Goal: Task Accomplishment & Management: Manage account settings

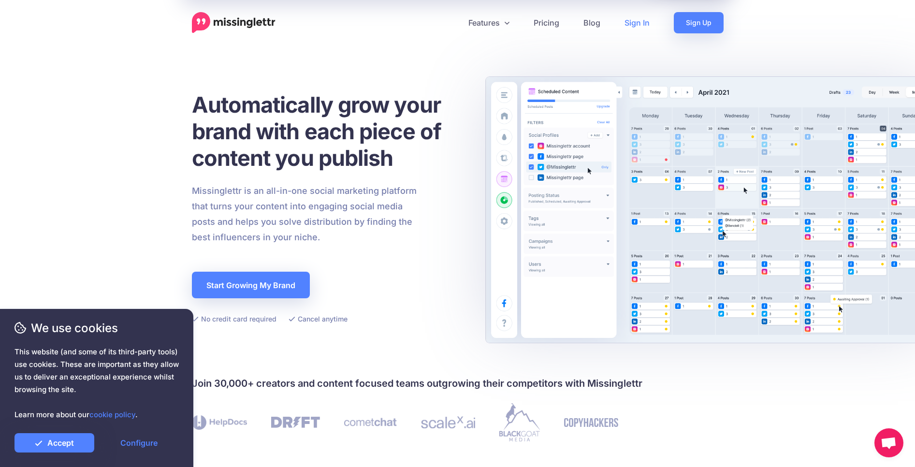
click at [639, 24] on link "Sign In" at bounding box center [636, 22] width 49 height 21
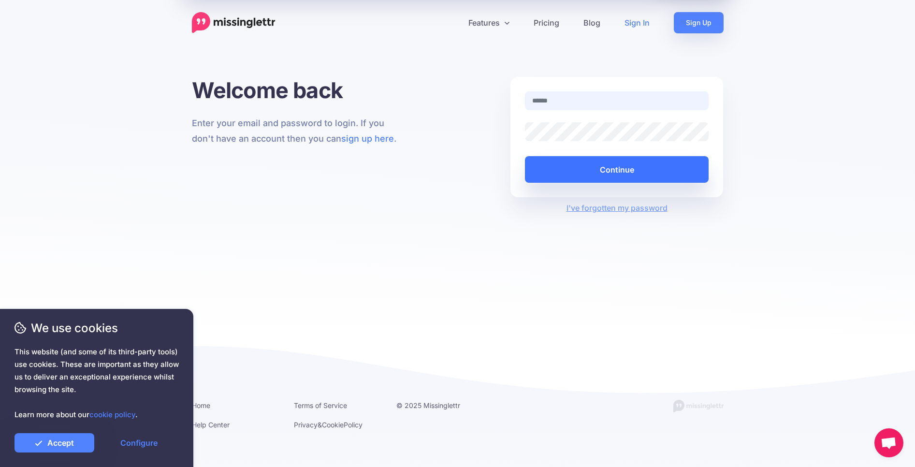
type input "**********"
click at [649, 174] on button "Continue" at bounding box center [617, 169] width 184 height 27
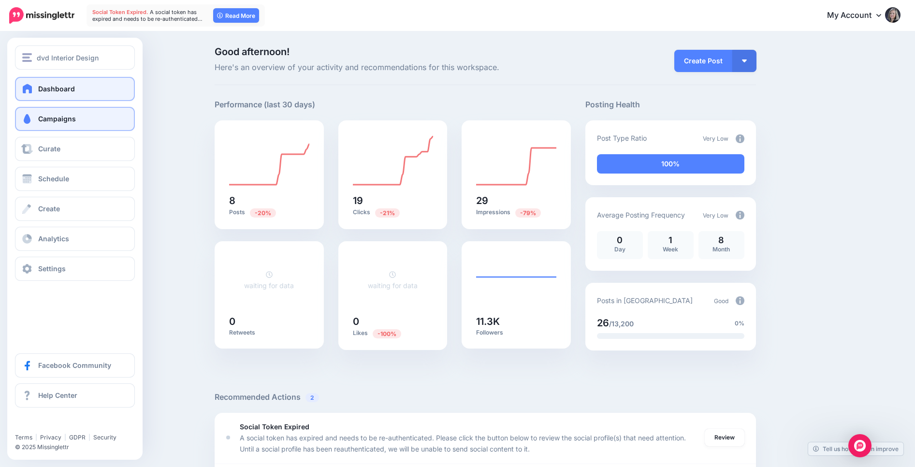
click at [57, 123] on link "Campaigns" at bounding box center [75, 119] width 120 height 24
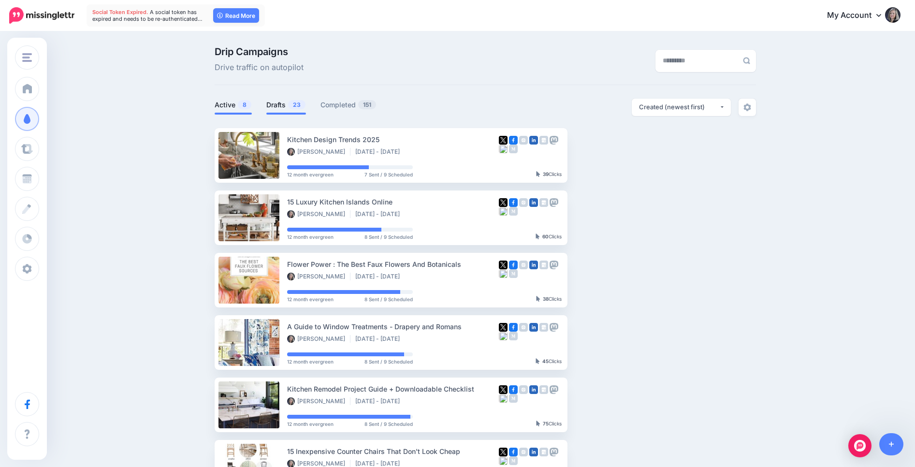
click at [272, 103] on link "Drafts 23" at bounding box center [286, 105] width 40 height 12
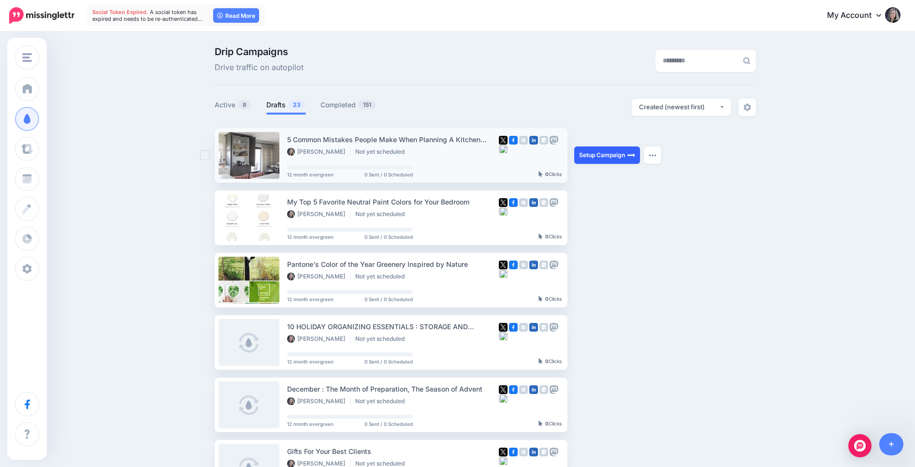
click at [615, 157] on link "Setup Campaign" at bounding box center [607, 154] width 66 height 17
click at [651, 218] on img "button" at bounding box center [653, 217] width 8 height 3
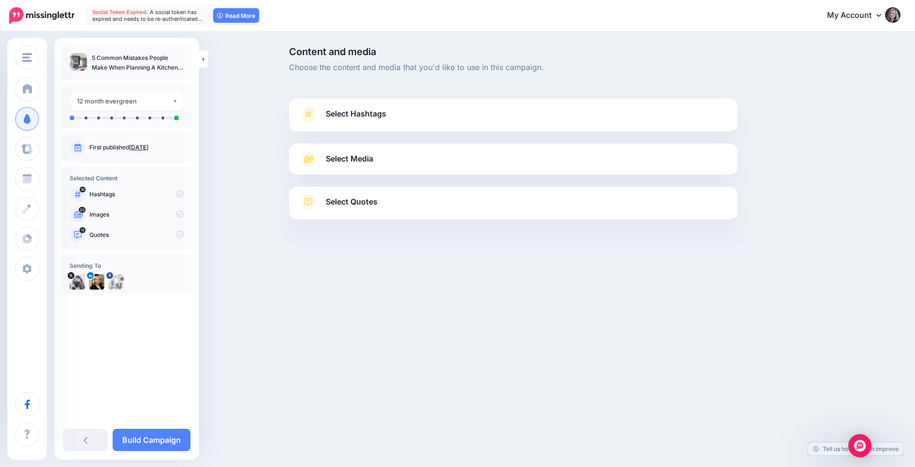
click at [360, 115] on span "Select Hashtags" at bounding box center [356, 113] width 60 height 13
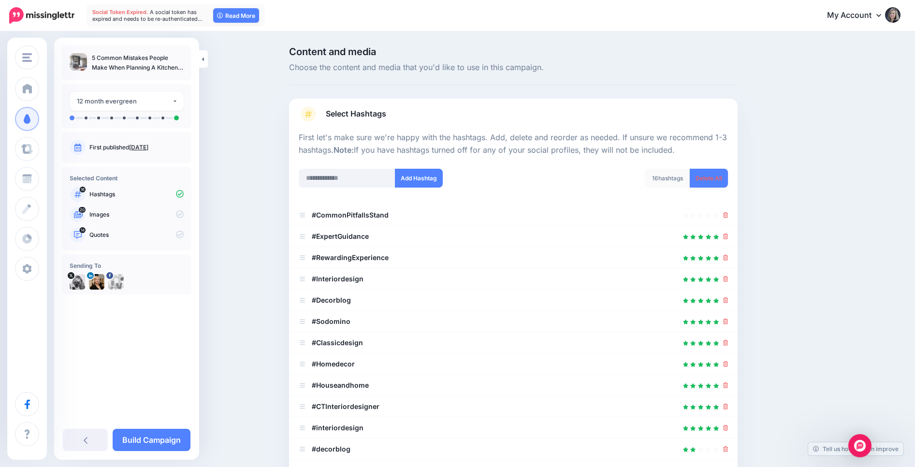
drag, startPoint x: 707, startPoint y: 180, endPoint x: 694, endPoint y: 180, distance: 13.1
click at [707, 180] on link "Delete All" at bounding box center [709, 178] width 38 height 19
click at [334, 175] on input "text" at bounding box center [347, 178] width 97 height 19
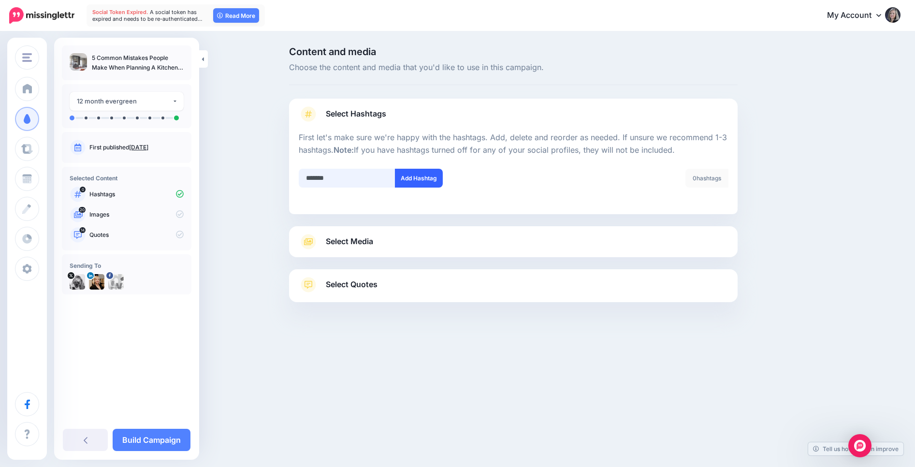
type input "*******"
click at [417, 184] on button "Add Hashtag" at bounding box center [419, 178] width 48 height 19
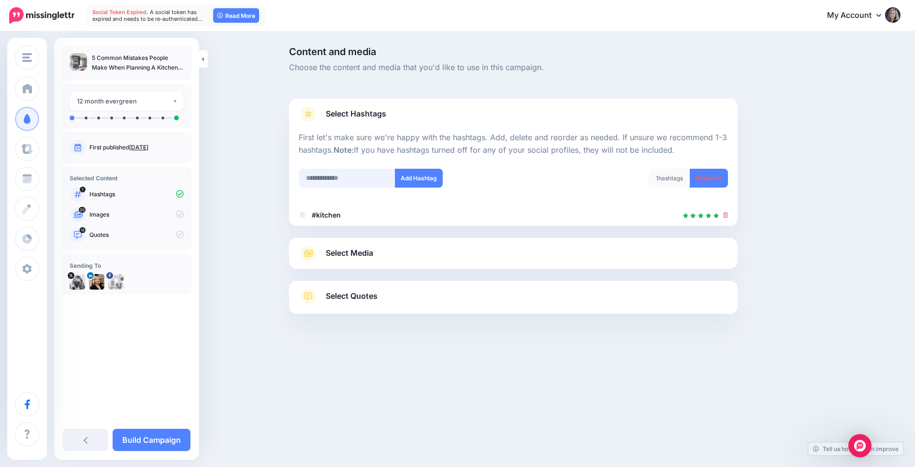
click at [358, 177] on input "text" at bounding box center [347, 178] width 97 height 19
type input "**********"
click at [429, 176] on button "Add Hashtag" at bounding box center [419, 178] width 48 height 19
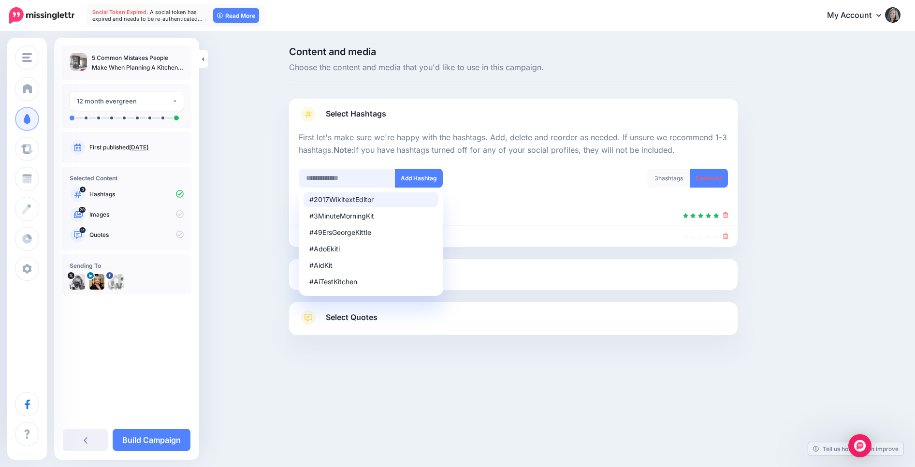
click at [331, 177] on input "text" at bounding box center [347, 178] width 97 height 19
type input "**********"
click at [414, 177] on button "Add Hashtag" at bounding box center [419, 178] width 48 height 19
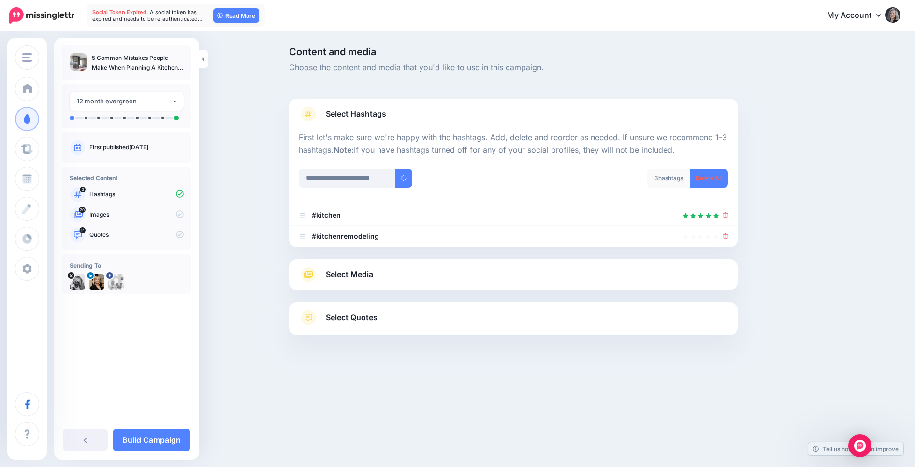
click at [372, 275] on span "Select Media" at bounding box center [349, 274] width 47 height 13
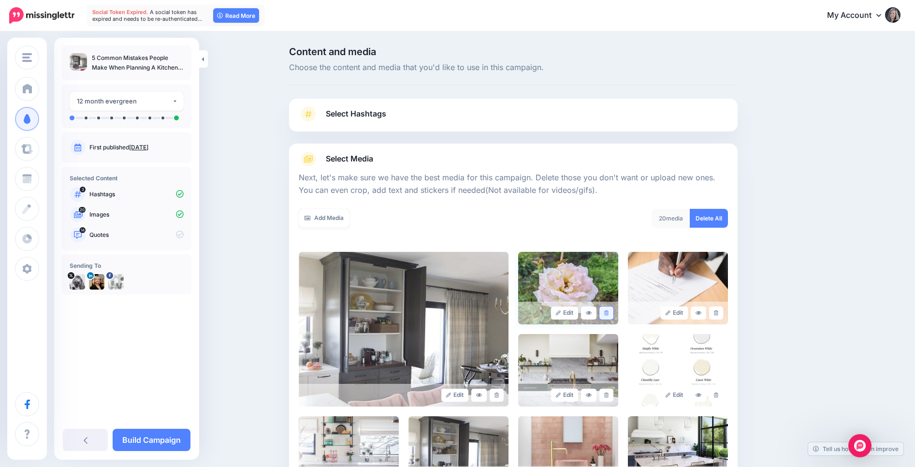
click at [608, 313] on icon at bounding box center [606, 312] width 4 height 5
drag, startPoint x: 717, startPoint y: 314, endPoint x: 714, endPoint y: 358, distance: 43.6
click at [717, 315] on icon at bounding box center [716, 312] width 4 height 5
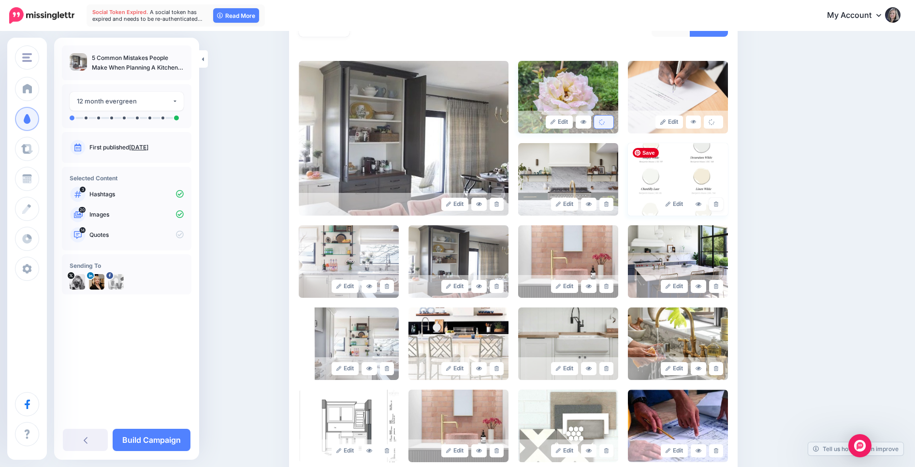
scroll to position [192, 0]
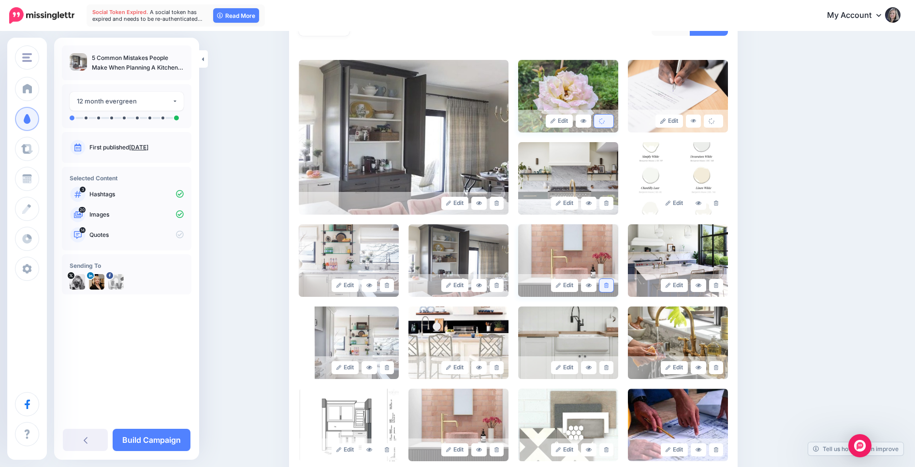
click at [609, 288] on link at bounding box center [606, 285] width 14 height 13
click at [501, 369] on link at bounding box center [497, 367] width 14 height 13
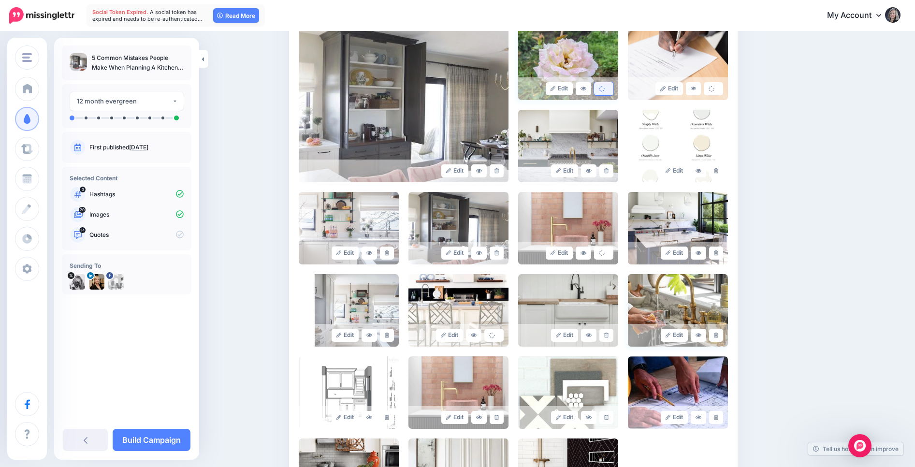
scroll to position [226, 0]
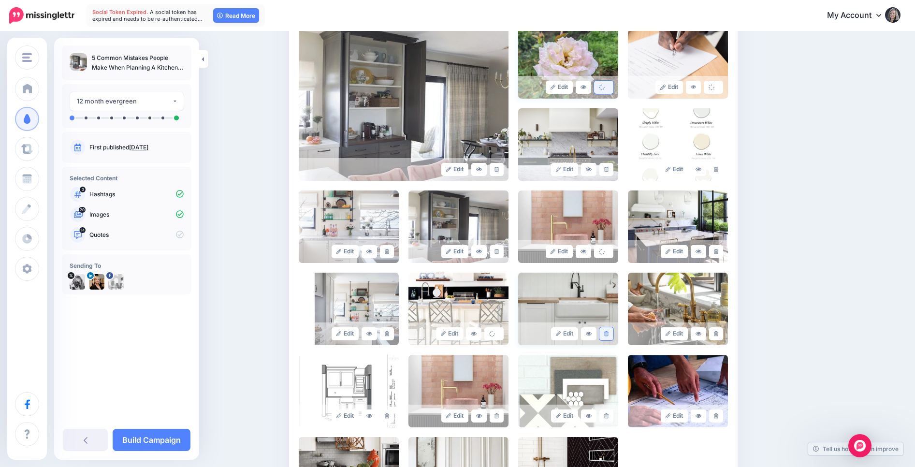
click at [604, 332] on icon at bounding box center [606, 333] width 4 height 5
click at [494, 417] on icon at bounding box center [496, 415] width 4 height 5
click at [603, 417] on link at bounding box center [606, 415] width 14 height 13
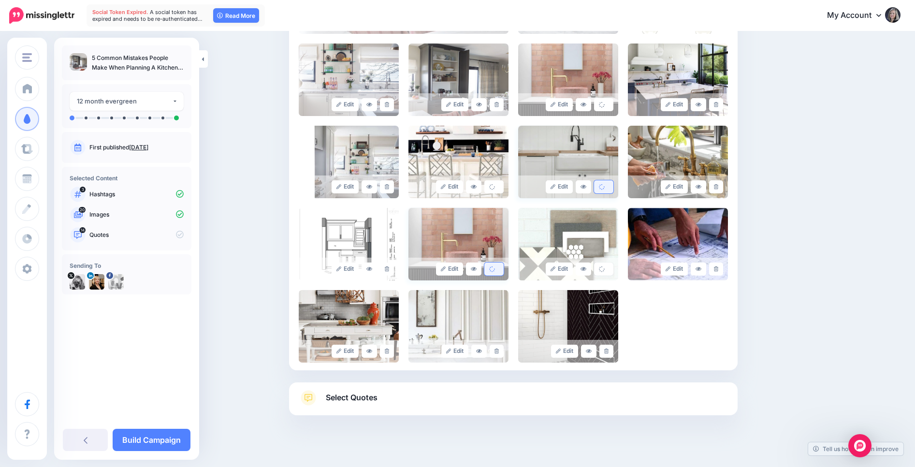
scroll to position [375, 0]
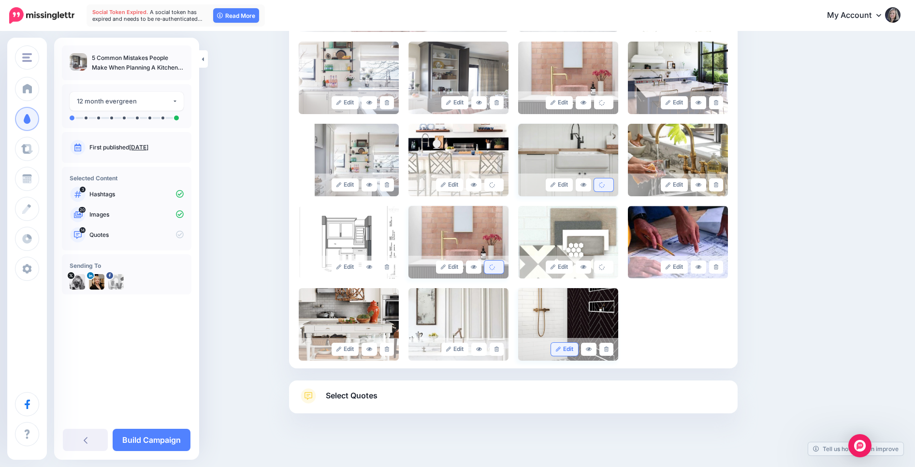
drag, startPoint x: 605, startPoint y: 350, endPoint x: 562, endPoint y: 347, distance: 43.2
click at [605, 350] on icon at bounding box center [606, 349] width 4 height 5
click at [386, 349] on icon at bounding box center [387, 349] width 4 height 5
click at [386, 349] on link at bounding box center [384, 349] width 19 height 13
click at [343, 350] on link "Edit" at bounding box center [340, 349] width 28 height 13
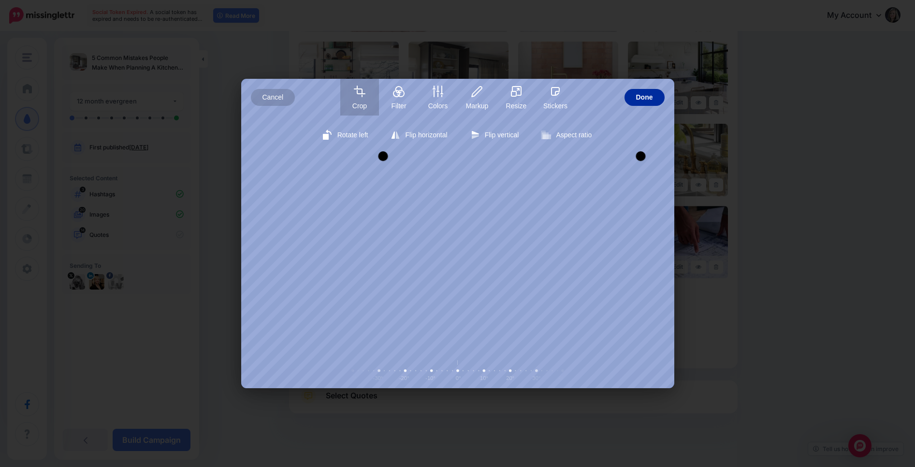
click at [653, 89] on span "Done" at bounding box center [644, 97] width 17 height 17
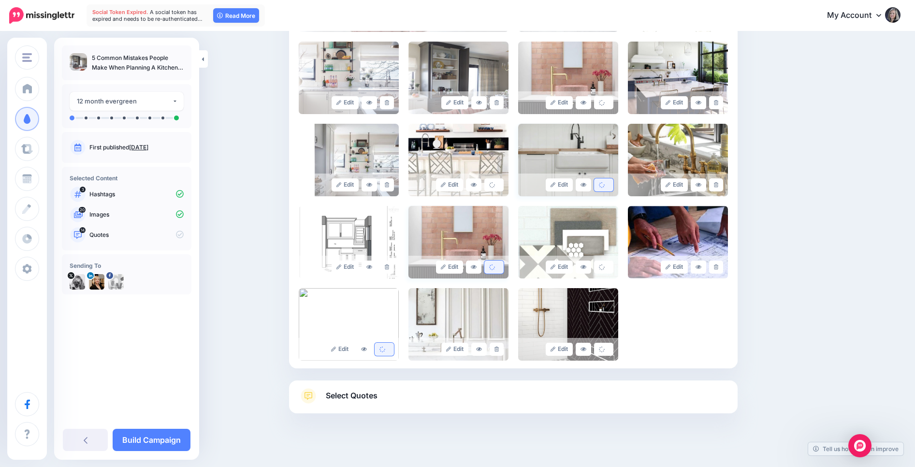
click at [349, 398] on span "Select Quotes" at bounding box center [352, 395] width 52 height 13
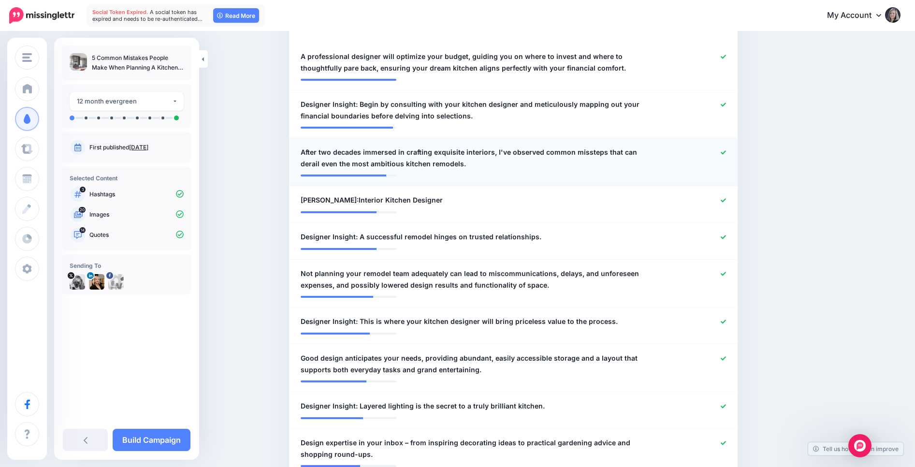
scroll to position [298, 0]
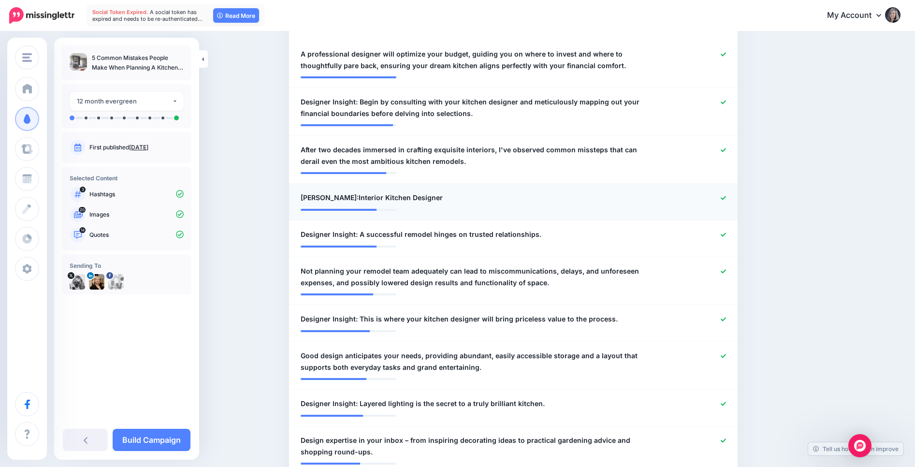
click at [723, 199] on icon at bounding box center [723, 197] width 5 height 5
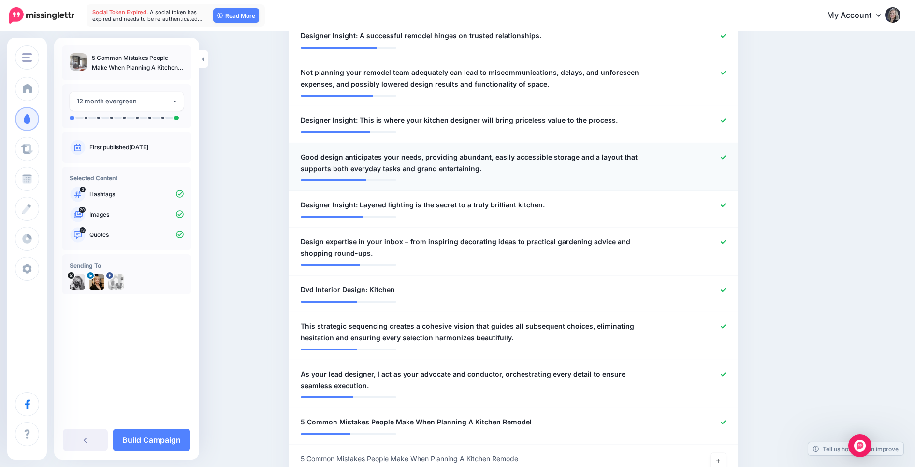
scroll to position [502, 0]
click at [721, 242] on icon at bounding box center [723, 241] width 5 height 5
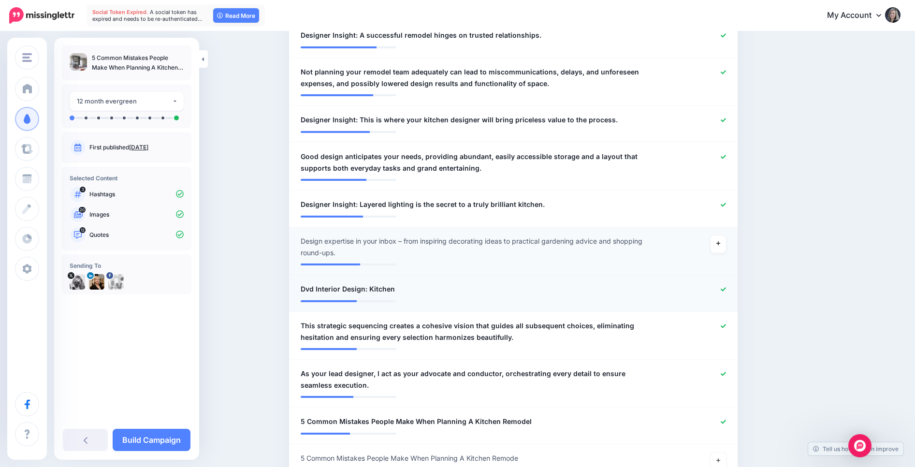
click at [722, 290] on icon at bounding box center [723, 289] width 5 height 5
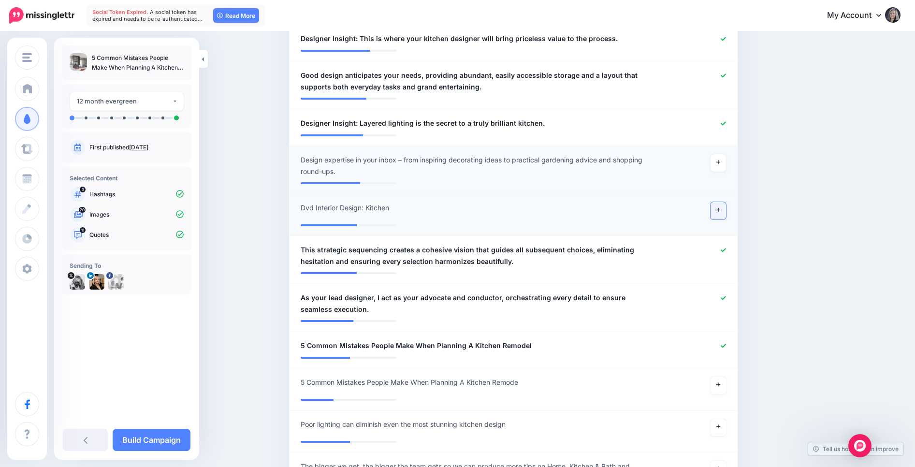
scroll to position [587, 0]
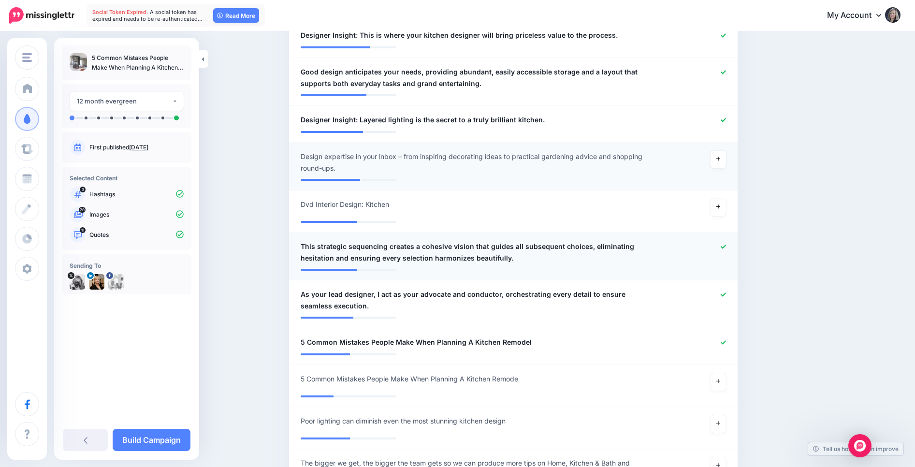
click at [726, 248] on icon at bounding box center [723, 246] width 5 height 5
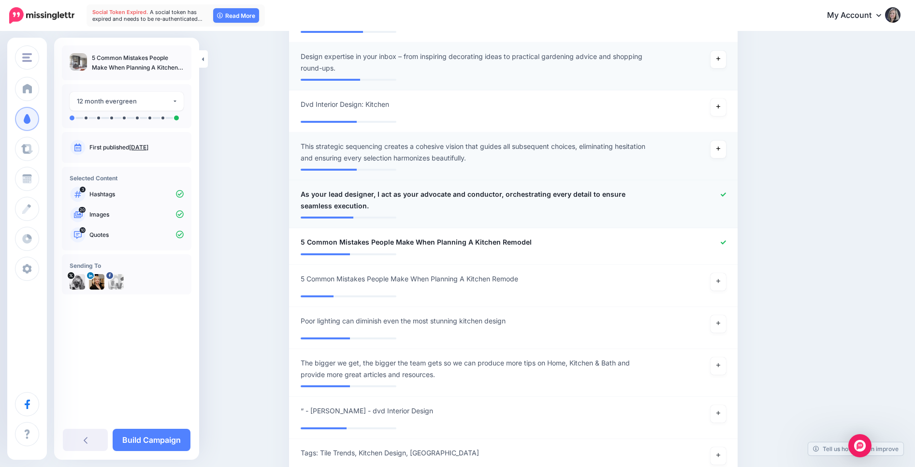
scroll to position [694, 0]
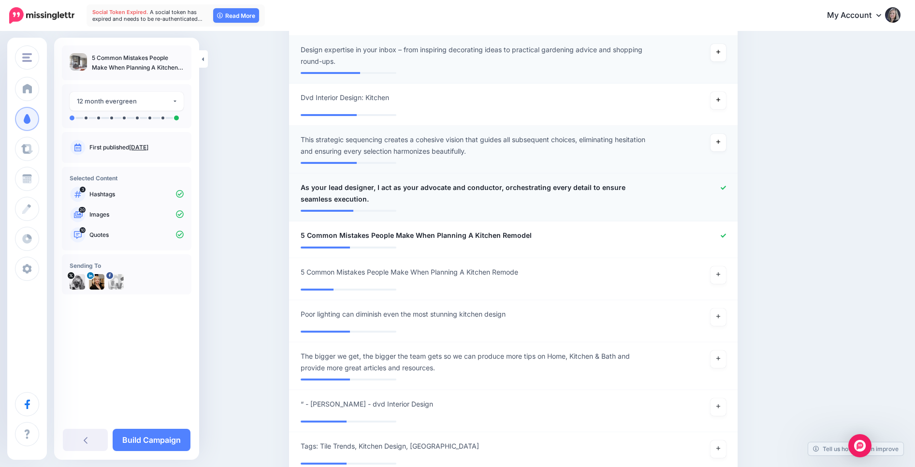
click at [723, 188] on icon at bounding box center [723, 187] width 5 height 5
click at [717, 276] on icon at bounding box center [718, 275] width 4 height 4
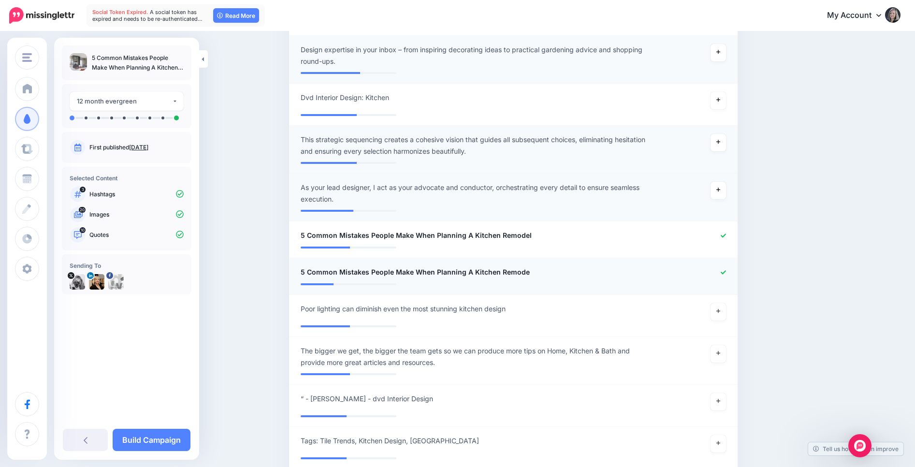
click at [725, 275] on icon at bounding box center [723, 272] width 5 height 5
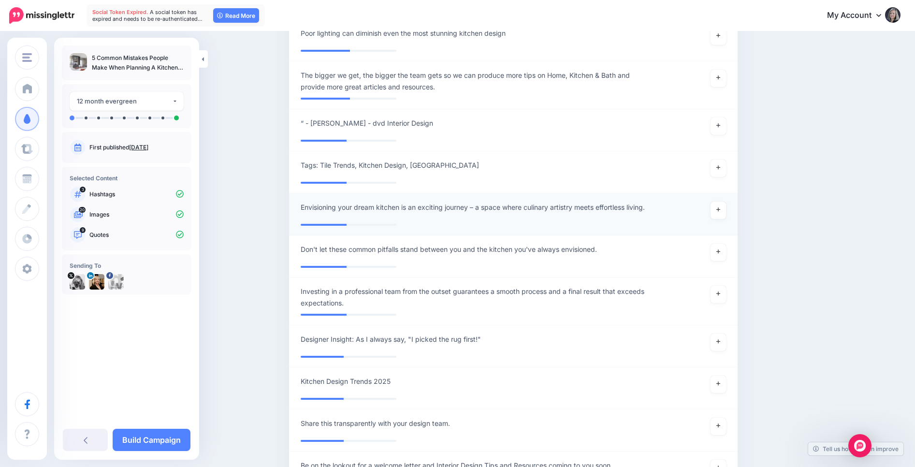
scroll to position [974, 0]
click at [719, 255] on icon at bounding box center [718, 251] width 4 height 5
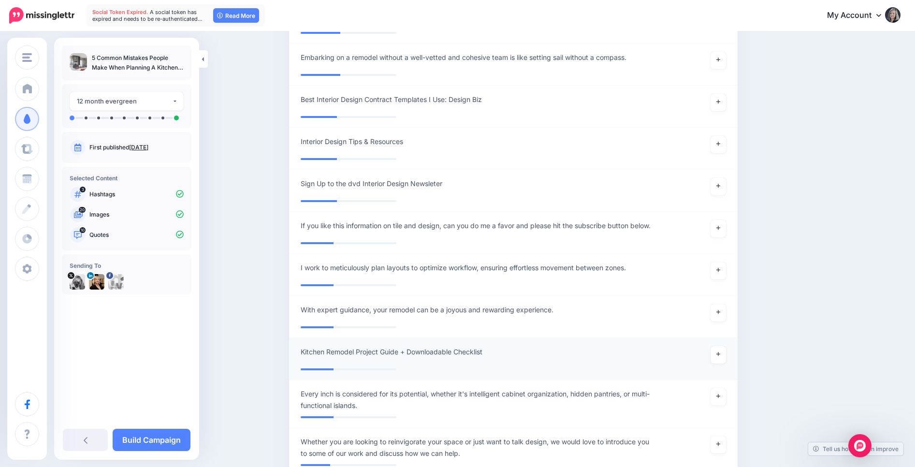
scroll to position [1462, 0]
click at [161, 443] on link "Build Campaign" at bounding box center [152, 440] width 78 height 22
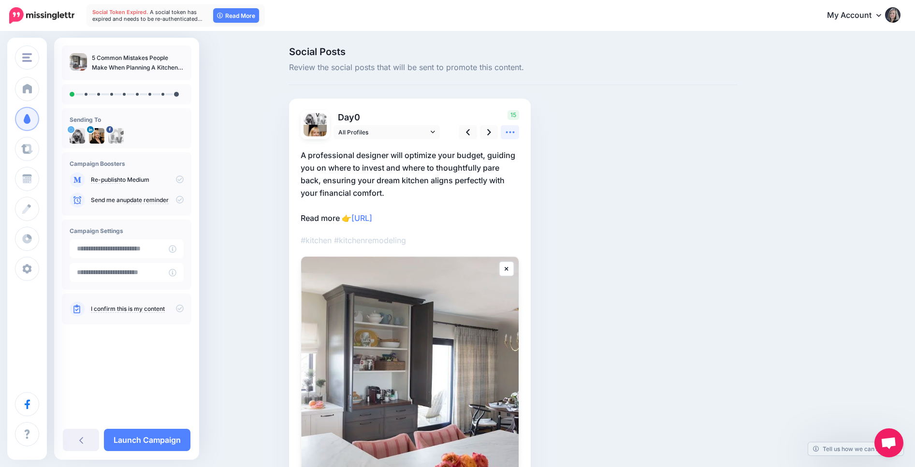
click at [515, 131] on icon at bounding box center [510, 132] width 10 height 10
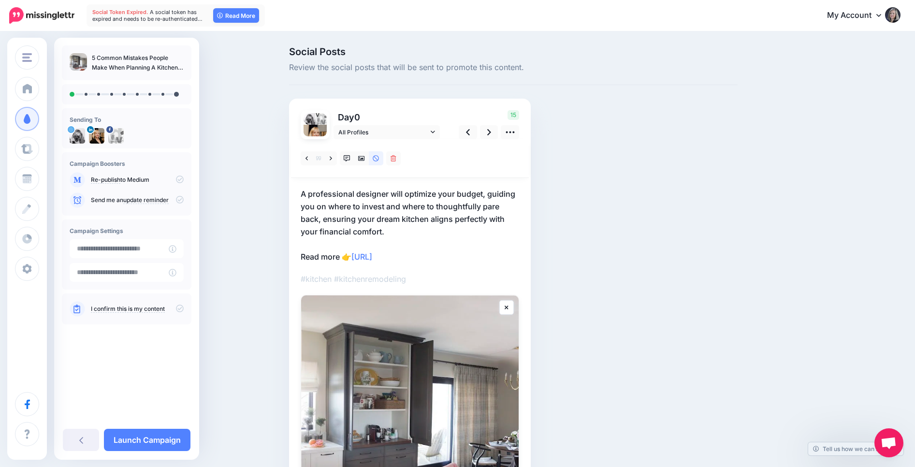
click at [303, 196] on p "A professional designer will optimize your budget, guiding you on where to inve…" at bounding box center [410, 225] width 218 height 75
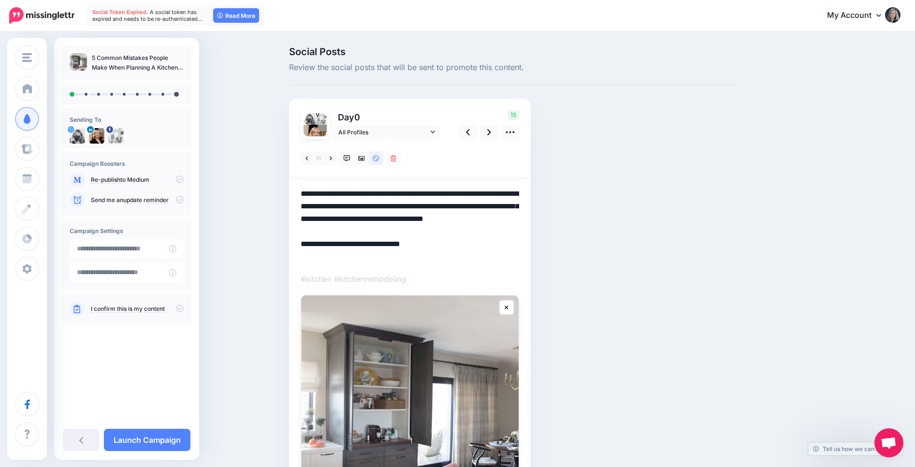
click at [302, 193] on textarea "**********" at bounding box center [410, 225] width 218 height 75
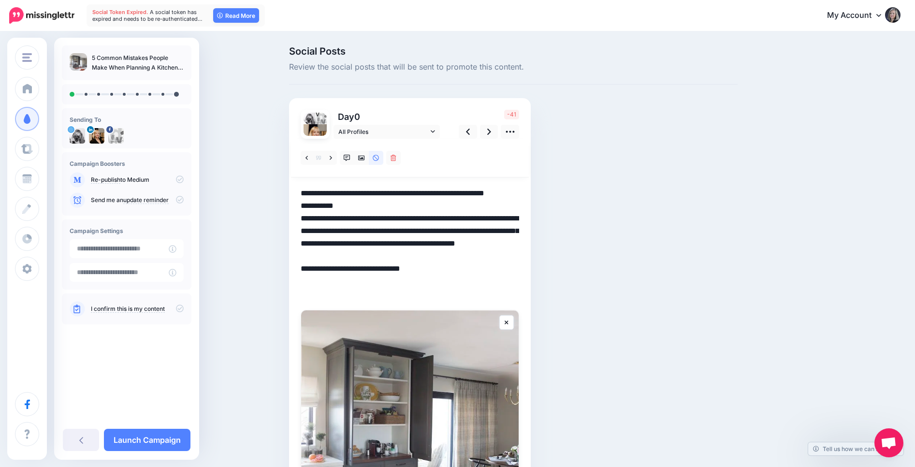
scroll to position [1, 0]
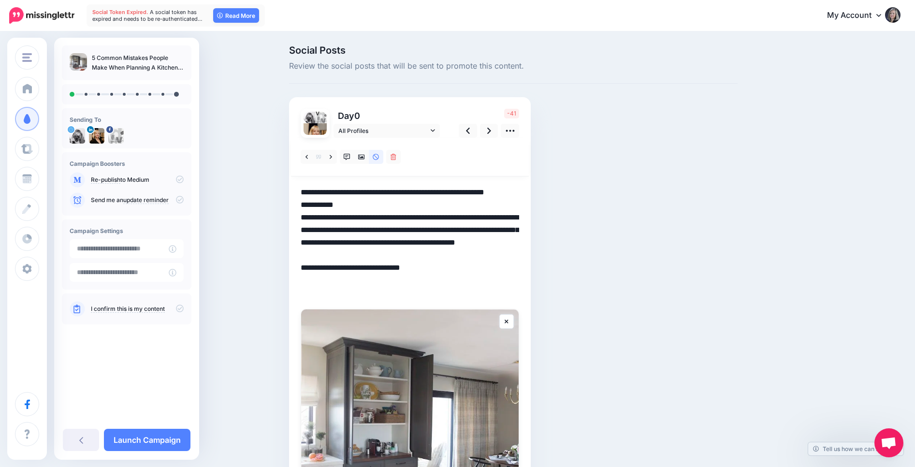
drag, startPoint x: 427, startPoint y: 232, endPoint x: 333, endPoint y: 242, distance: 95.3
click at [333, 242] on textarea "**********" at bounding box center [410, 242] width 218 height 113
click at [463, 230] on textarea "**********" at bounding box center [410, 242] width 218 height 113
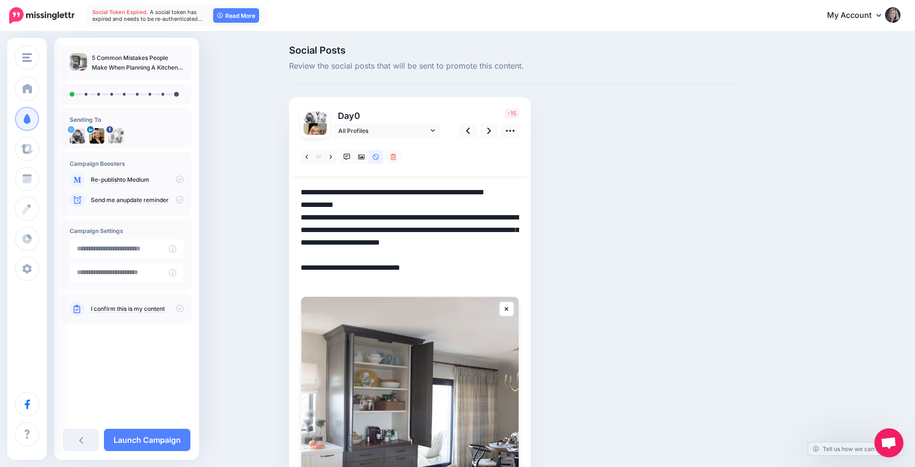
drag, startPoint x: 422, startPoint y: 244, endPoint x: 519, endPoint y: 261, distance: 98.2
click at [519, 261] on div "Day 0 All Profiles" at bounding box center [410, 331] width 242 height 468
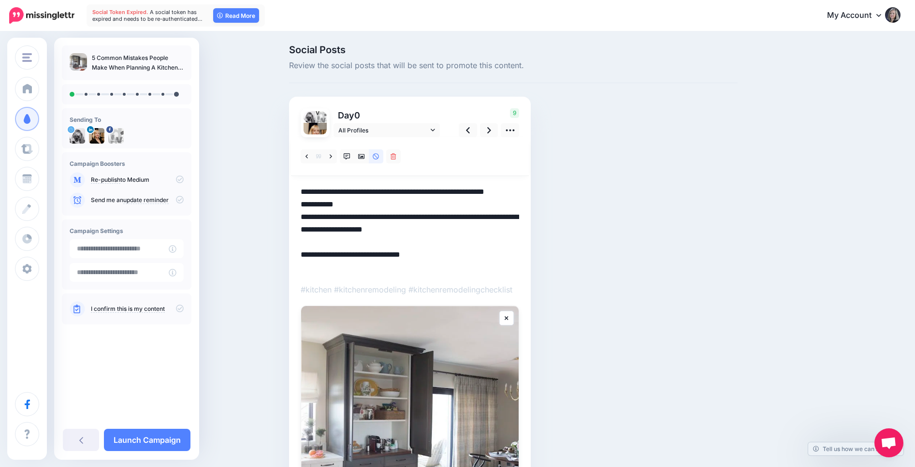
scroll to position [5, 0]
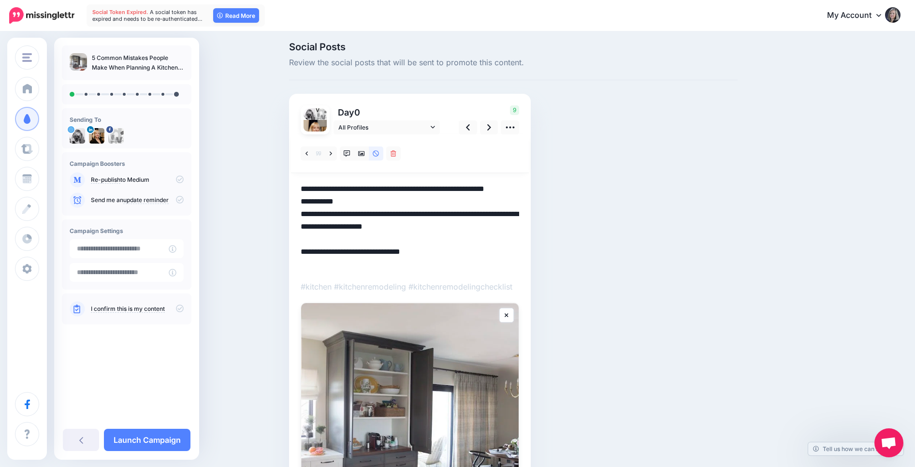
drag, startPoint x: 301, startPoint y: 188, endPoint x: 479, endPoint y: 272, distance: 197.6
click at [479, 272] on div at bounding box center [410, 346] width 218 height 425
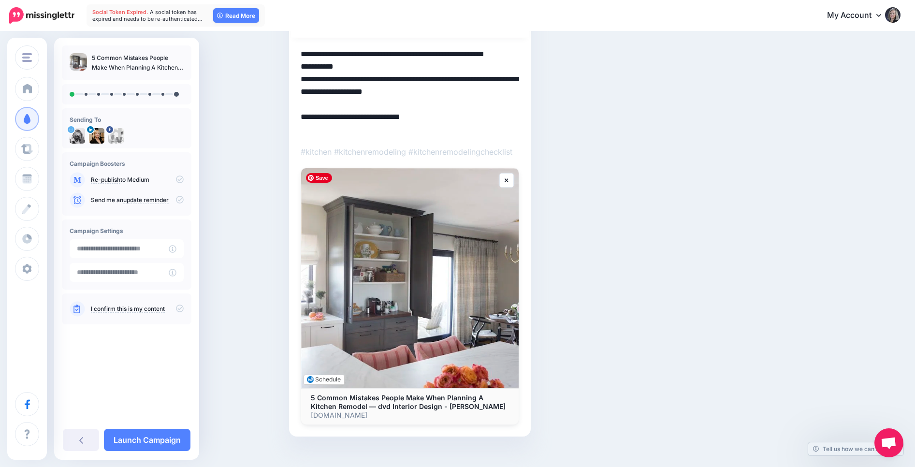
scroll to position [153, 0]
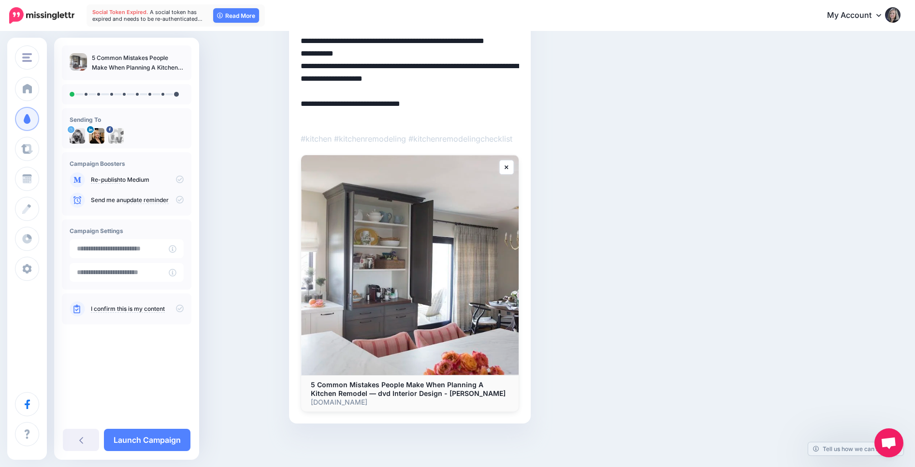
click at [468, 106] on textarea "**********" at bounding box center [410, 79] width 218 height 88
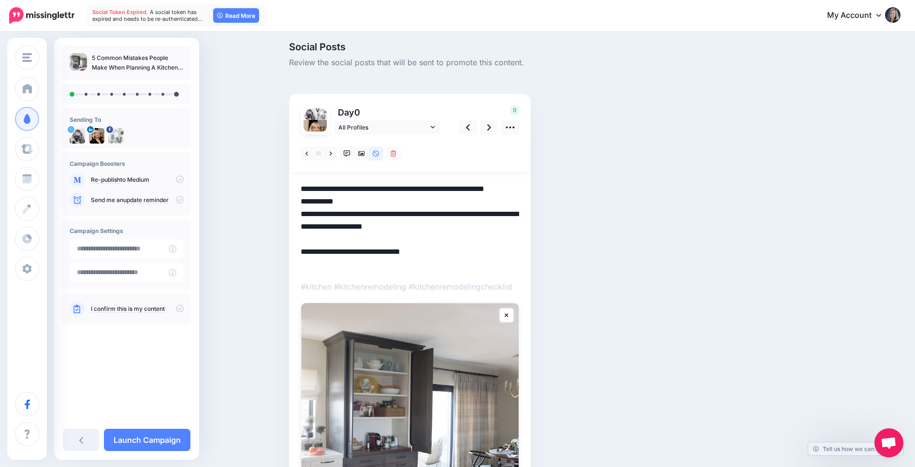
scroll to position [2, 0]
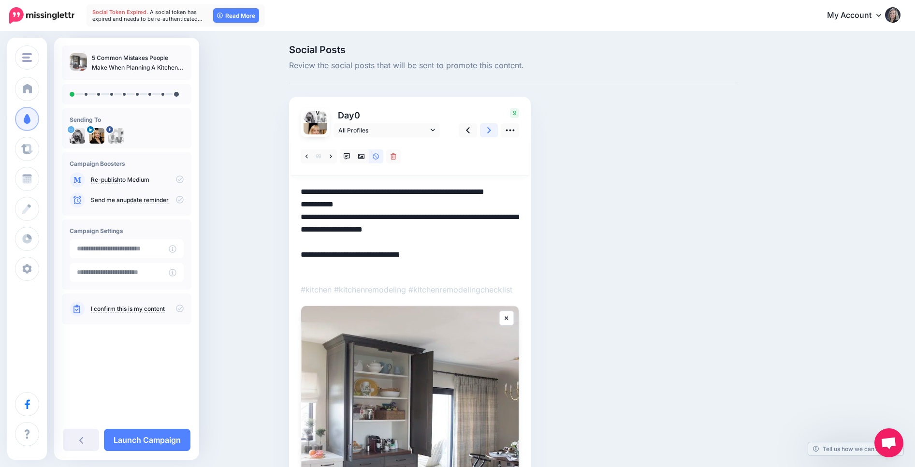
click at [489, 132] on icon at bounding box center [489, 130] width 4 height 10
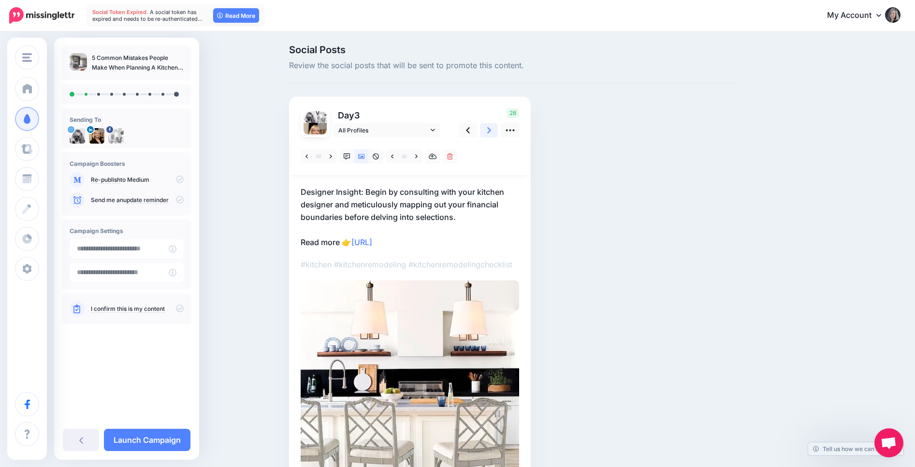
scroll to position [0, 0]
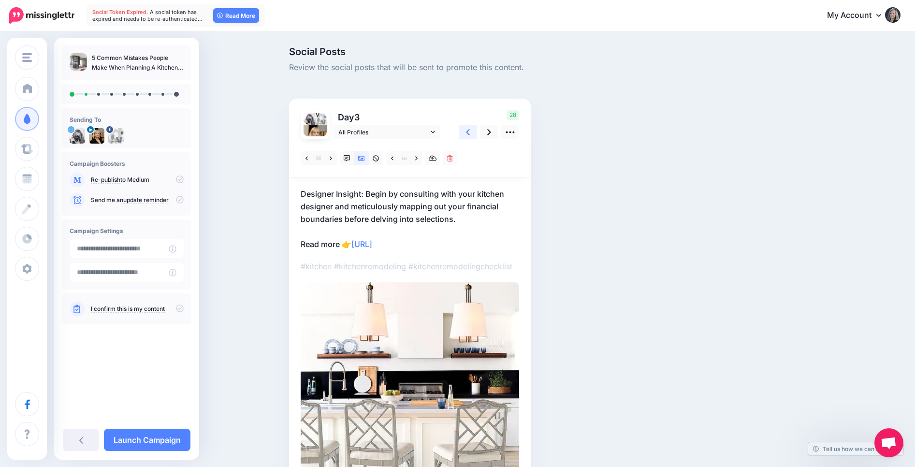
click at [464, 133] on link at bounding box center [468, 132] width 18 height 14
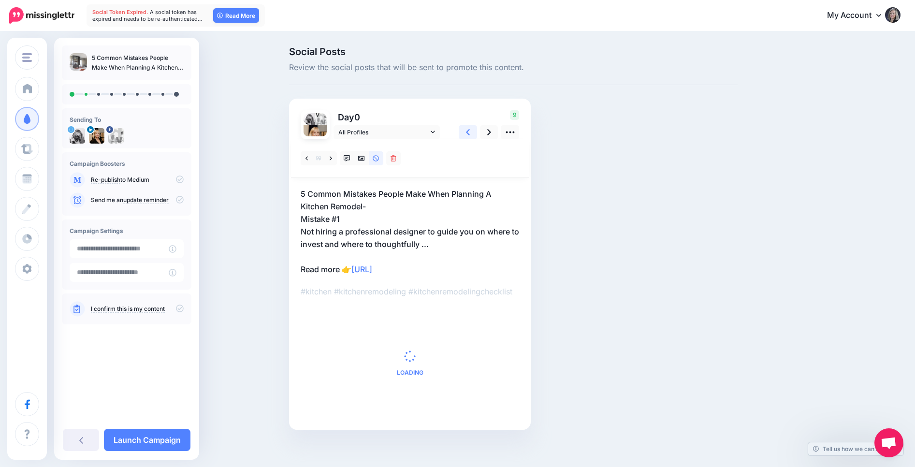
click at [464, 133] on link at bounding box center [468, 132] width 18 height 14
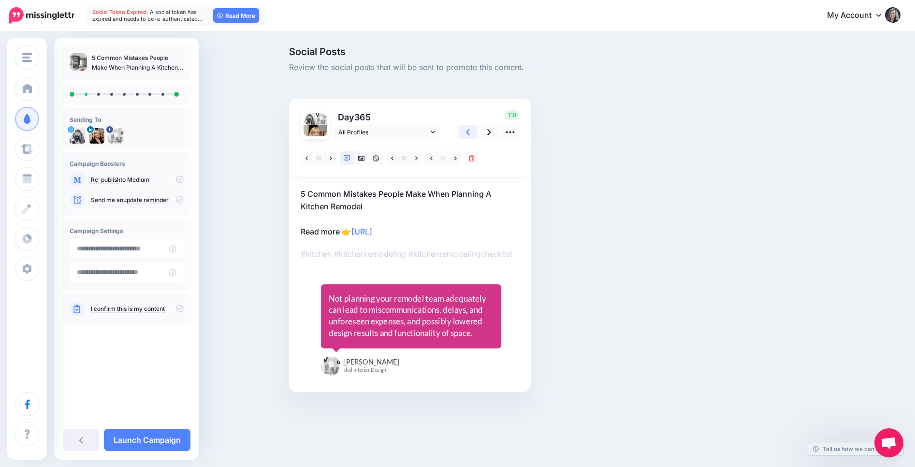
click at [464, 133] on link at bounding box center [468, 132] width 18 height 14
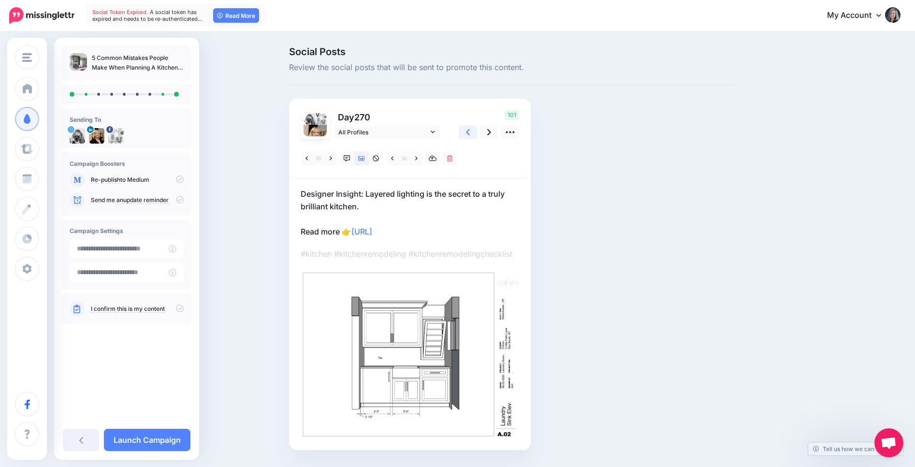
click at [466, 133] on icon at bounding box center [468, 132] width 4 height 10
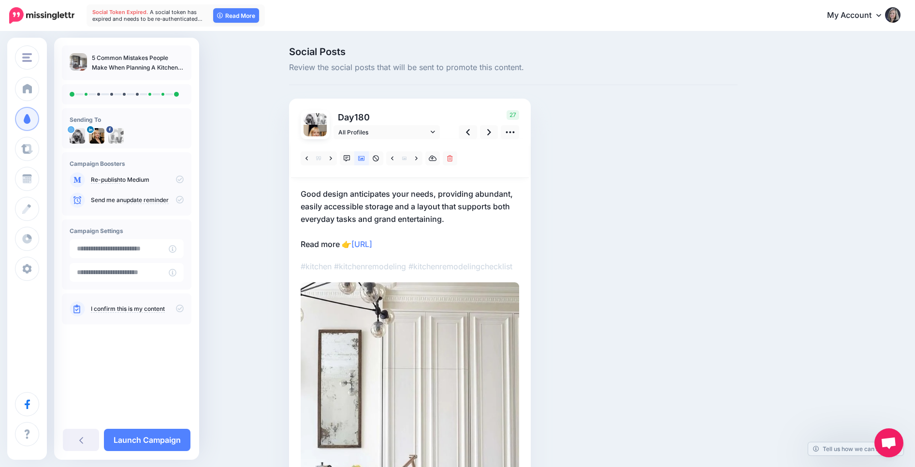
click at [300, 195] on div "Day 180 All Profiles" at bounding box center [410, 360] width 242 height 523
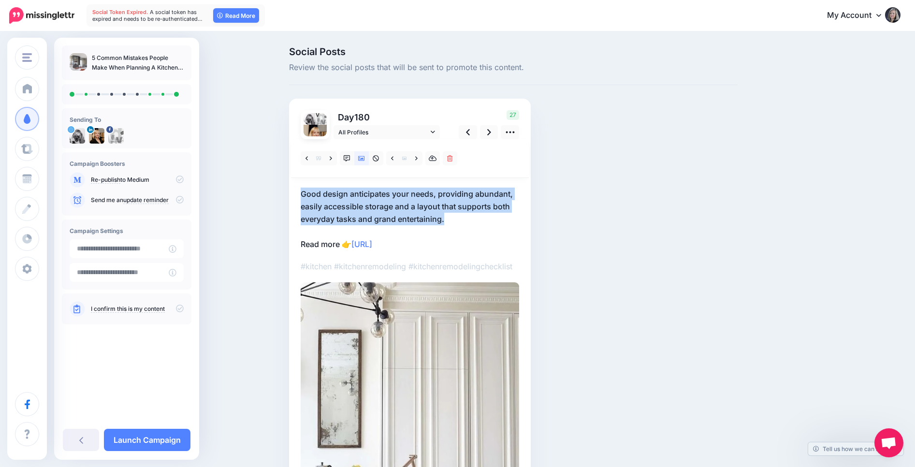
drag, startPoint x: 302, startPoint y: 194, endPoint x: 460, endPoint y: 225, distance: 161.1
click at [460, 225] on p "Good design anticipates your needs, providing abundant, easily accessible stora…" at bounding box center [410, 219] width 218 height 63
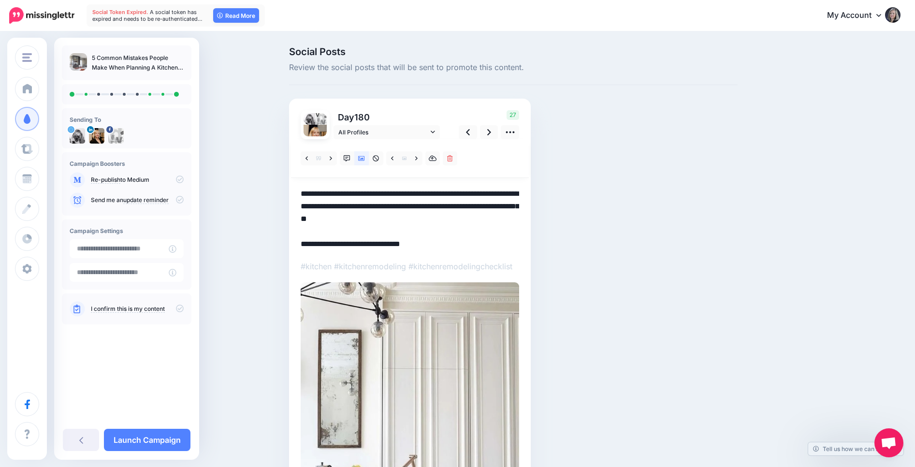
paste textarea "**********"
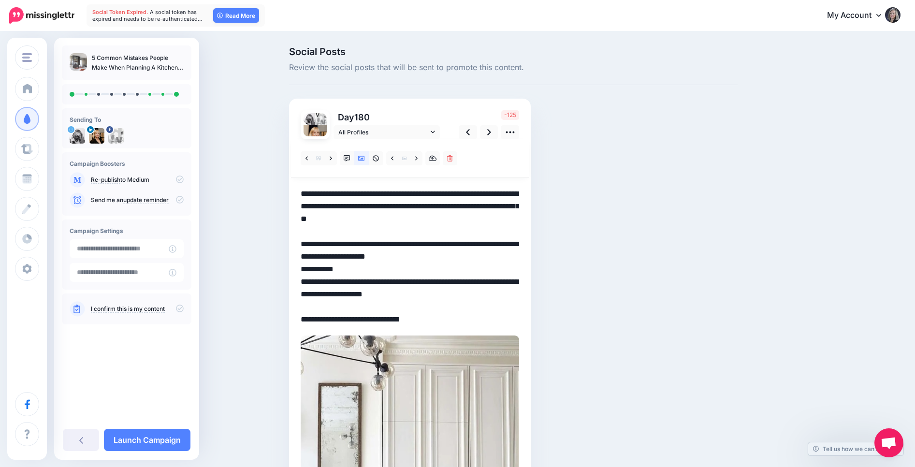
drag, startPoint x: 301, startPoint y: 192, endPoint x: 428, endPoint y: 240, distance: 136.0
click at [428, 240] on textarea "**********" at bounding box center [410, 257] width 218 height 138
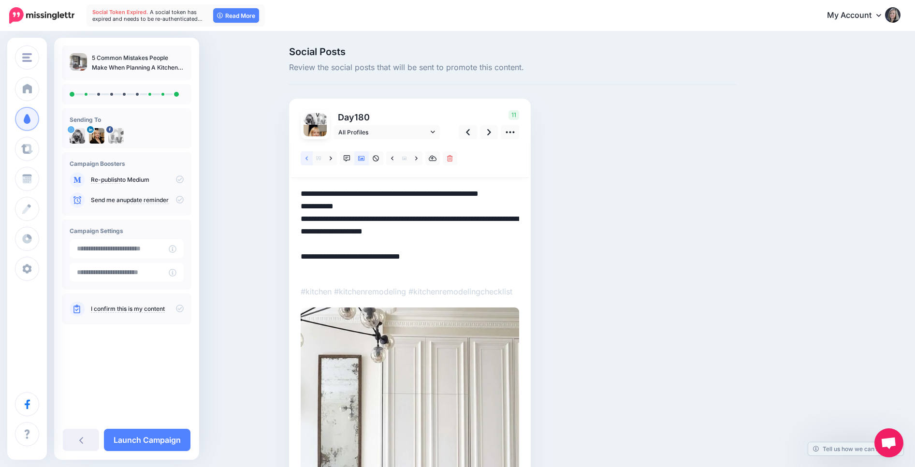
click at [304, 158] on link at bounding box center [307, 158] width 12 height 14
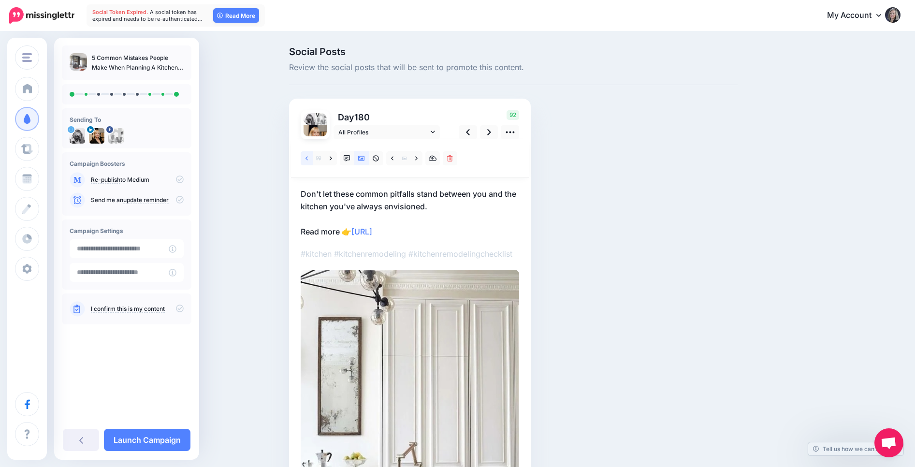
click at [304, 158] on link at bounding box center [307, 158] width 12 height 14
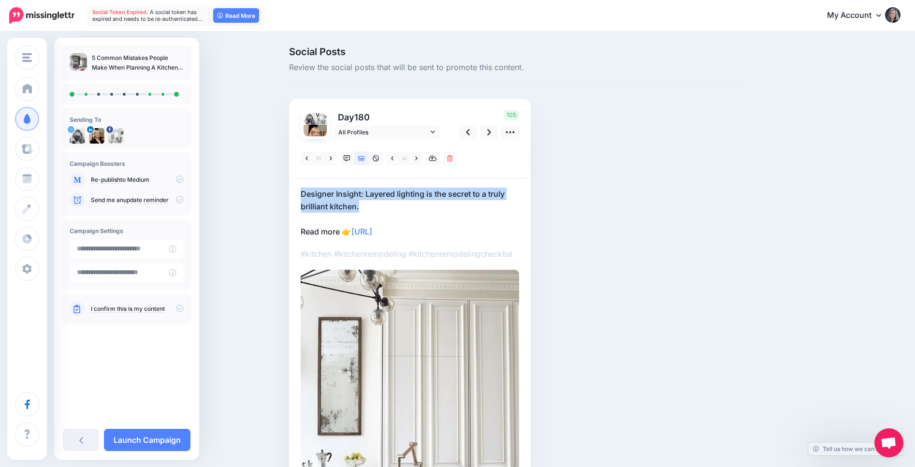
drag, startPoint x: 301, startPoint y: 194, endPoint x: 369, endPoint y: 211, distance: 70.8
click at [369, 211] on p "Designer Insight: Layered lighting is the secret to a truly brilliant kitchen. …" at bounding box center [410, 213] width 218 height 50
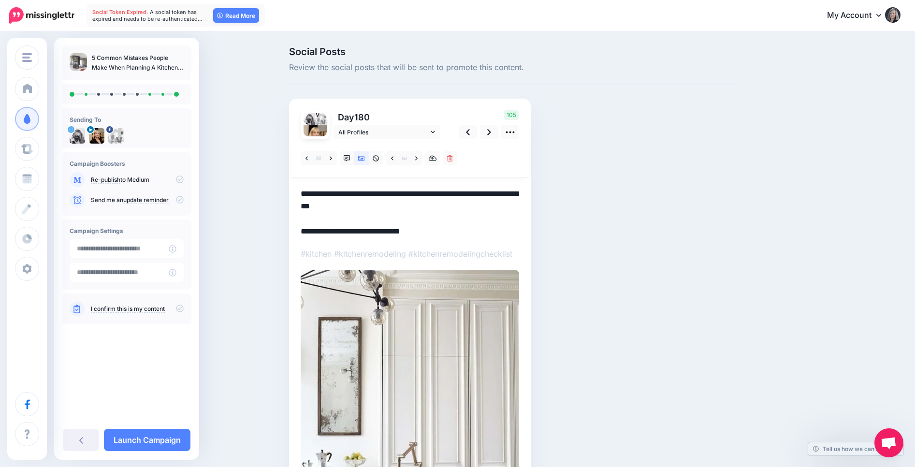
paste textarea "**********"
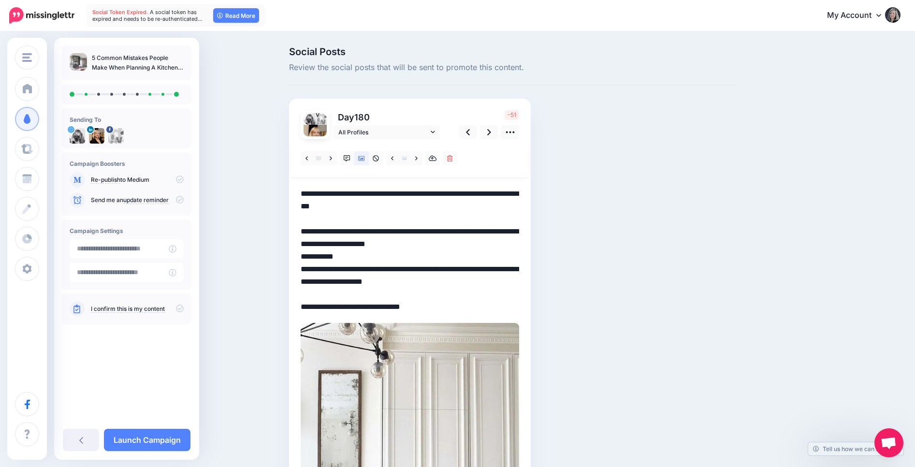
drag, startPoint x: 431, startPoint y: 229, endPoint x: 479, endPoint y: 307, distance: 92.4
click at [479, 307] on textarea "**********" at bounding box center [410, 251] width 218 height 126
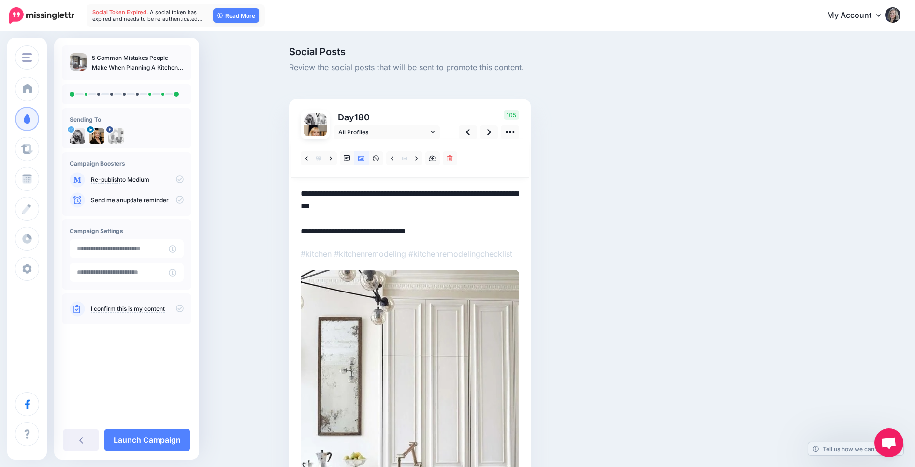
drag, startPoint x: 361, startPoint y: 208, endPoint x: 292, endPoint y: 195, distance: 70.3
click at [292, 195] on div "Day 180 All Profiles" at bounding box center [410, 354] width 242 height 510
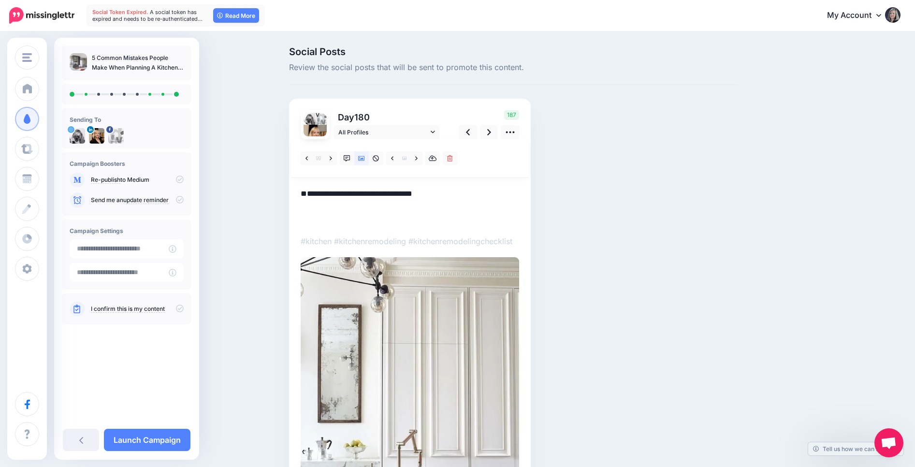
paste textarea "**********"
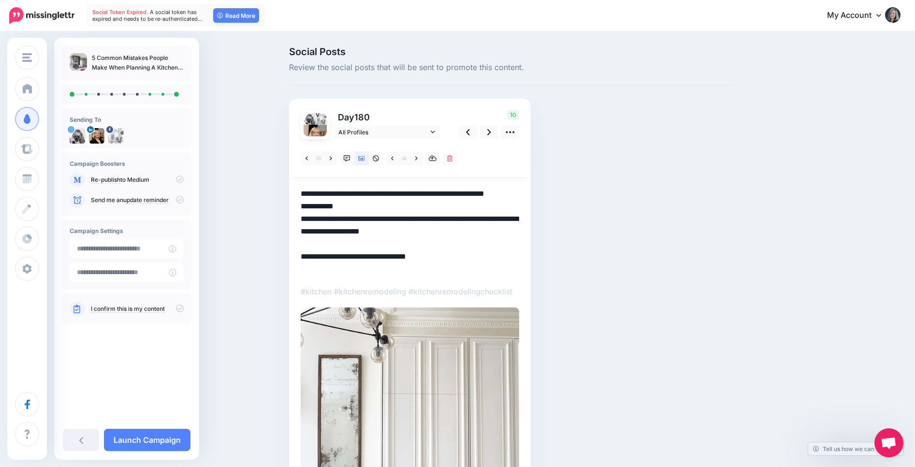
click at [375, 207] on textarea "**********" at bounding box center [410, 232] width 218 height 88
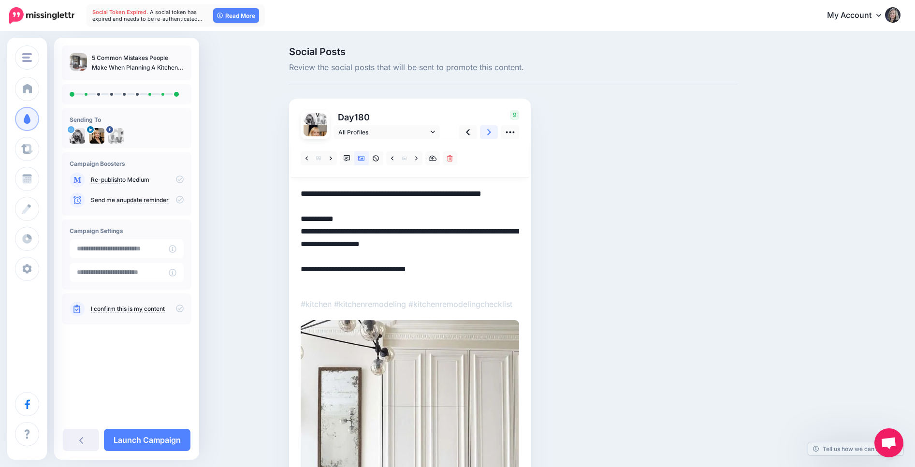
click at [493, 136] on link at bounding box center [489, 132] width 18 height 14
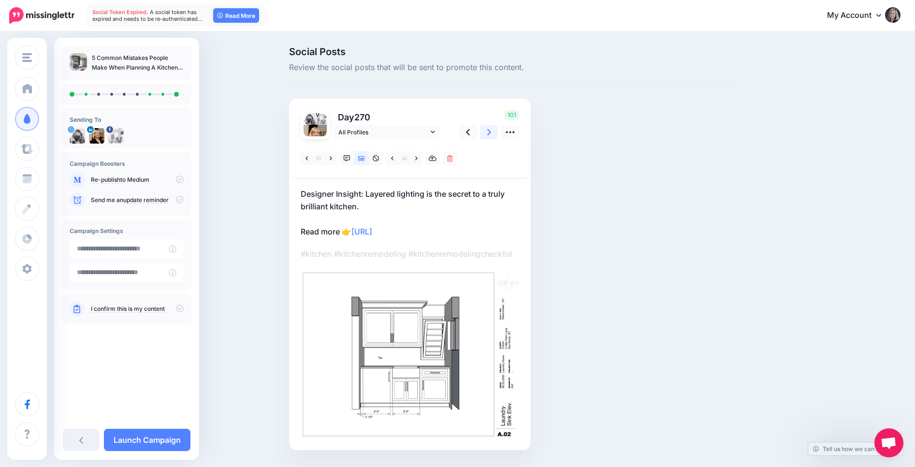
click at [493, 135] on link at bounding box center [489, 132] width 18 height 14
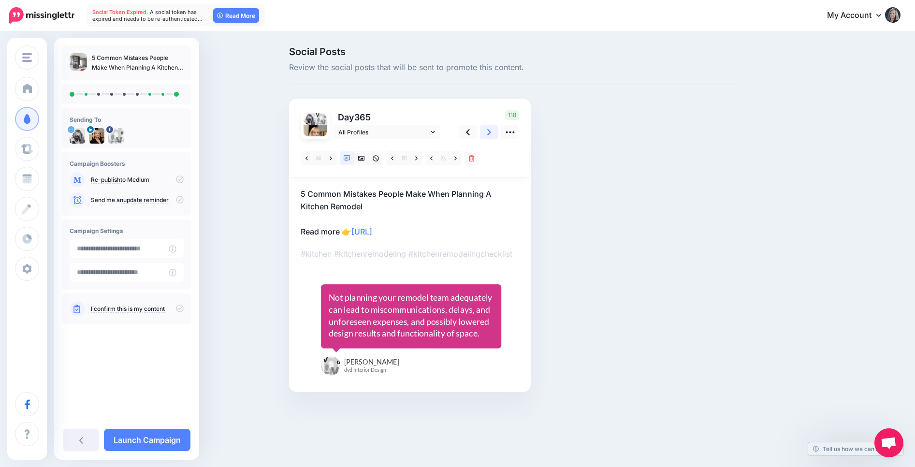
click at [493, 135] on link at bounding box center [489, 132] width 18 height 14
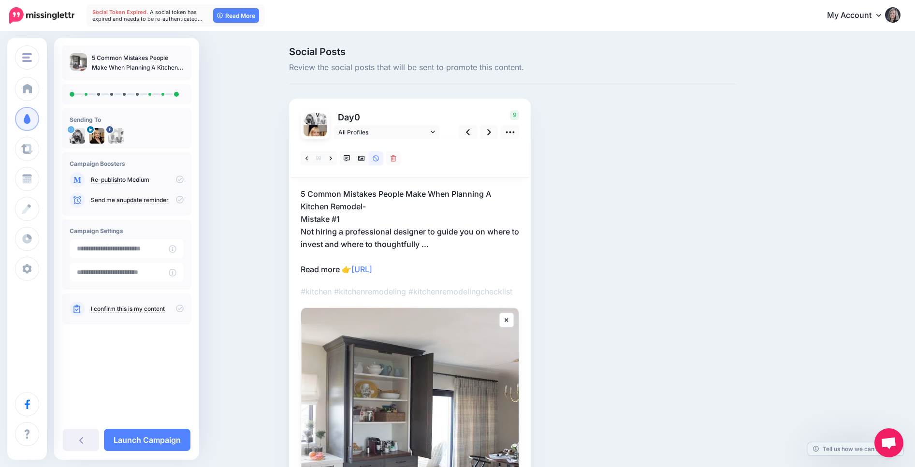
click at [371, 207] on p "5 Common Mistakes People Make When Planning A Kitchen Remodel- Mistake #1 Not h…" at bounding box center [410, 232] width 218 height 88
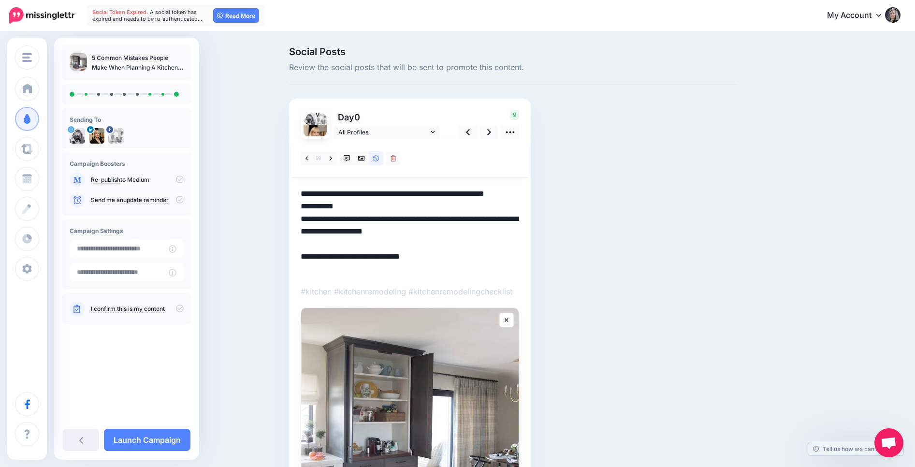
click at [365, 205] on textarea "**********" at bounding box center [410, 232] width 218 height 88
click at [485, 137] on link at bounding box center [489, 132] width 18 height 14
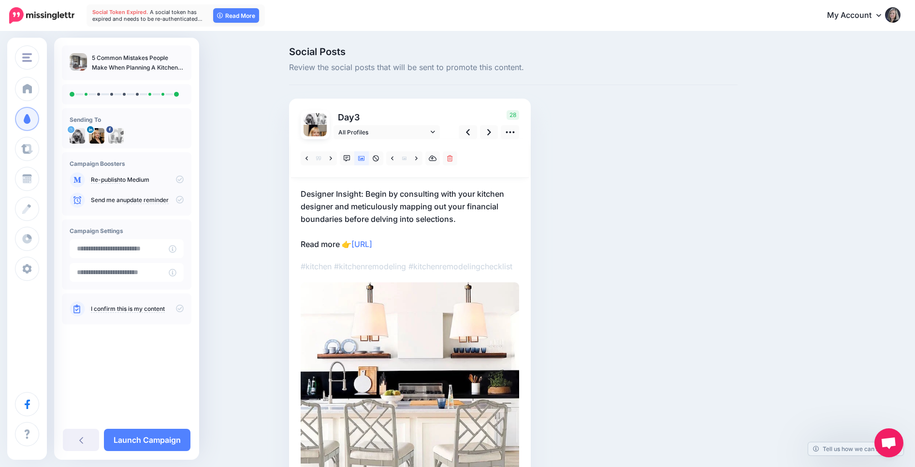
click at [304, 193] on p "Designer Insight: Begin by consulting with your kitchen designer and meticulous…" at bounding box center [410, 219] width 218 height 63
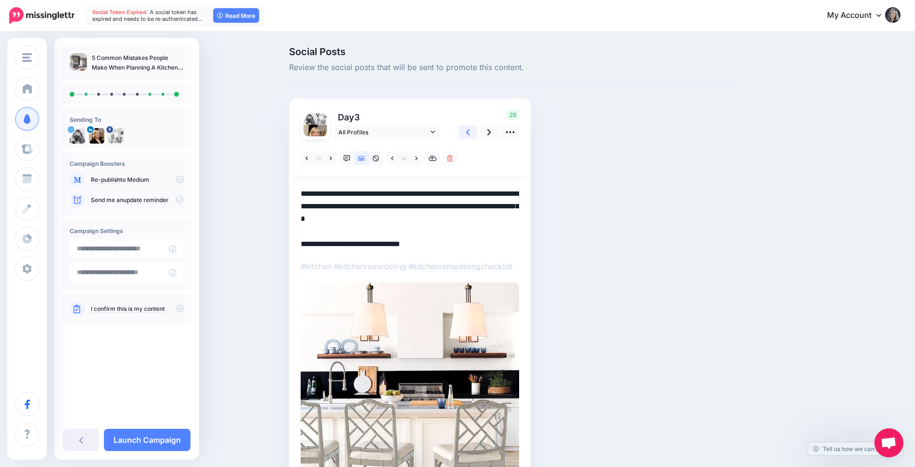
click at [468, 131] on icon at bounding box center [468, 132] width 4 height 10
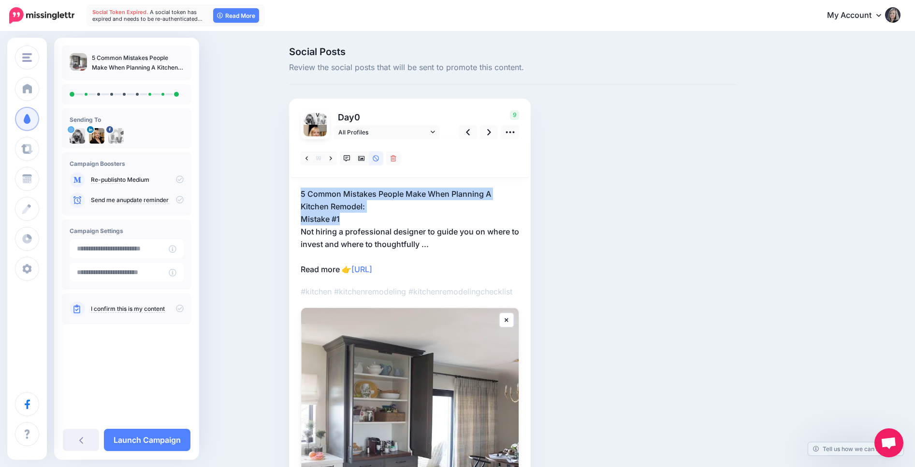
drag, startPoint x: 297, startPoint y: 191, endPoint x: 377, endPoint y: 213, distance: 83.1
click at [377, 213] on div "Day 0 All Profiles" at bounding box center [410, 338] width 242 height 478
copy p "5 Common Mistakes People Make When Planning A Kitchen Remodel: Mistake #1"
click at [488, 131] on icon at bounding box center [489, 132] width 4 height 10
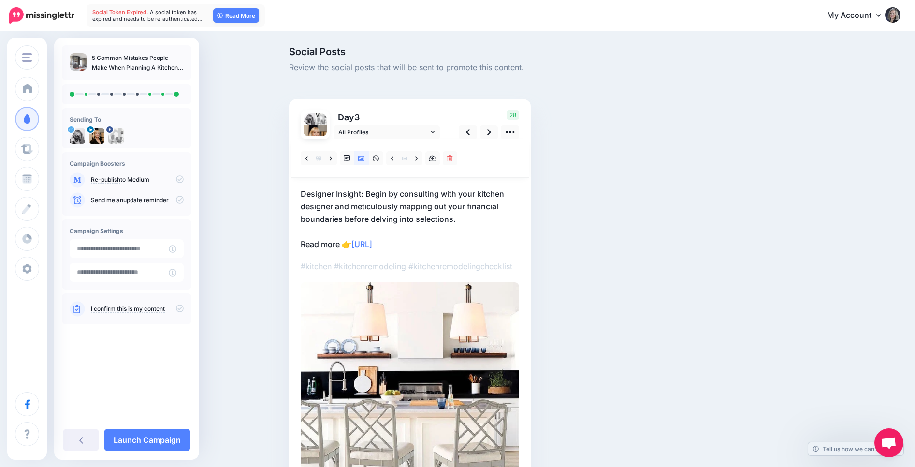
click at [303, 195] on p "Designer Insight: Begin by consulting with your kitchen designer and meticulous…" at bounding box center [410, 219] width 218 height 63
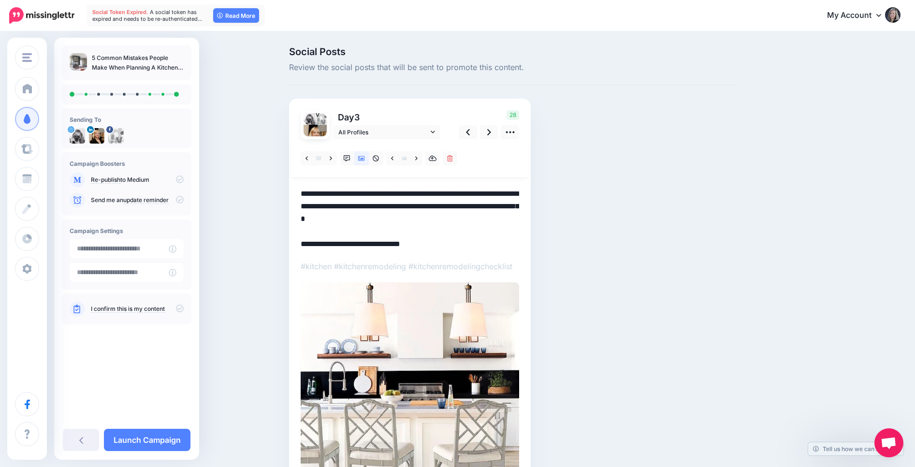
click at [302, 191] on textarea "**********" at bounding box center [410, 219] width 218 height 63
paste textarea "**********"
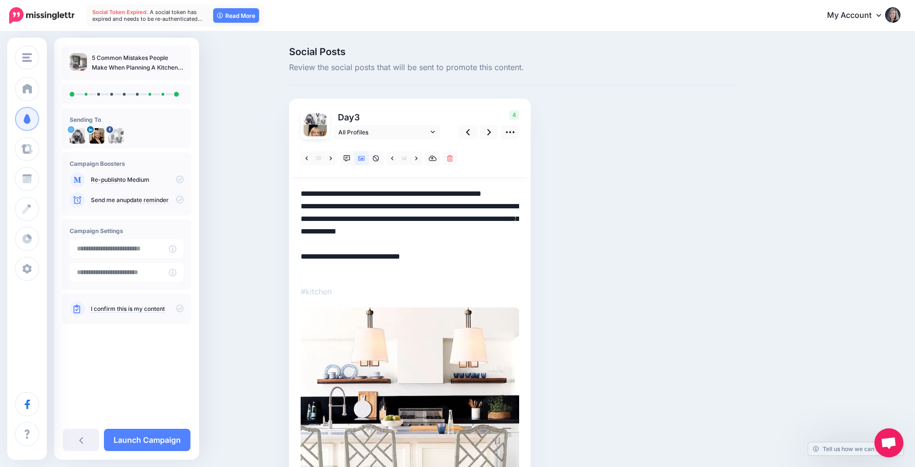
drag, startPoint x: 343, startPoint y: 218, endPoint x: 442, endPoint y: 218, distance: 99.1
click at [442, 218] on textarea "**********" at bounding box center [410, 232] width 218 height 88
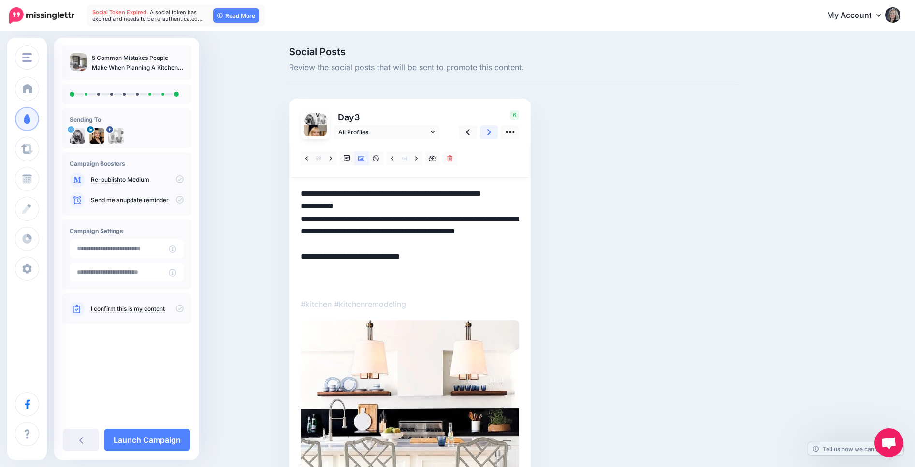
click at [491, 133] on link at bounding box center [489, 132] width 18 height 14
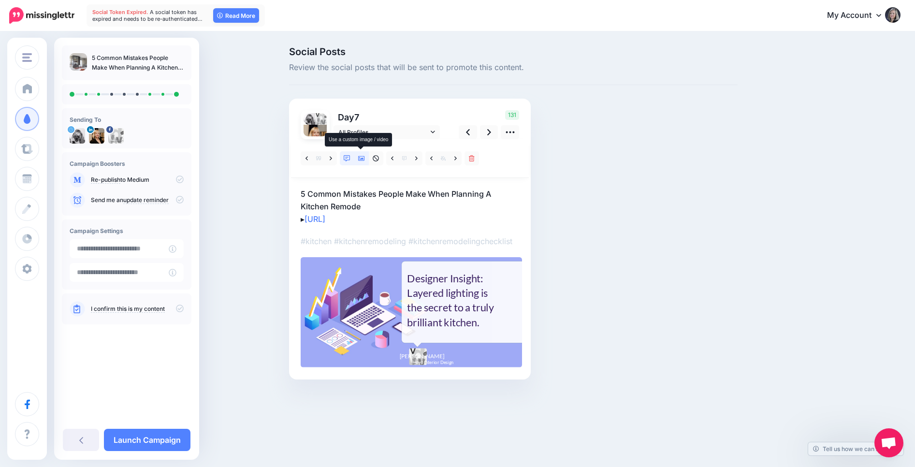
click at [361, 159] on icon at bounding box center [361, 158] width 7 height 5
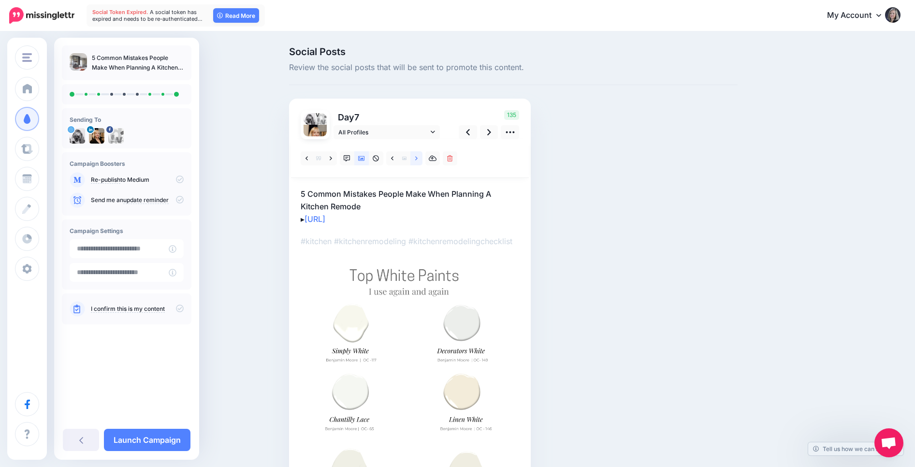
click at [417, 159] on icon at bounding box center [416, 158] width 2 height 4
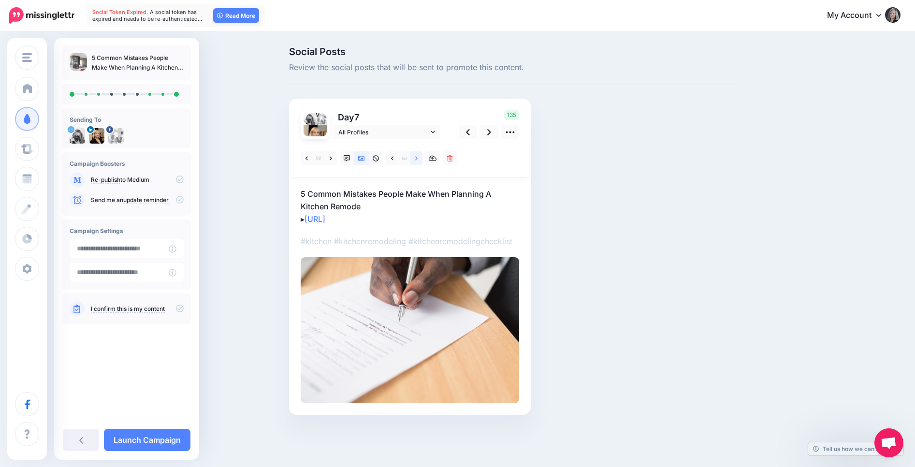
click at [417, 159] on icon at bounding box center [416, 158] width 2 height 4
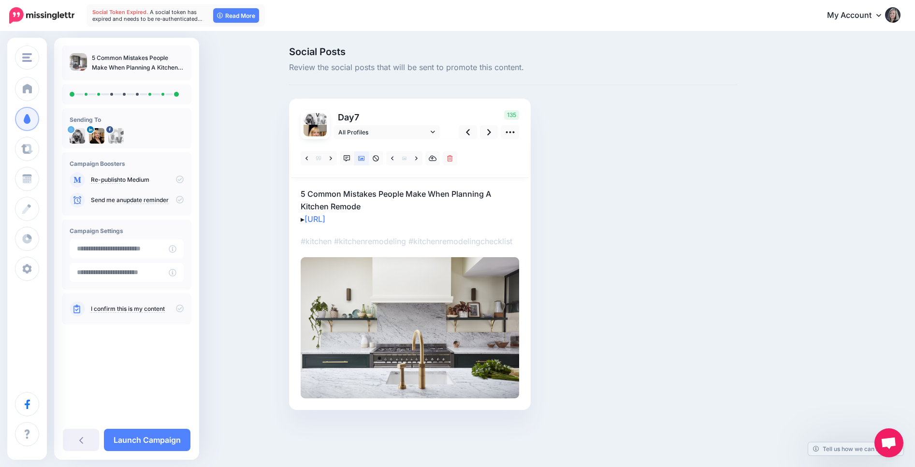
click at [364, 204] on p "5 Common Mistakes People Make When Planning A Kitchen Remode ▸ https://lttr.ai/…" at bounding box center [410, 207] width 218 height 38
drag, startPoint x: 362, startPoint y: 205, endPoint x: 376, endPoint y: 204, distance: 14.1
click at [363, 205] on textarea "**********" at bounding box center [410, 207] width 218 height 38
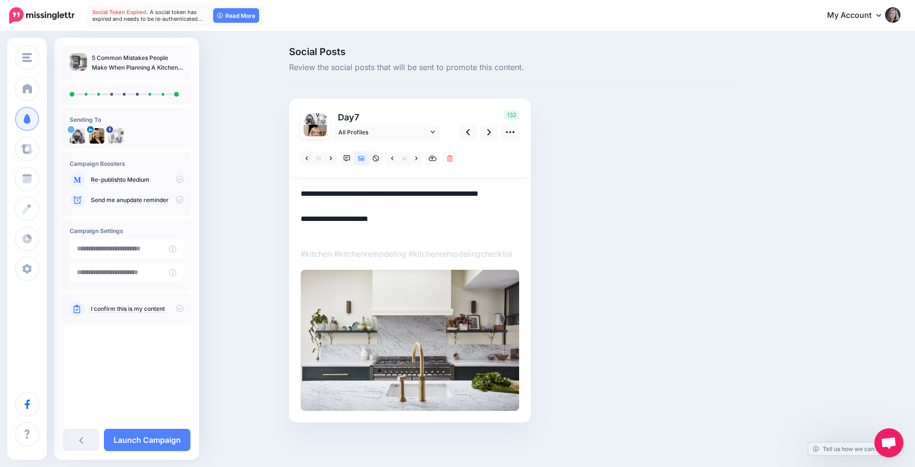
click at [180, 179] on icon at bounding box center [180, 179] width 8 height 8
click at [181, 180] on icon at bounding box center [180, 179] width 8 height 8
click at [180, 200] on icon at bounding box center [180, 200] width 8 height 8
click at [489, 132] on icon at bounding box center [489, 132] width 4 height 10
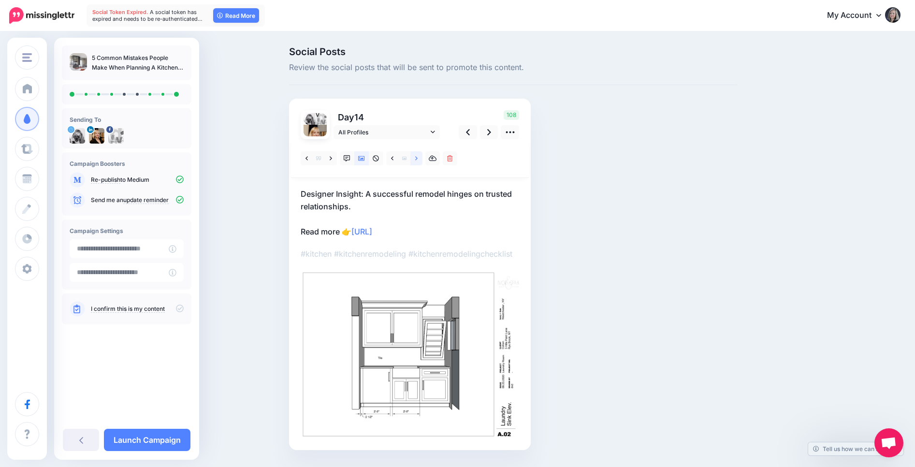
click at [414, 159] on link at bounding box center [416, 158] width 12 height 14
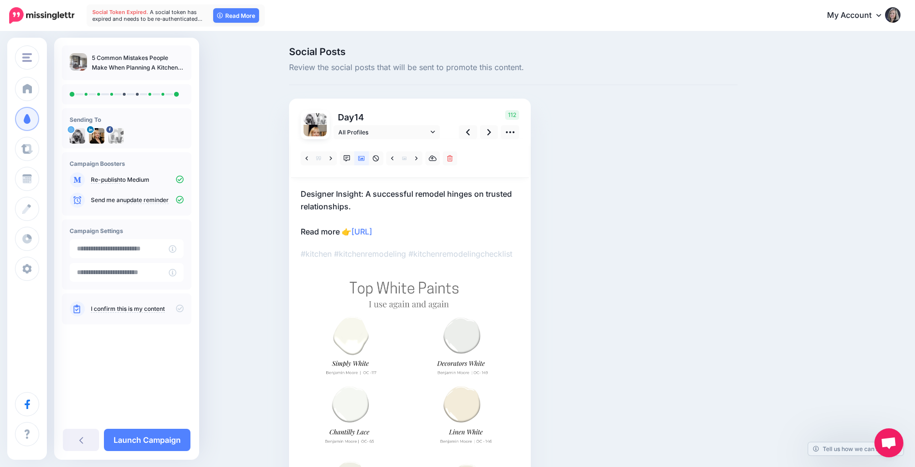
click at [301, 194] on p "Designer Insight: A successful remodel hinges on trusted relationships. Read mo…" at bounding box center [410, 213] width 218 height 50
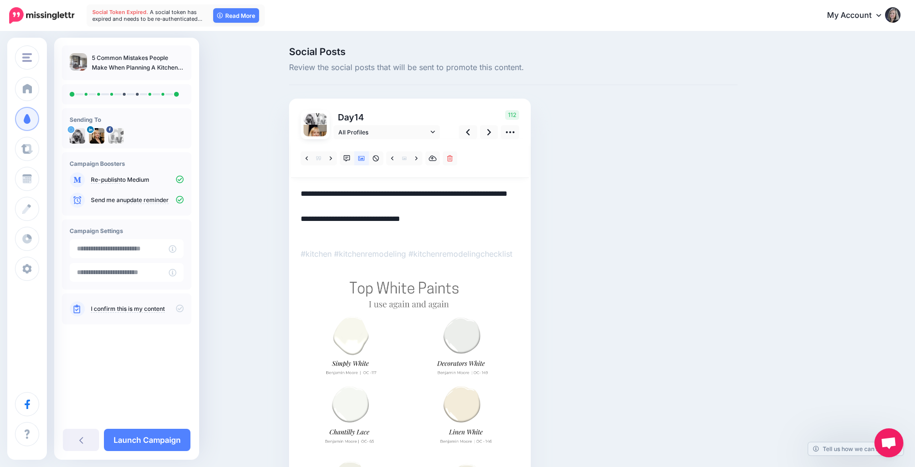
click at [301, 192] on textarea "**********" at bounding box center [410, 213] width 218 height 50
paste textarea "**********"
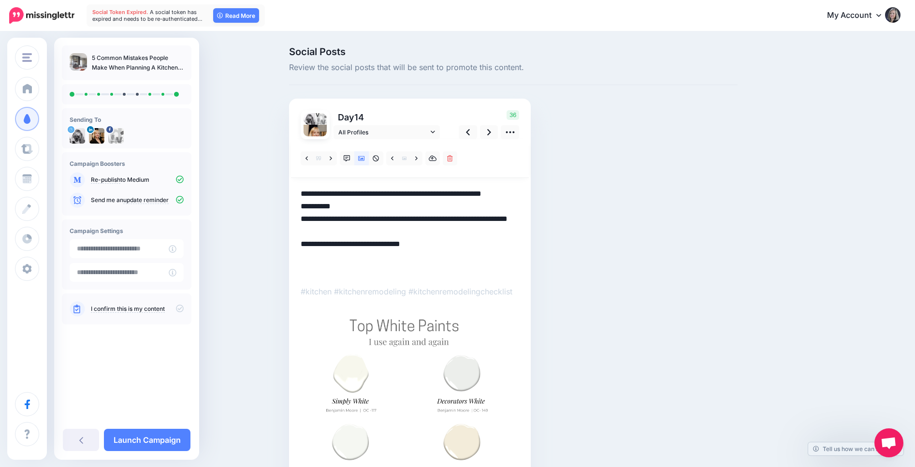
drag, startPoint x: 301, startPoint y: 218, endPoint x: 346, endPoint y: 221, distance: 45.0
click at [346, 221] on textarea "**********" at bounding box center [410, 232] width 218 height 88
click at [414, 158] on link at bounding box center [416, 158] width 12 height 14
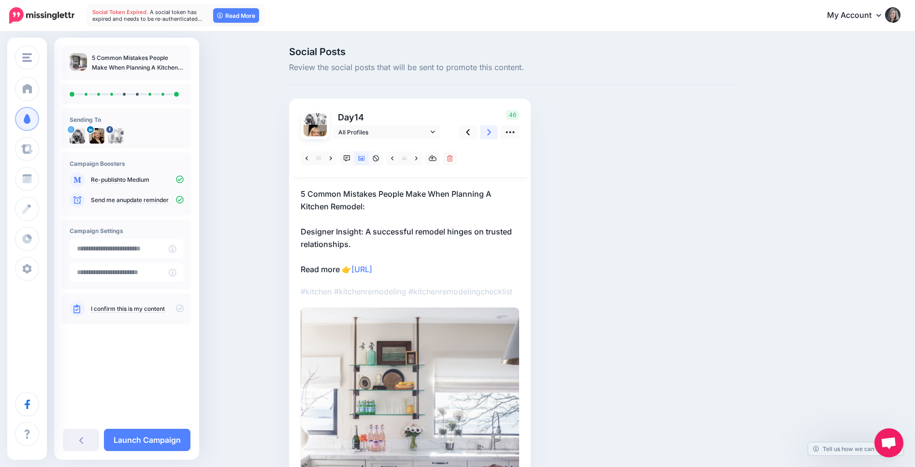
click at [491, 131] on icon at bounding box center [489, 132] width 4 height 10
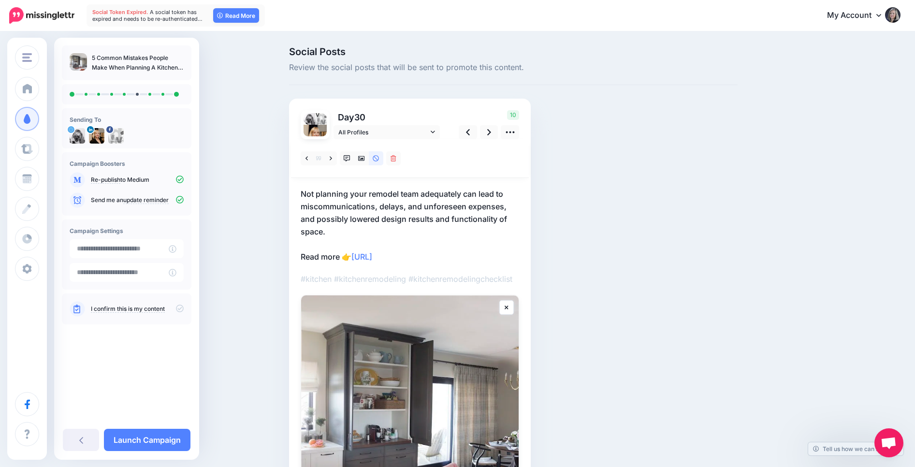
click at [301, 195] on p "Not planning your remodel team adequately can lead to miscommunications, delays…" at bounding box center [410, 225] width 218 height 75
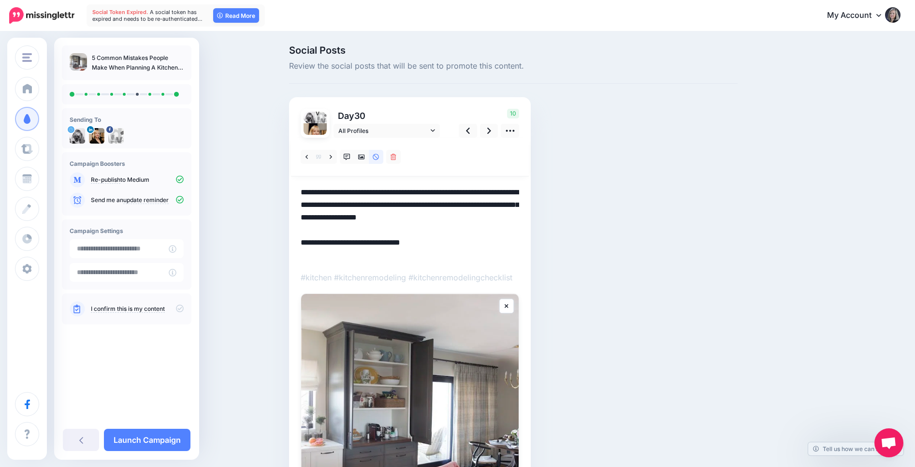
scroll to position [0, 0]
click at [302, 190] on textarea "**********" at bounding box center [410, 224] width 218 height 75
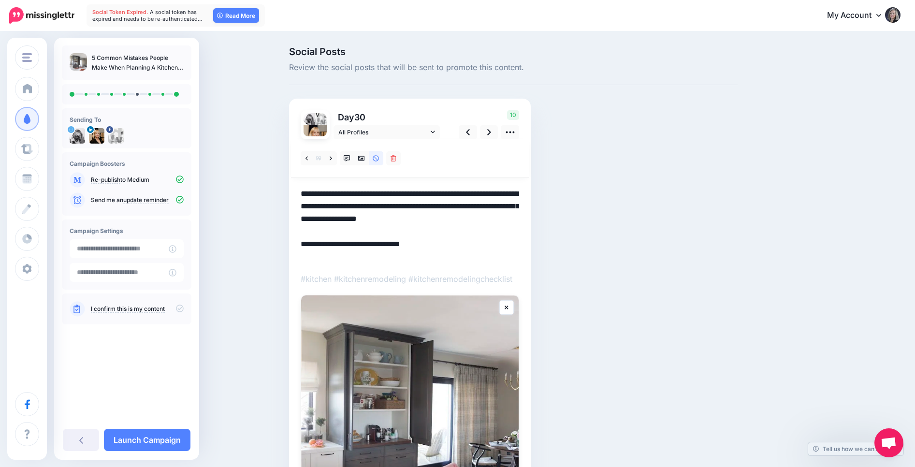
paste textarea "**********"
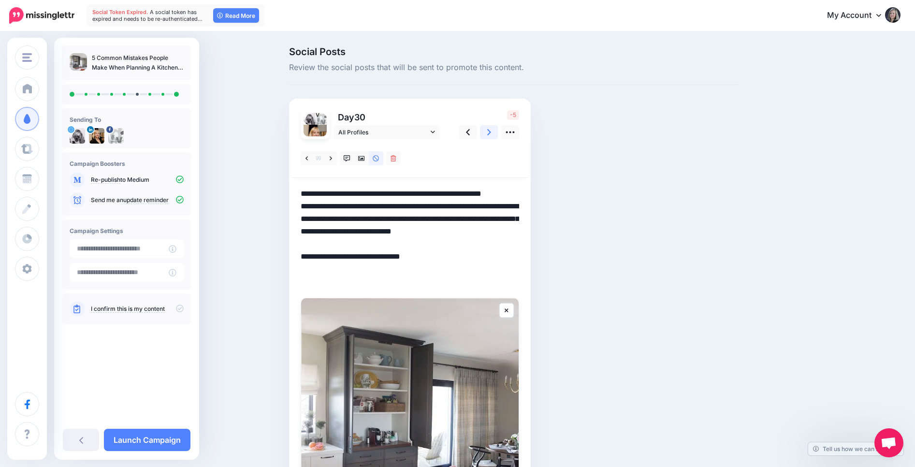
click at [487, 131] on icon at bounding box center [489, 132] width 4 height 10
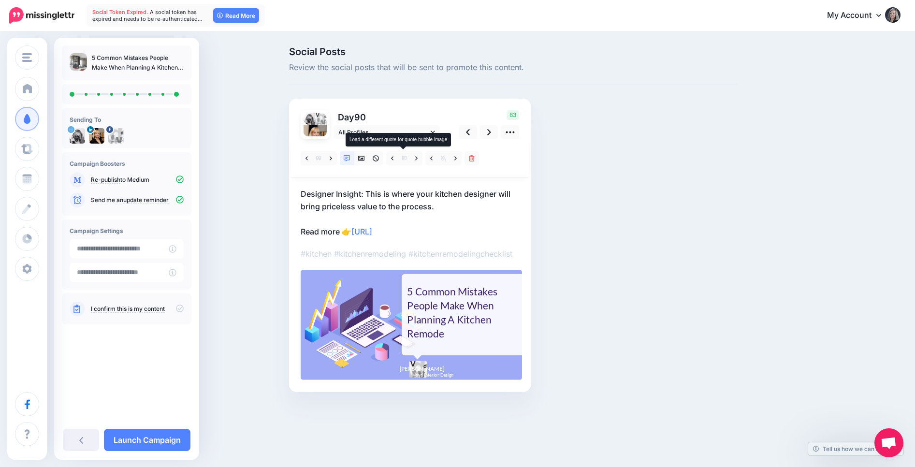
click at [408, 160] on span at bounding box center [404, 158] width 12 height 14
click at [413, 158] on link at bounding box center [416, 158] width 12 height 14
click at [362, 159] on icon at bounding box center [361, 158] width 7 height 5
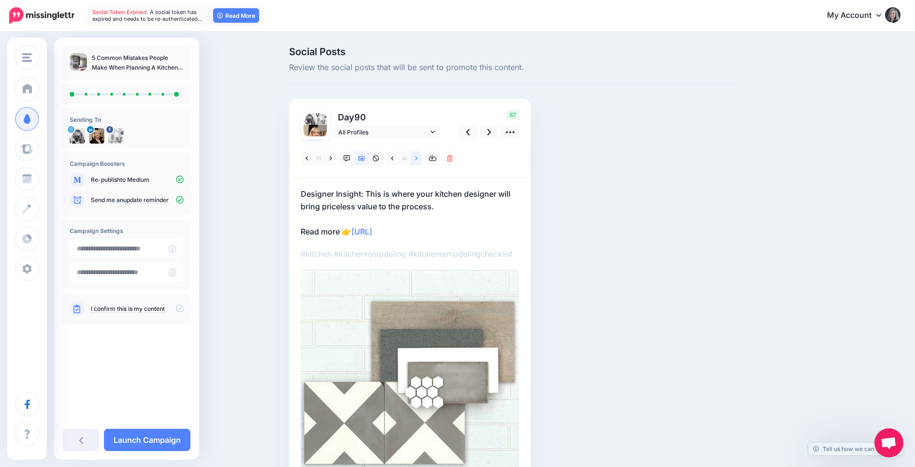
click at [416, 160] on icon at bounding box center [416, 158] width 2 height 7
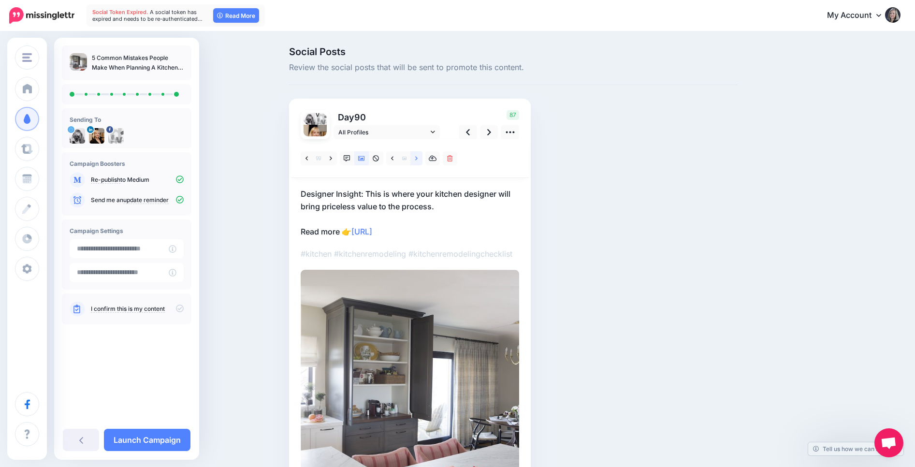
click at [416, 160] on icon at bounding box center [416, 158] width 2 height 7
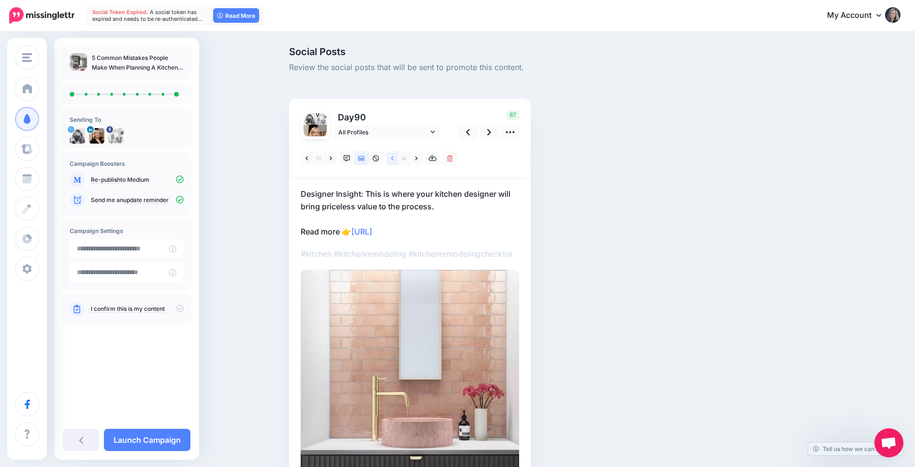
click at [396, 160] on link at bounding box center [392, 158] width 12 height 14
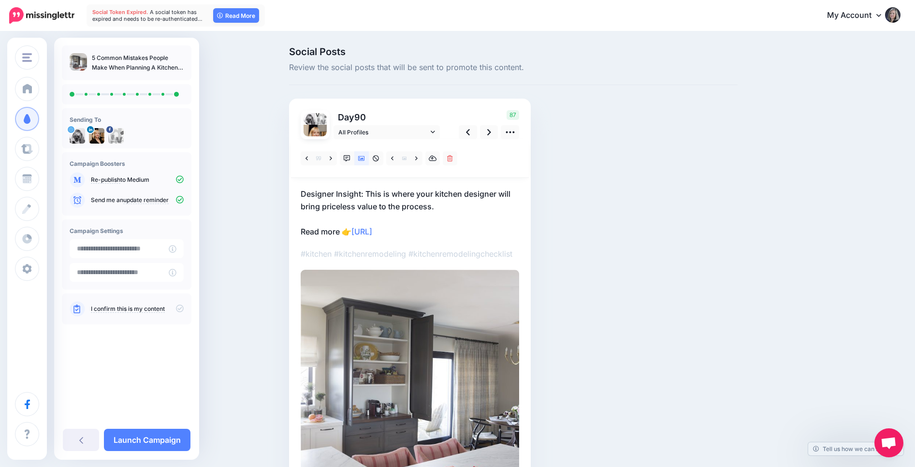
click at [303, 195] on p "Designer Insight: This is where your kitchen designer will bring priceless valu…" at bounding box center [410, 213] width 218 height 50
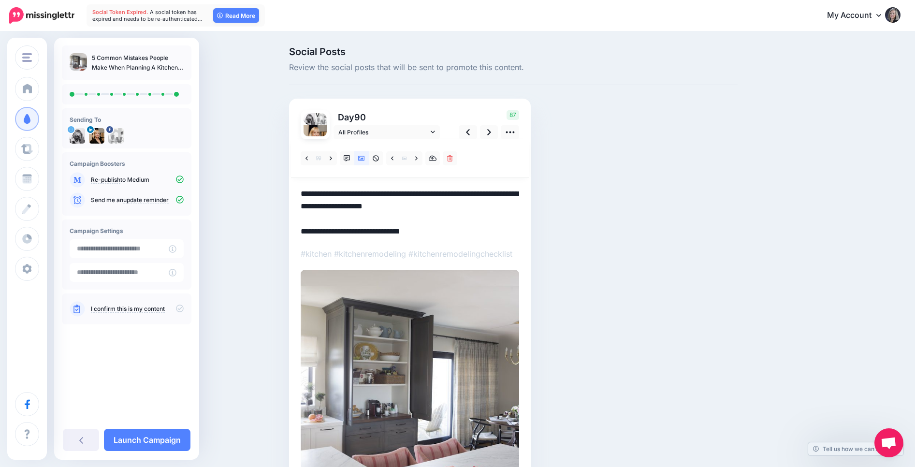
click at [302, 191] on textarea "**********" at bounding box center [410, 213] width 218 height 50
paste textarea "**********"
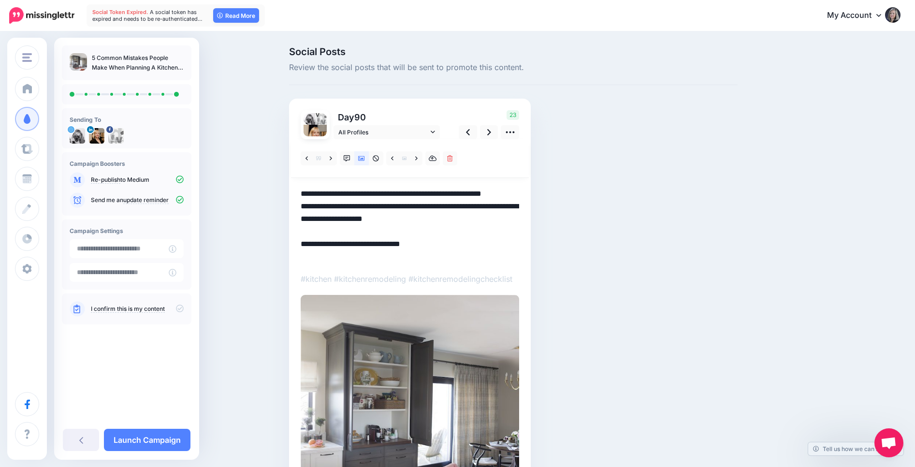
click at [368, 218] on textarea "**********" at bounding box center [410, 225] width 218 height 75
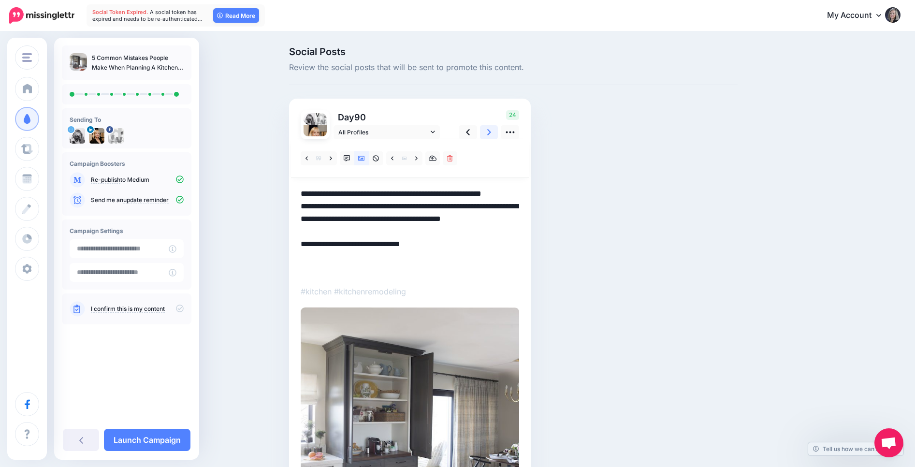
click at [489, 131] on icon at bounding box center [489, 132] width 4 height 6
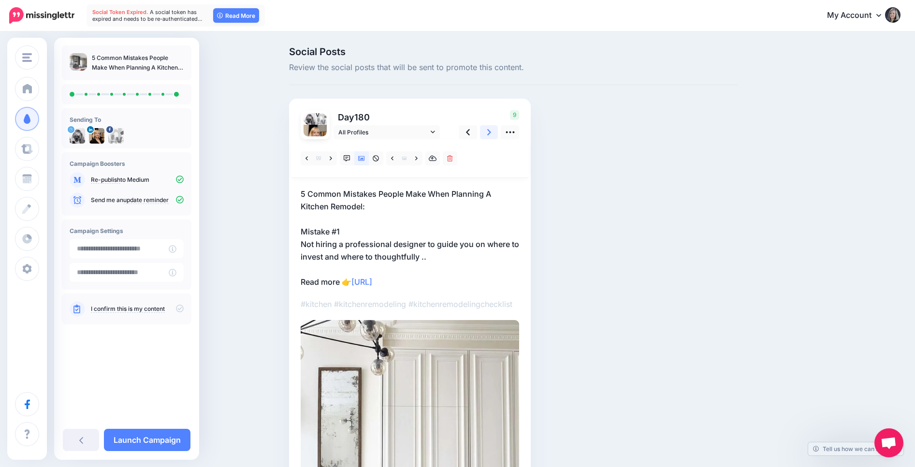
click at [489, 131] on icon at bounding box center [489, 132] width 4 height 6
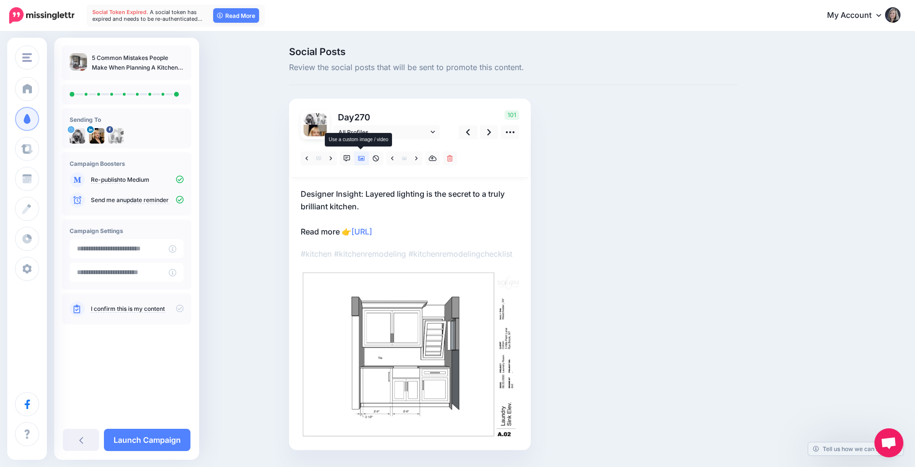
click at [363, 159] on icon at bounding box center [361, 158] width 7 height 7
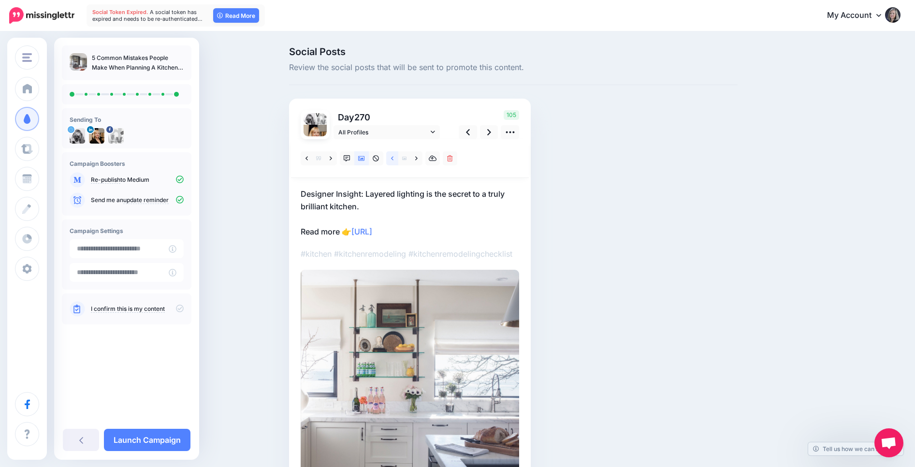
click at [393, 161] on link at bounding box center [392, 158] width 12 height 14
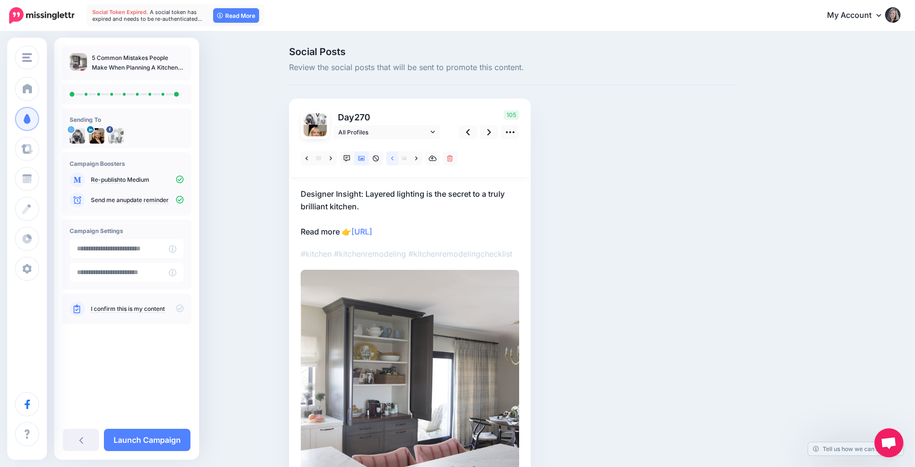
click at [393, 161] on link at bounding box center [392, 158] width 12 height 14
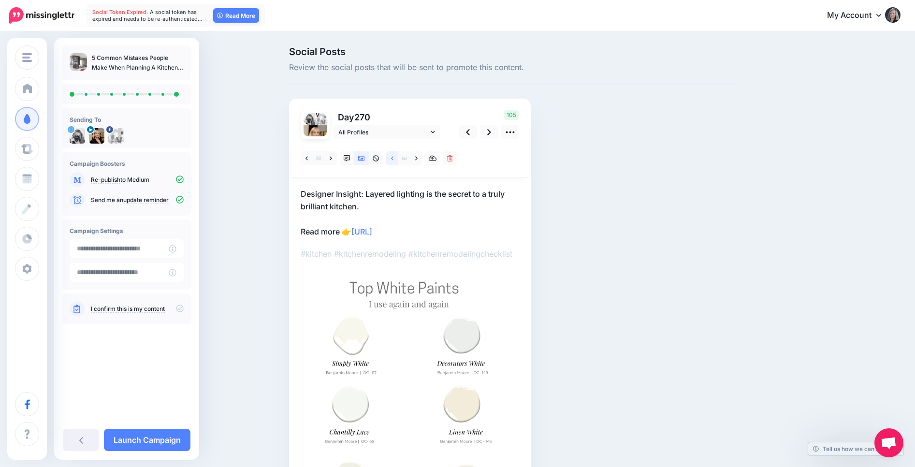
click at [393, 161] on link at bounding box center [392, 158] width 12 height 14
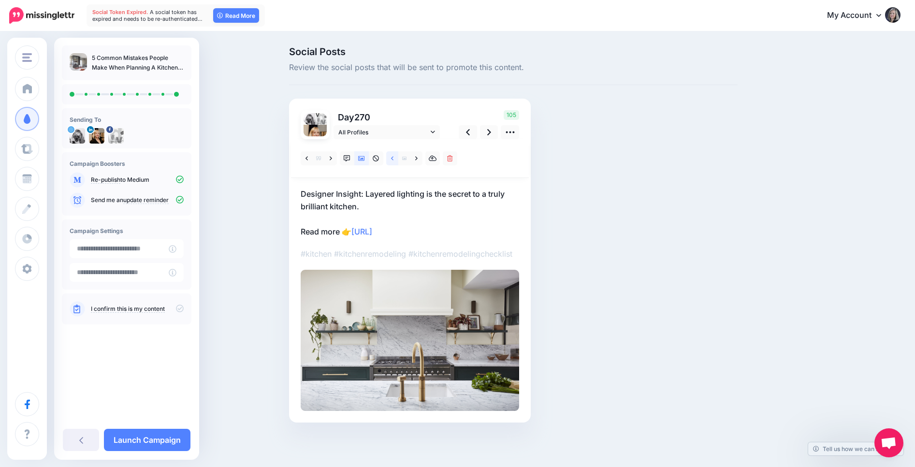
click at [393, 161] on link at bounding box center [392, 158] width 12 height 14
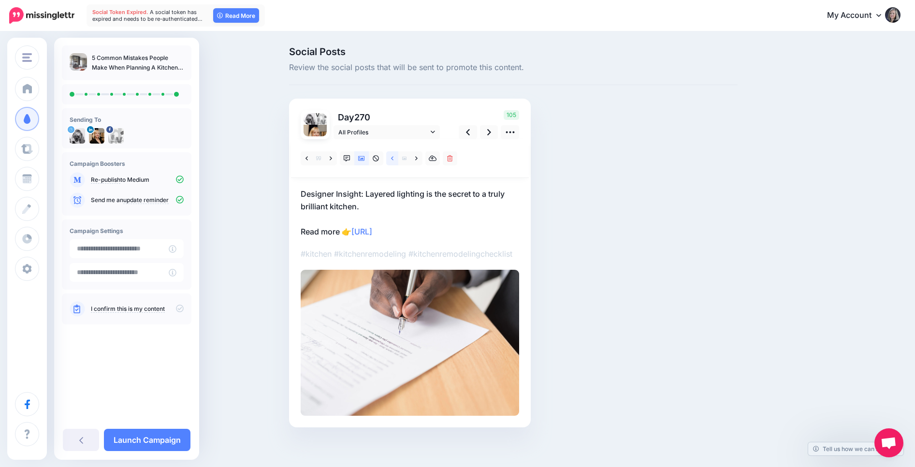
click at [393, 161] on link at bounding box center [392, 158] width 12 height 14
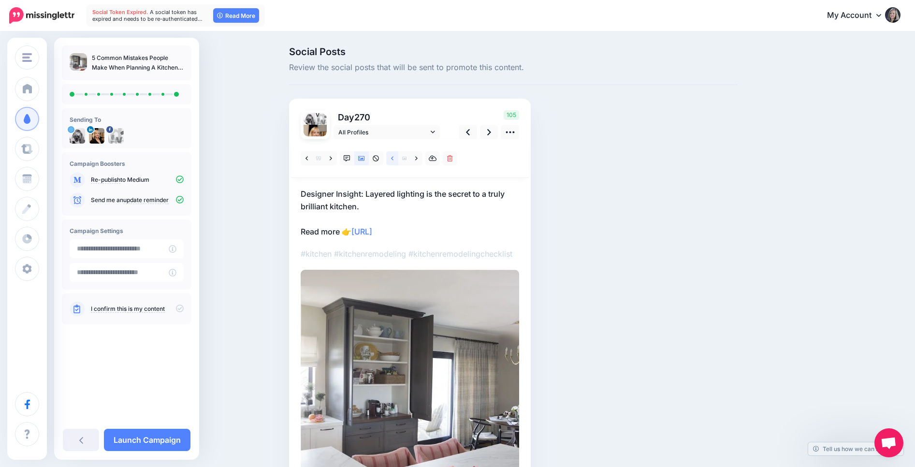
click at [393, 161] on link at bounding box center [392, 158] width 12 height 14
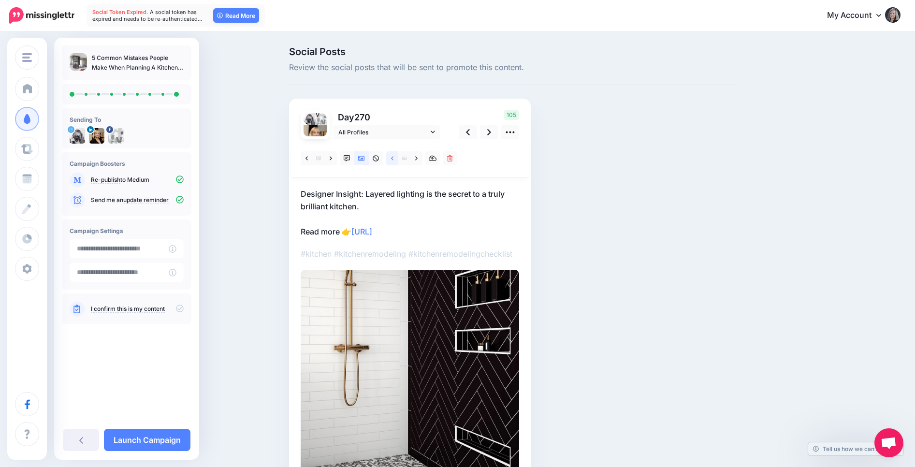
click at [393, 161] on link at bounding box center [392, 158] width 12 height 14
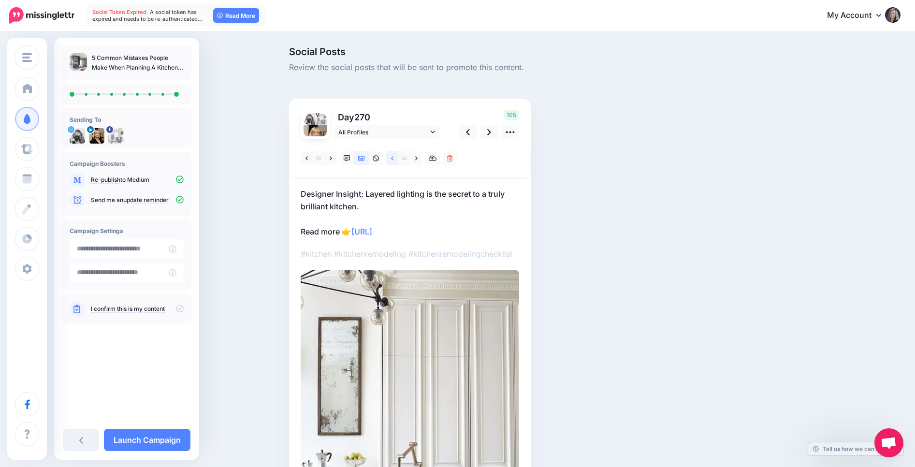
click at [393, 161] on link at bounding box center [392, 158] width 12 height 14
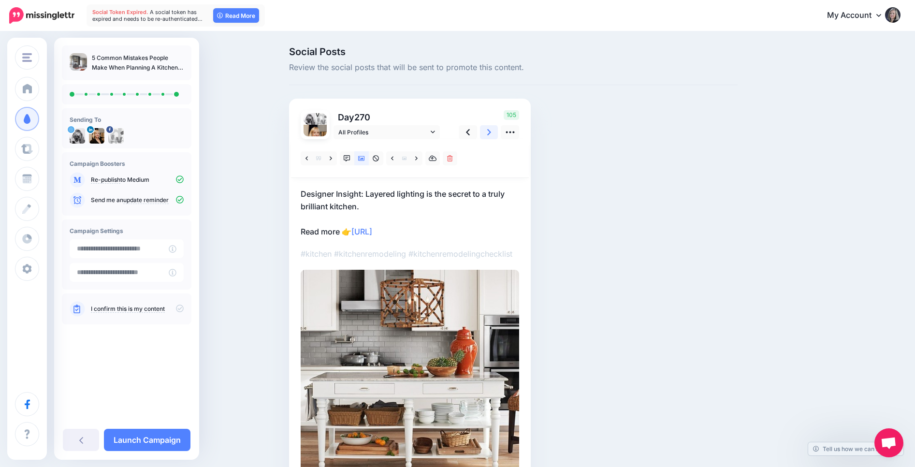
click at [490, 133] on icon at bounding box center [489, 132] width 4 height 6
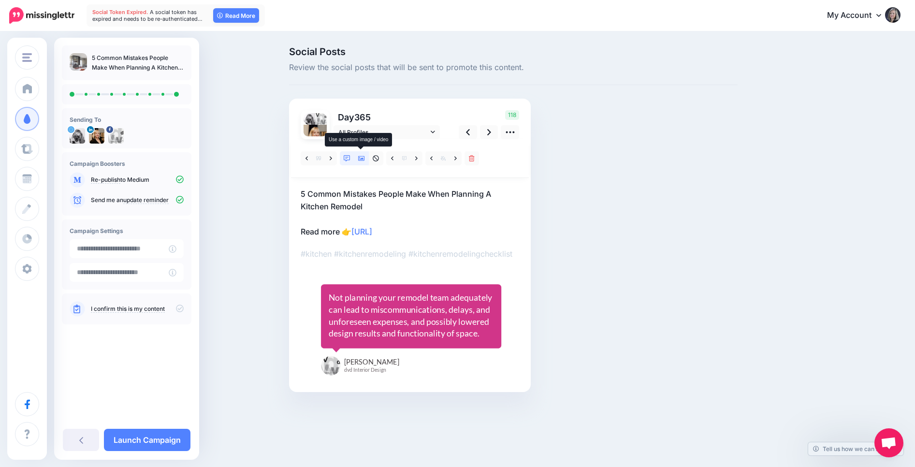
click at [359, 158] on icon at bounding box center [361, 158] width 7 height 7
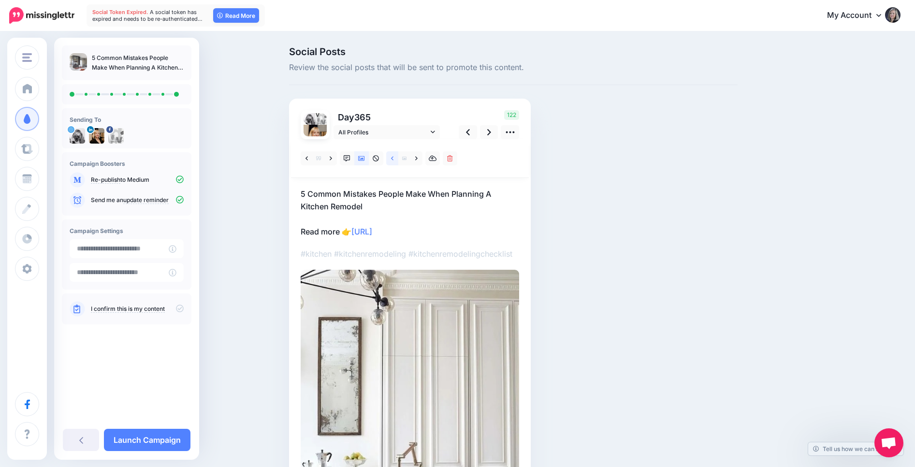
click at [394, 159] on link at bounding box center [392, 158] width 12 height 14
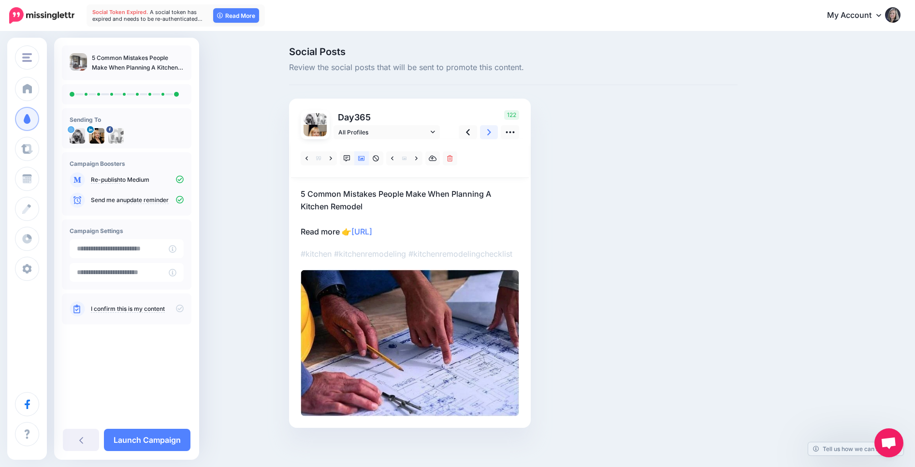
click at [486, 132] on link at bounding box center [489, 132] width 18 height 14
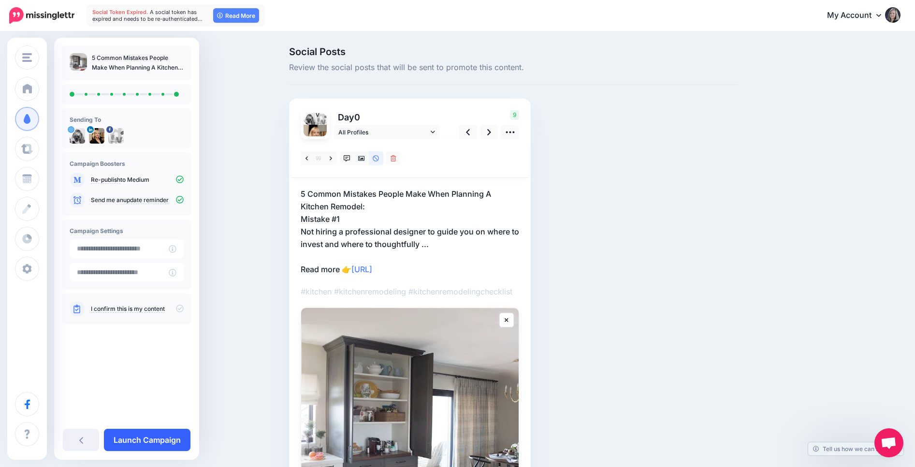
click at [168, 443] on link "Launch Campaign" at bounding box center [147, 440] width 87 height 22
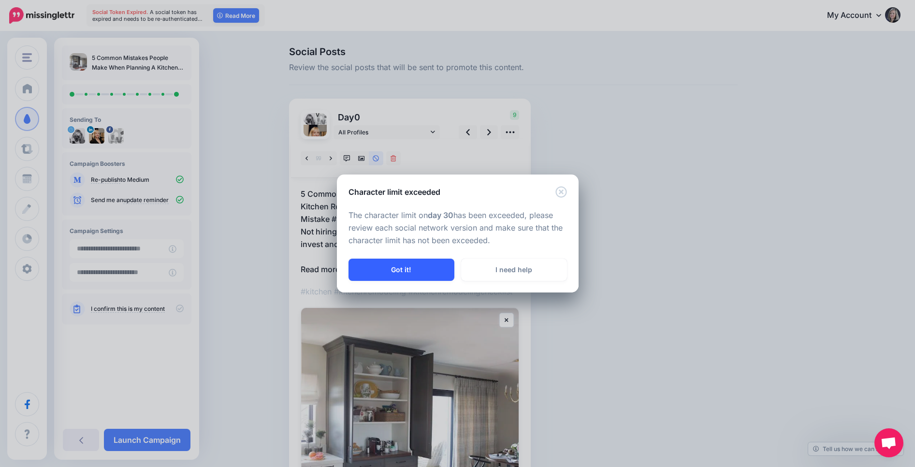
click at [427, 269] on button "Got it!" at bounding box center [401, 270] width 106 height 22
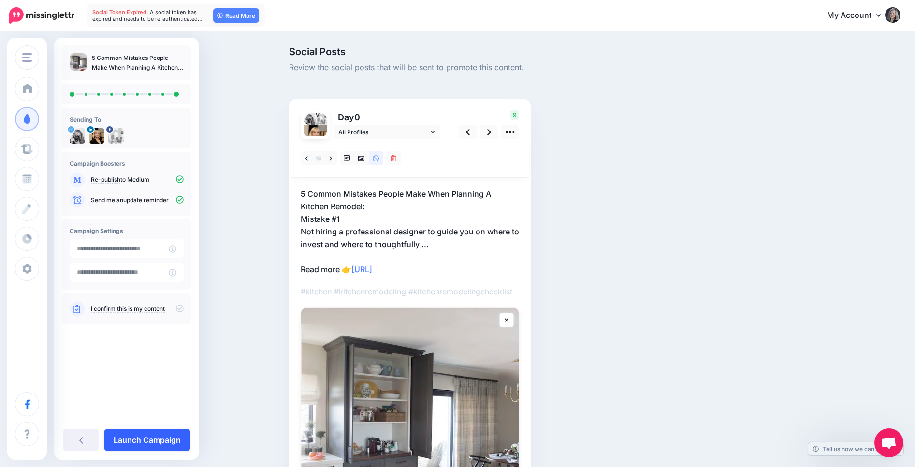
click at [161, 439] on link "Launch Campaign" at bounding box center [147, 440] width 87 height 22
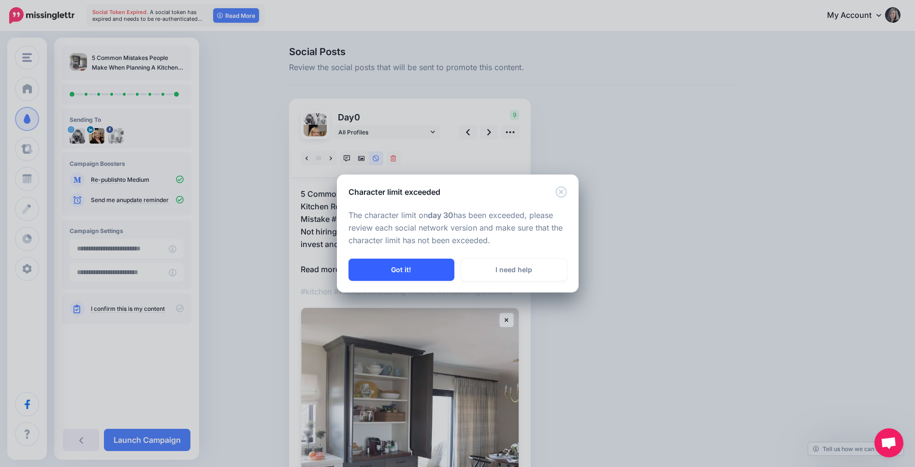
click at [395, 270] on button "Got it!" at bounding box center [401, 270] width 106 height 22
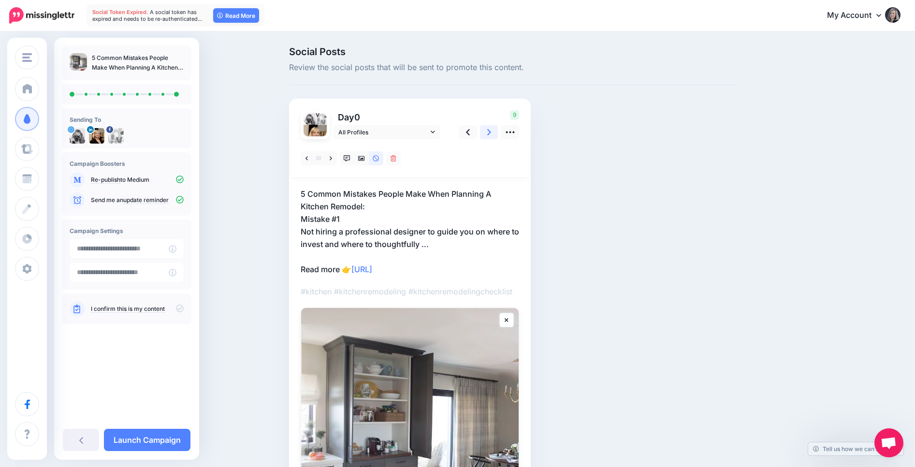
click at [491, 129] on link at bounding box center [489, 132] width 18 height 14
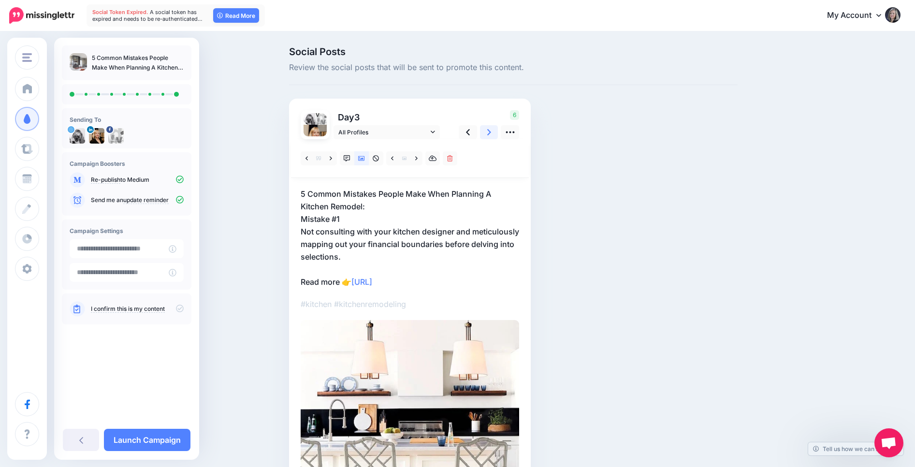
click at [491, 129] on link at bounding box center [489, 132] width 18 height 14
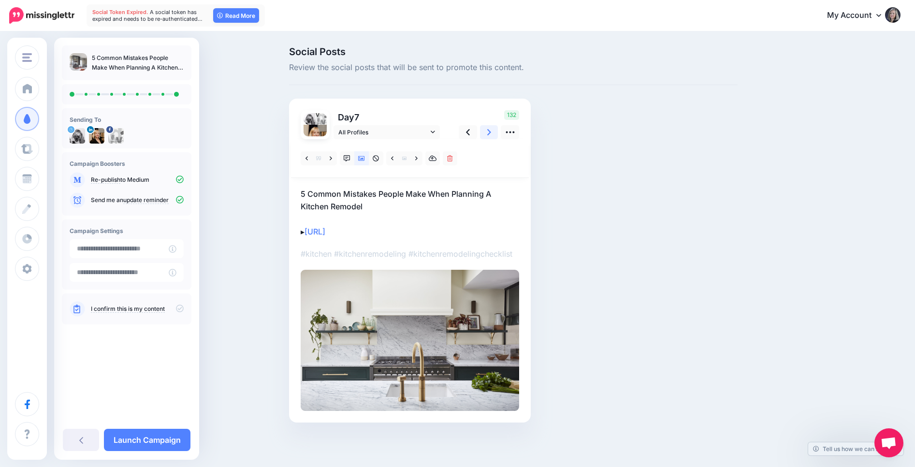
click at [491, 129] on link at bounding box center [489, 132] width 18 height 14
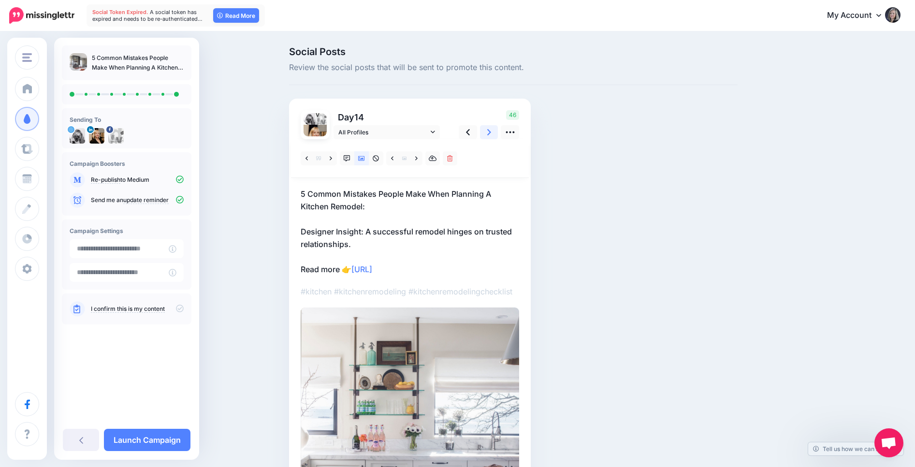
click at [491, 129] on link at bounding box center [489, 132] width 18 height 14
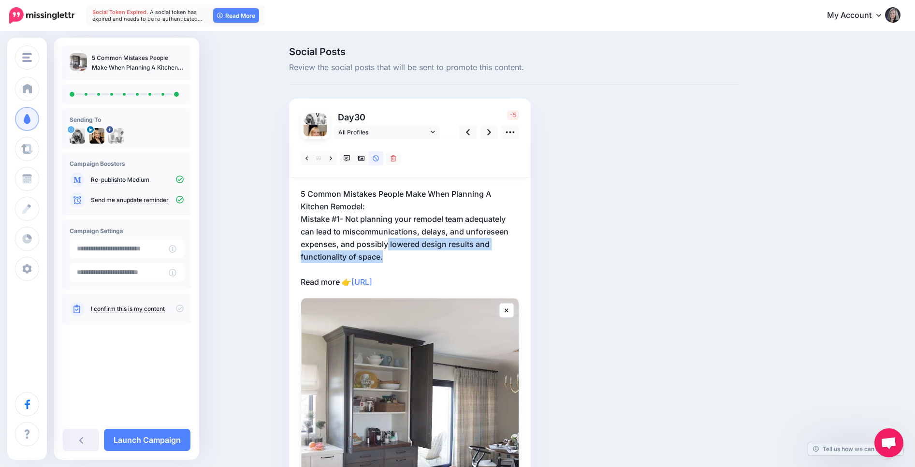
drag, startPoint x: 388, startPoint y: 245, endPoint x: 415, endPoint y: 255, distance: 29.1
click at [415, 255] on p "5 Common Mistakes People Make When Planning A Kitchen Remodel: Mistake #1- Not …" at bounding box center [410, 238] width 218 height 101
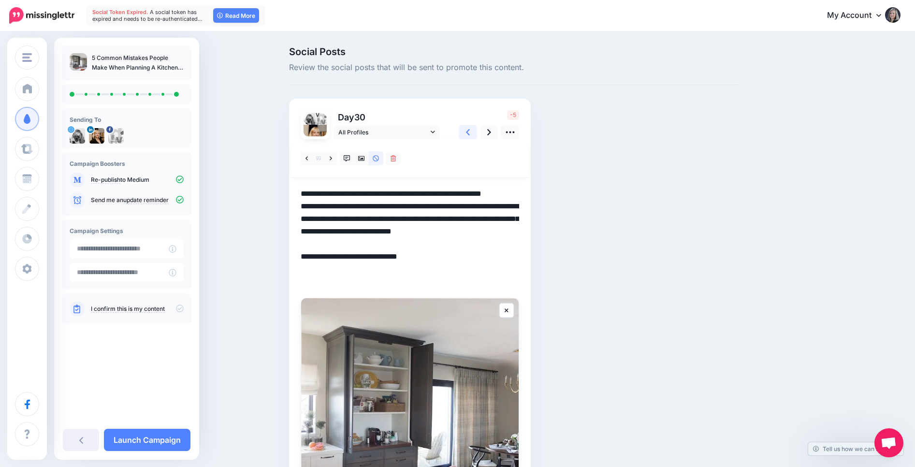
click at [465, 131] on link at bounding box center [468, 132] width 18 height 14
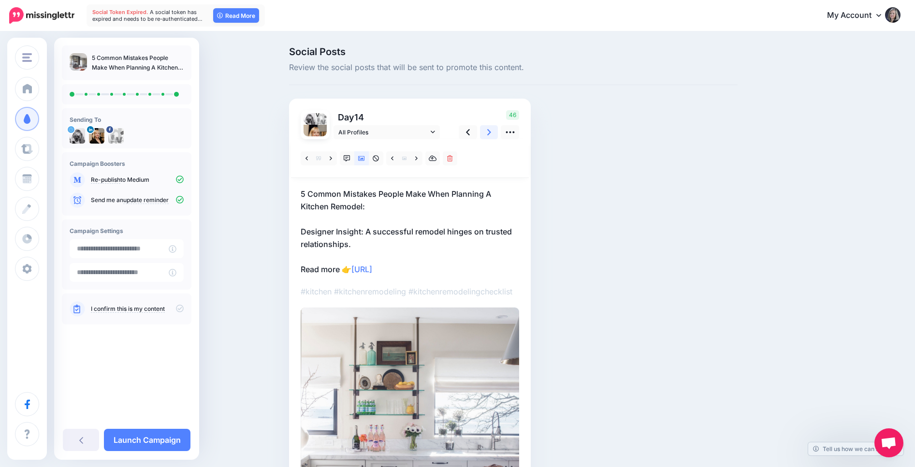
click at [485, 133] on link at bounding box center [489, 132] width 18 height 14
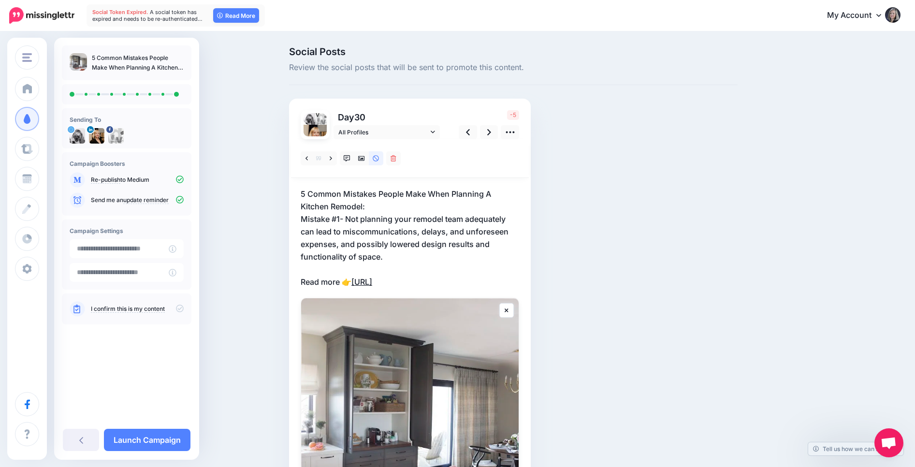
click at [372, 281] on link "https://lttr.ai/AiLZ" at bounding box center [361, 282] width 21 height 10
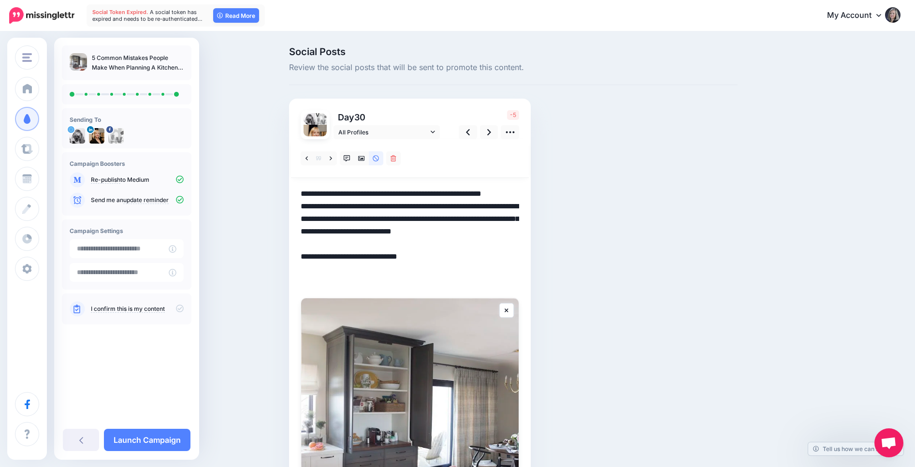
click at [480, 271] on textarea "**********" at bounding box center [410, 238] width 218 height 101
click at [491, 131] on icon at bounding box center [489, 132] width 4 height 10
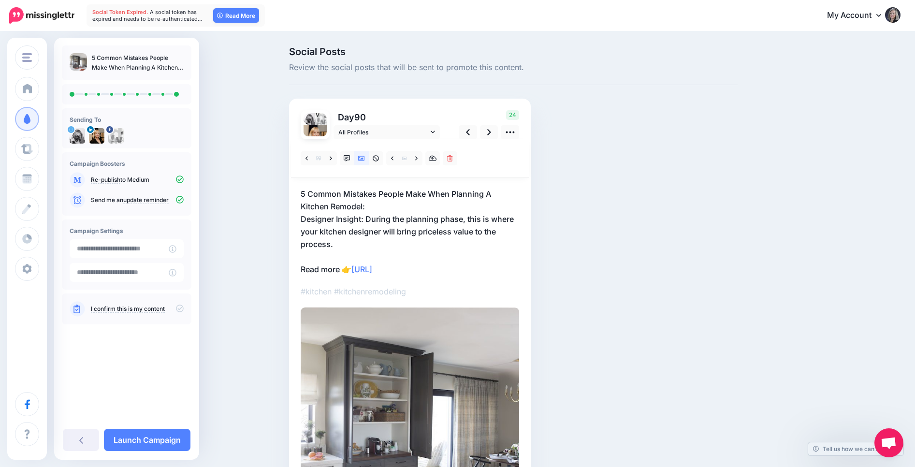
drag, startPoint x: 298, startPoint y: 269, endPoint x: 432, endPoint y: 275, distance: 134.0
click at [429, 273] on div "Day 90 All Profiles" at bounding box center [410, 319] width 242 height 441
copy p "Read more 👉 https://lttr.ai/AiLZS"
click at [473, 131] on link at bounding box center [468, 132] width 18 height 14
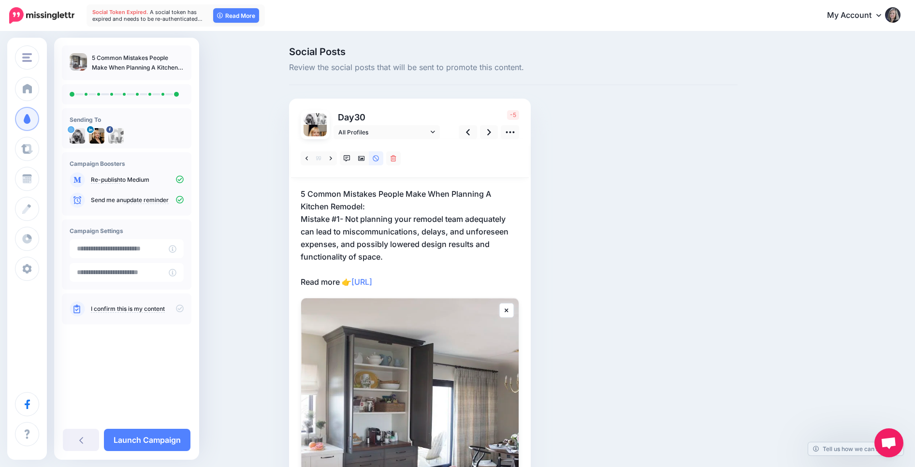
drag, startPoint x: 300, startPoint y: 283, endPoint x: 437, endPoint y: 285, distance: 136.8
click at [437, 286] on div "Day 30 All Profiles" at bounding box center [410, 333] width 242 height 468
click at [437, 285] on p "5 Common Mistakes People Make When Planning A Kitchen Remodel: Mistake #1- Not …" at bounding box center [410, 238] width 218 height 101
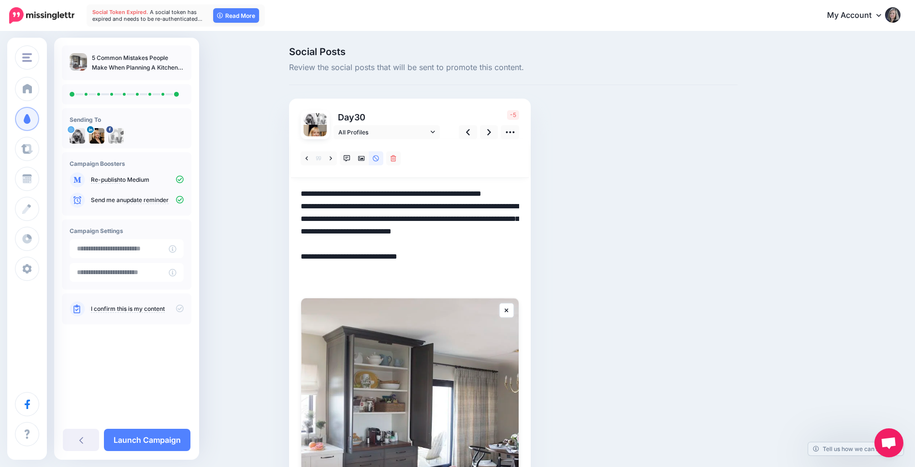
click at [304, 268] on textarea "**********" at bounding box center [410, 238] width 218 height 101
paste textarea "**********"
drag, startPoint x: 302, startPoint y: 282, endPoint x: 432, endPoint y: 288, distance: 130.6
click at [433, 288] on textarea "**********" at bounding box center [410, 238] width 218 height 101
drag, startPoint x: 421, startPoint y: 244, endPoint x: 455, endPoint y: 253, distance: 35.4
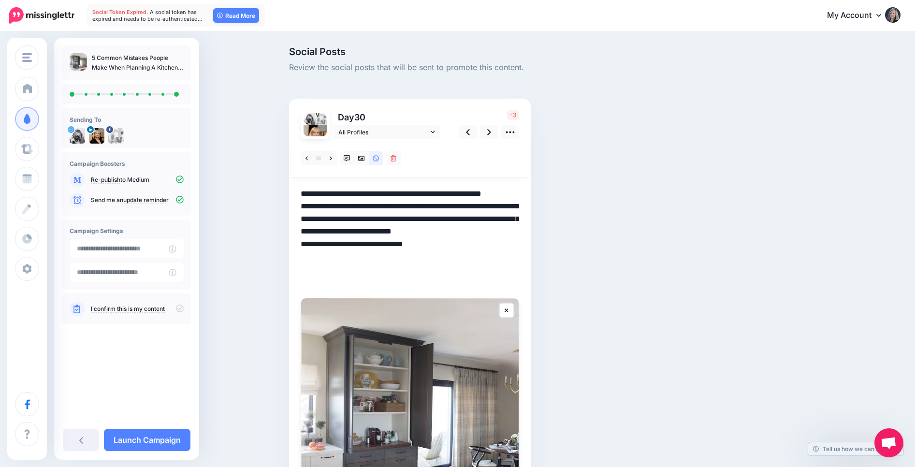
click at [455, 253] on textarea "**********" at bounding box center [410, 238] width 218 height 101
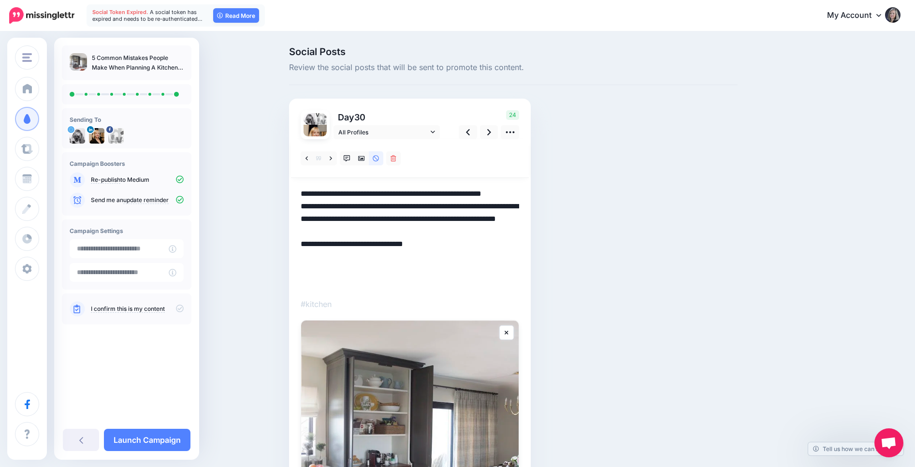
type textarea "**********"
click at [131, 13] on span "Social Token Expired." at bounding box center [120, 12] width 56 height 7
click at [236, 15] on link "Read More" at bounding box center [236, 15] width 46 height 15
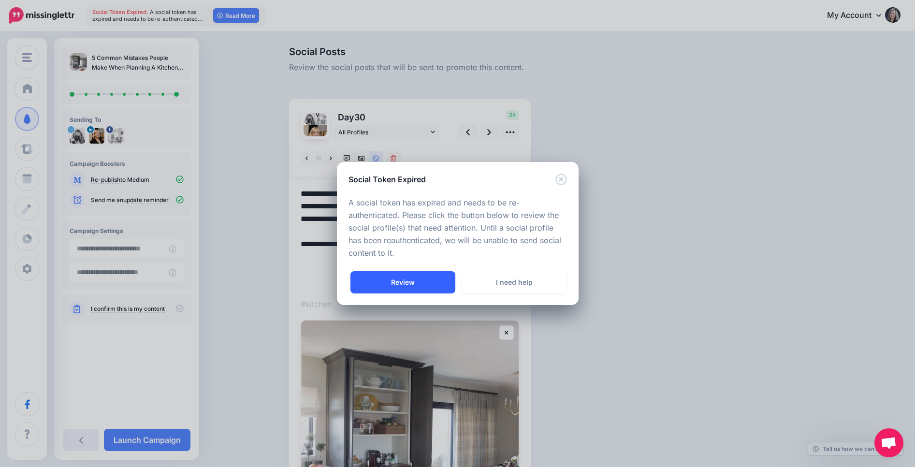
click at [400, 276] on link "Review" at bounding box center [402, 282] width 105 height 22
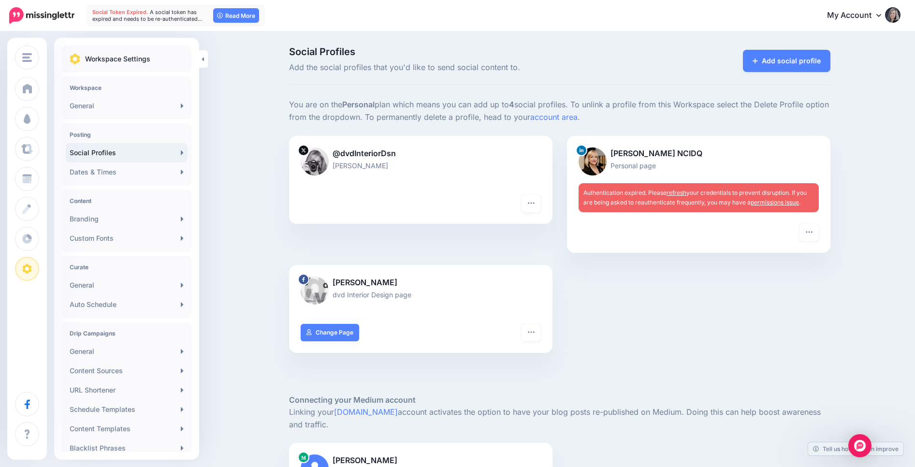
click at [772, 203] on link "permissions issue" at bounding box center [775, 202] width 48 height 7
click at [676, 192] on link "refresh" at bounding box center [677, 192] width 20 height 7
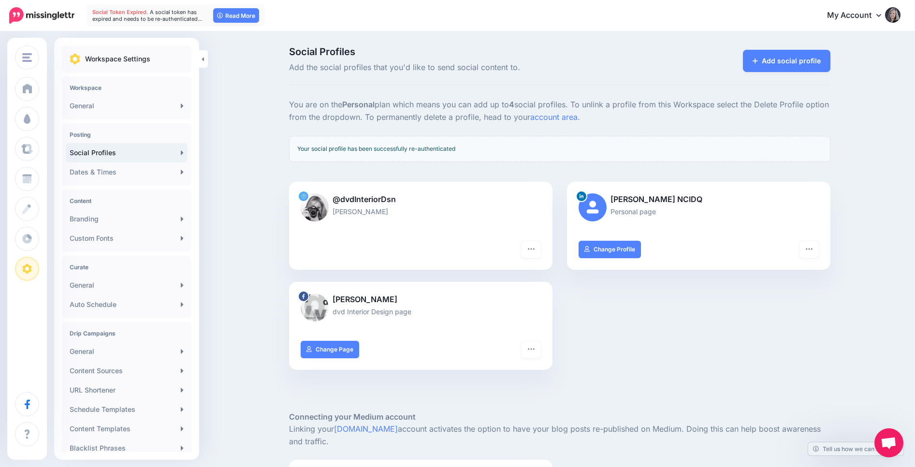
click at [303, 199] on icon at bounding box center [303, 196] width 5 height 5
click at [533, 251] on icon "button" at bounding box center [531, 249] width 8 height 8
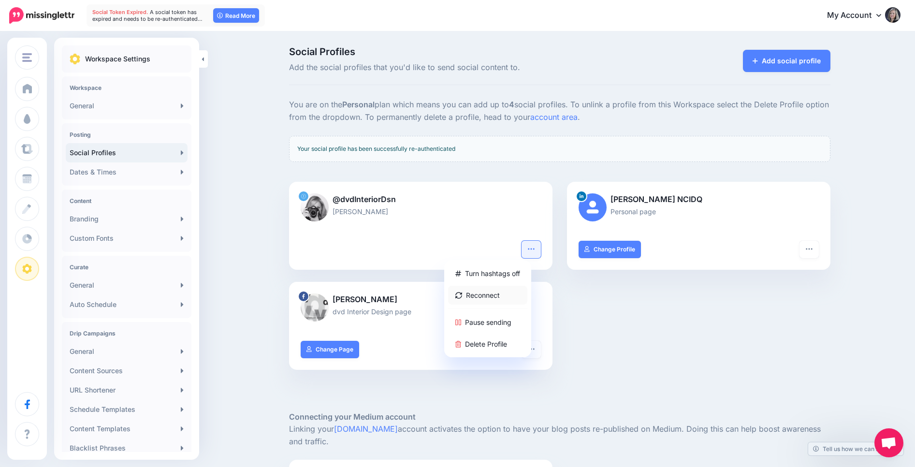
click at [494, 300] on link "Reconnect" at bounding box center [487, 295] width 79 height 19
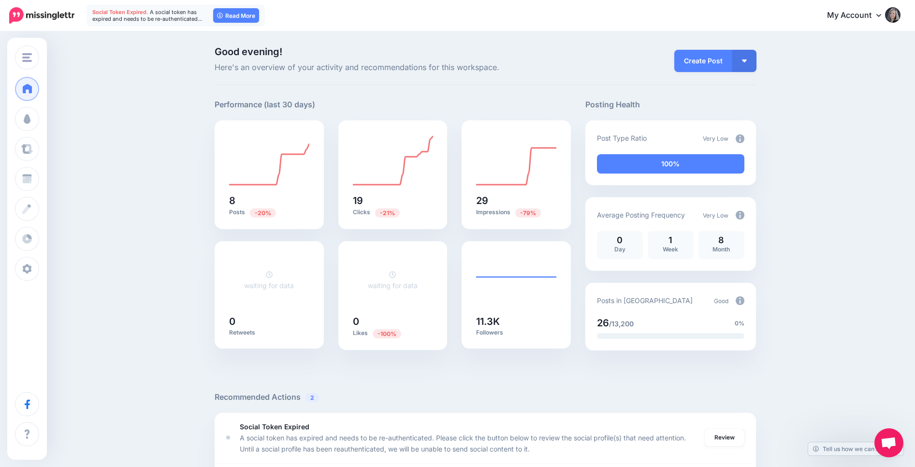
click at [115, 12] on span "Social Token Expired." at bounding box center [120, 12] width 56 height 7
click at [242, 15] on link "Read More" at bounding box center [236, 15] width 46 height 15
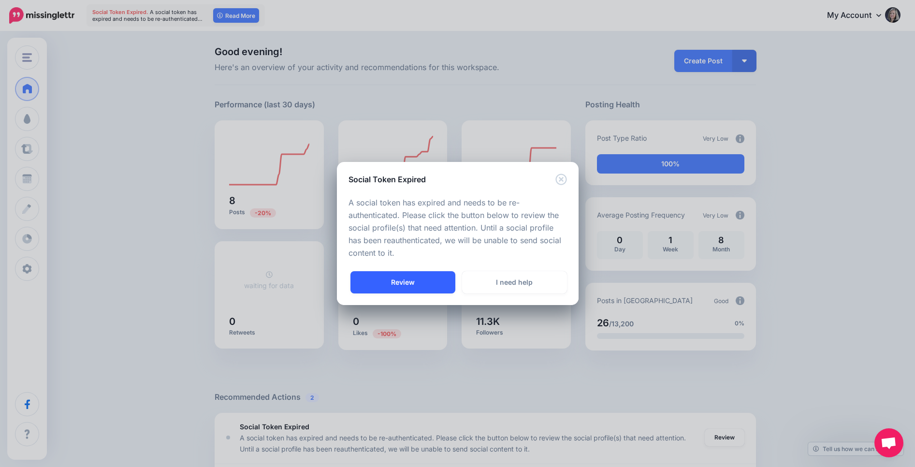
click at [402, 286] on link "Review" at bounding box center [402, 282] width 105 height 22
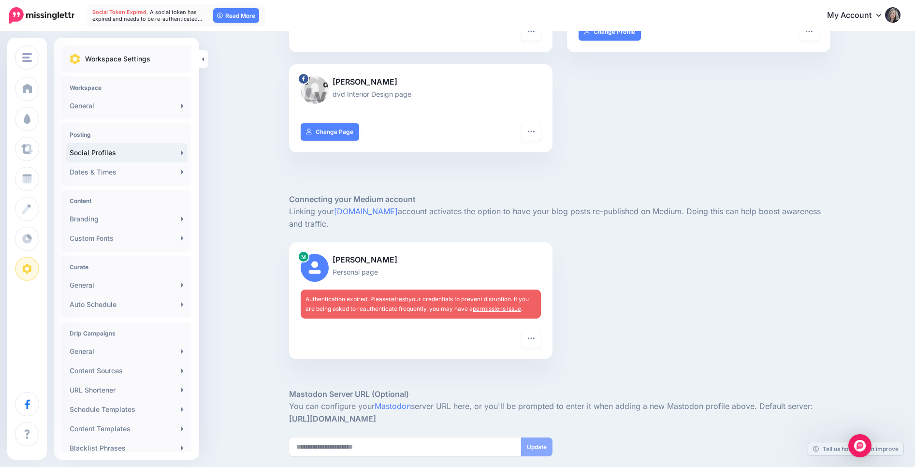
scroll to position [174, 0]
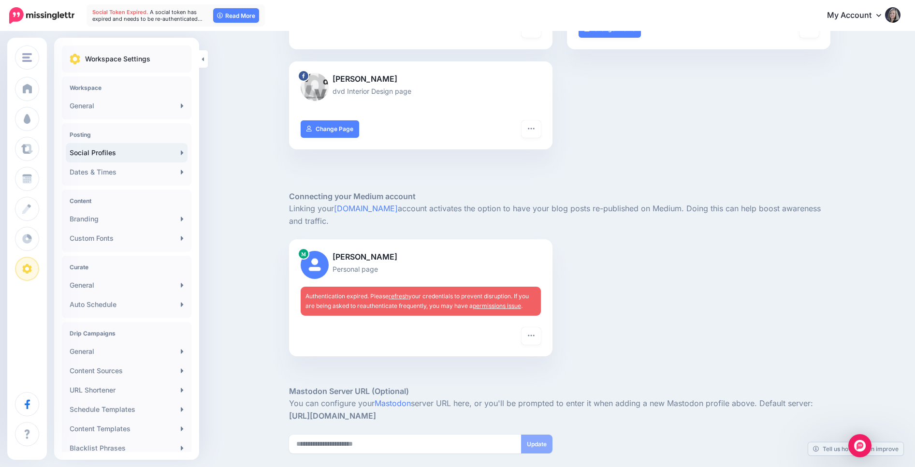
click at [400, 297] on link "refresh" at bounding box center [399, 295] width 20 height 7
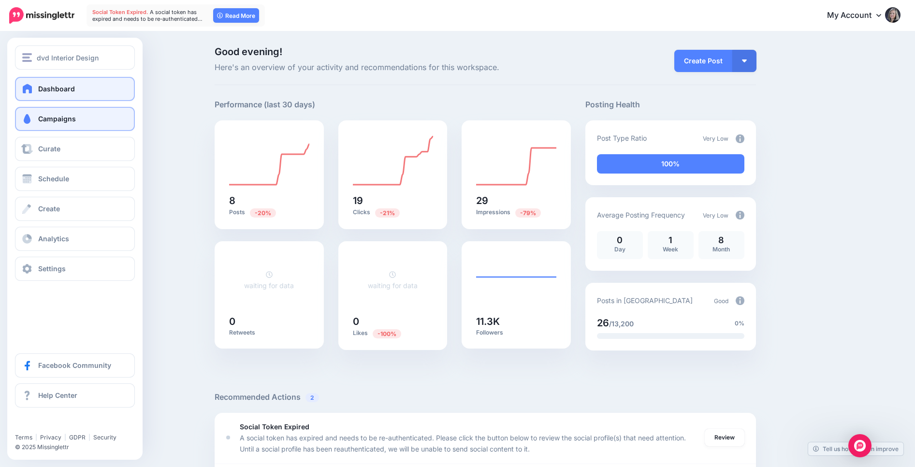
click at [52, 123] on span "Campaigns" at bounding box center [57, 119] width 38 height 8
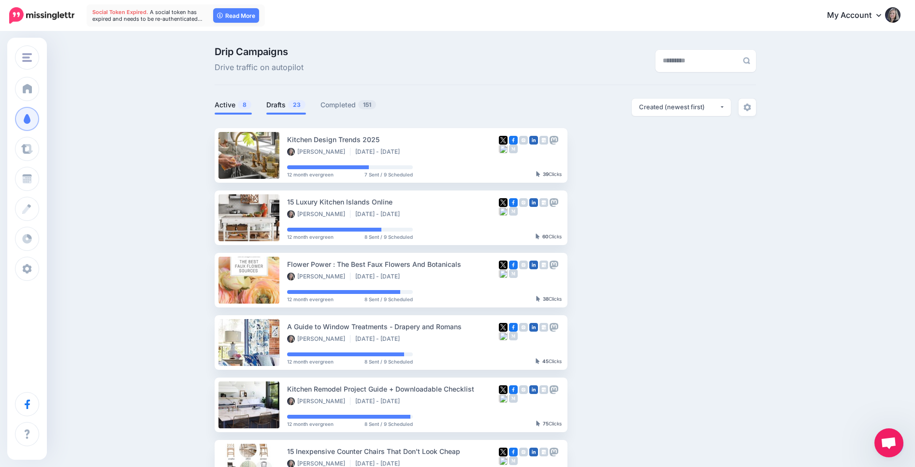
click at [285, 103] on link "Drafts 23" at bounding box center [286, 105] width 40 height 12
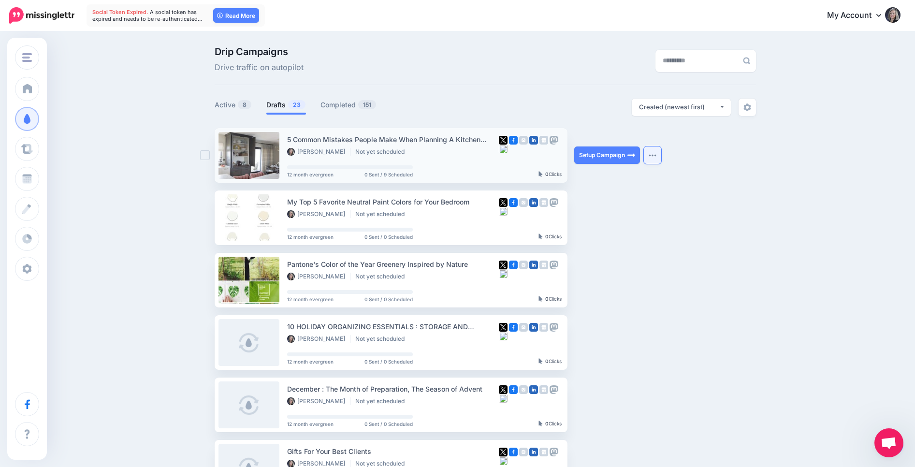
click at [651, 158] on button "button" at bounding box center [652, 154] width 17 height 17
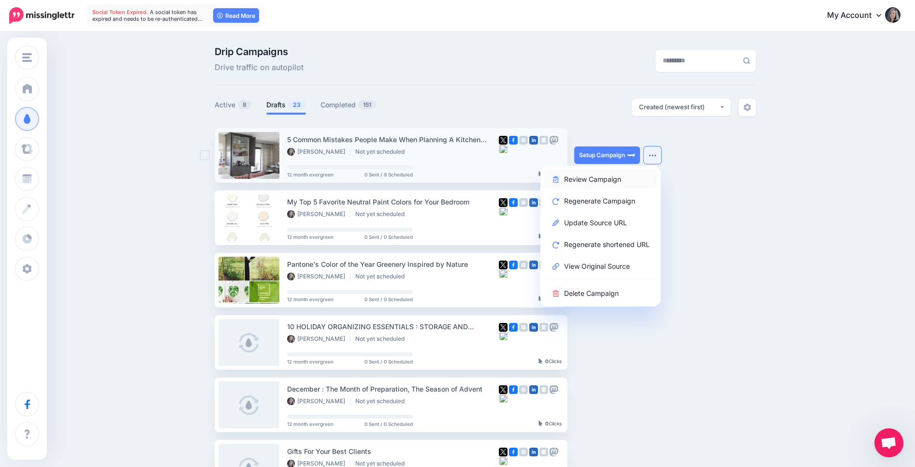
click at [599, 177] on link "Review Campaign" at bounding box center [600, 179] width 113 height 19
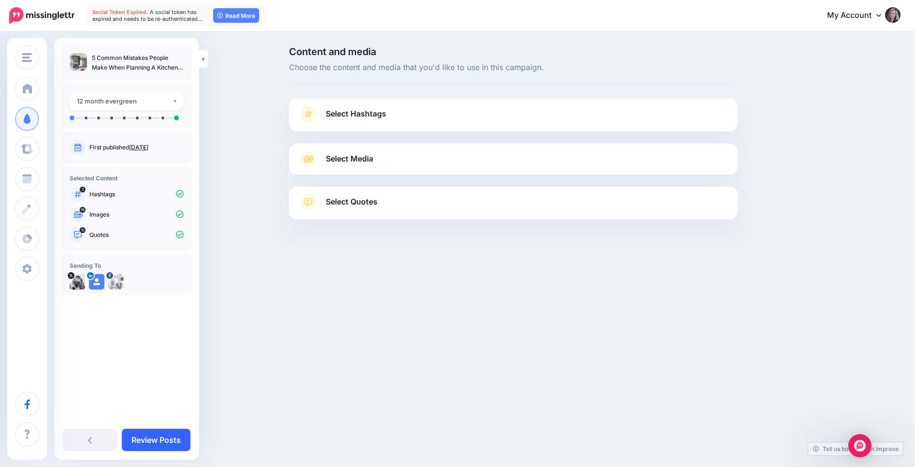
click at [171, 441] on link "Review Posts" at bounding box center [156, 440] width 69 height 22
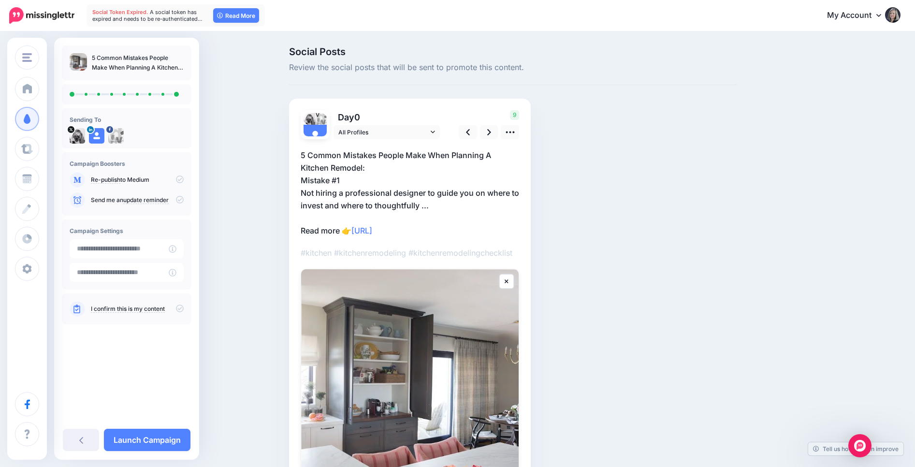
click at [171, 441] on link "Launch Campaign" at bounding box center [147, 440] width 87 height 22
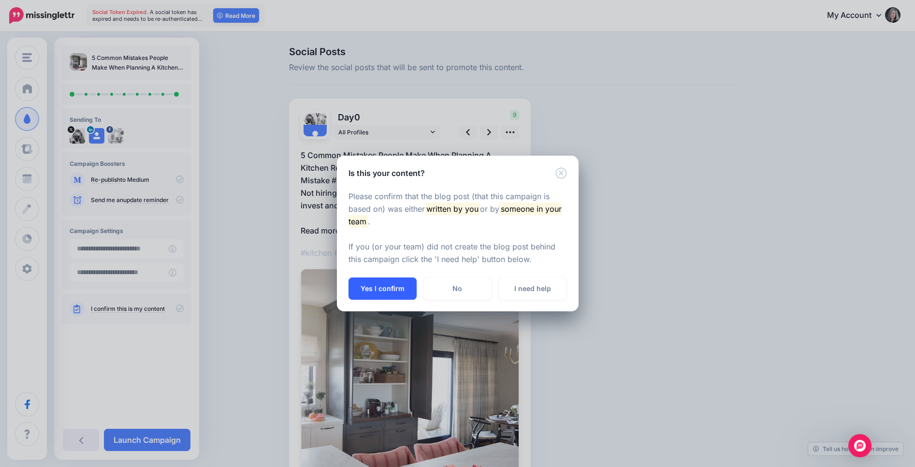
click at [367, 289] on button "Yes I confirm" at bounding box center [382, 288] width 68 height 22
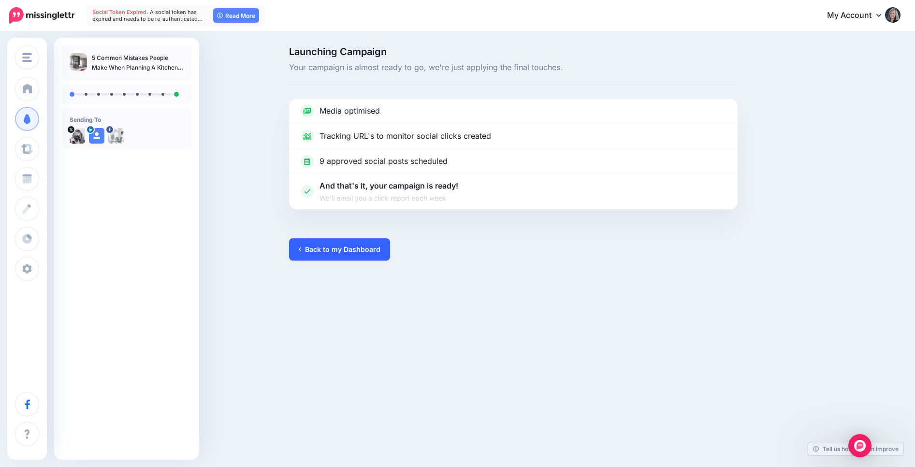
click at [359, 255] on link "Back to my Dashboard" at bounding box center [339, 249] width 101 height 22
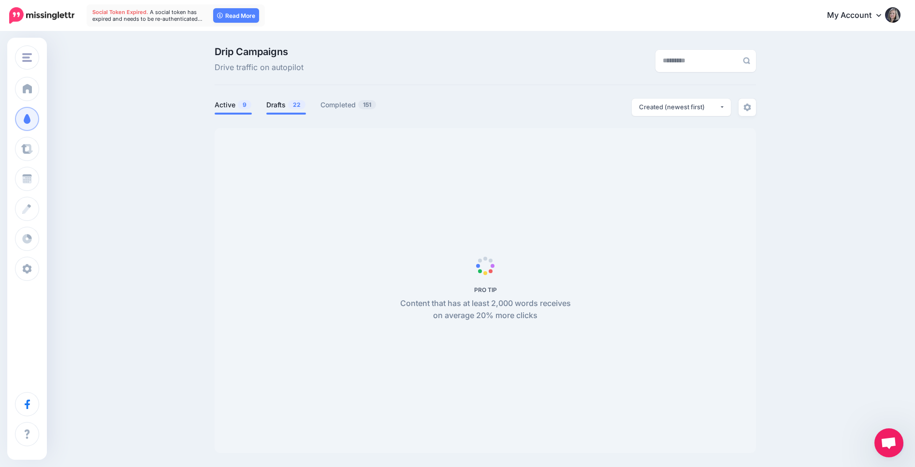
click at [285, 110] on link "Drafts 22" at bounding box center [286, 105] width 40 height 12
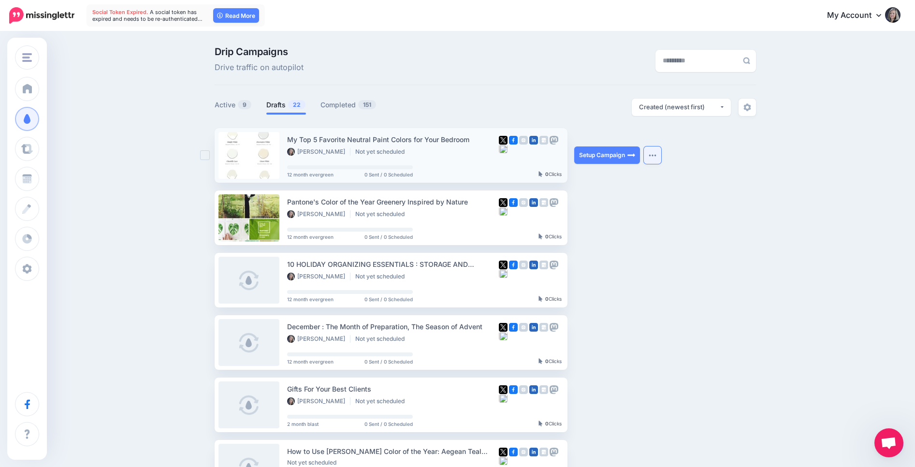
click at [655, 156] on img "button" at bounding box center [653, 155] width 8 height 3
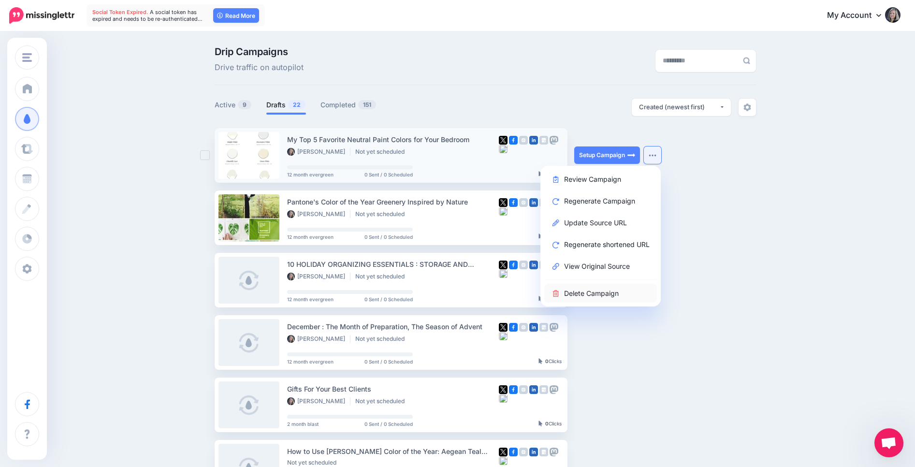
click at [590, 294] on link "Delete Campaign" at bounding box center [600, 293] width 113 height 19
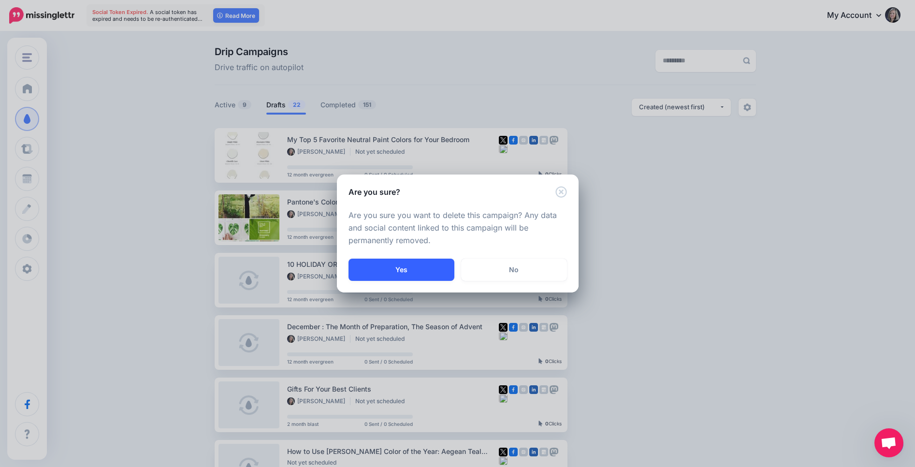
click at [408, 275] on button "Yes" at bounding box center [401, 270] width 106 height 22
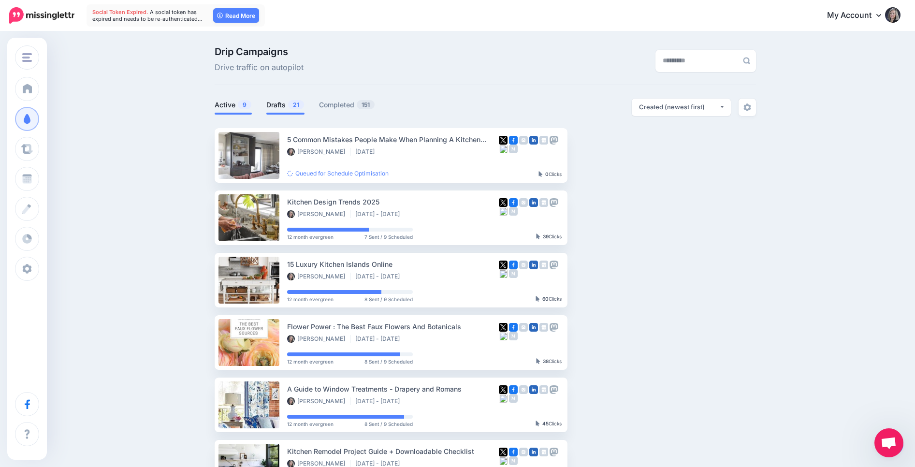
click at [284, 110] on link "Drafts 21" at bounding box center [285, 105] width 38 height 12
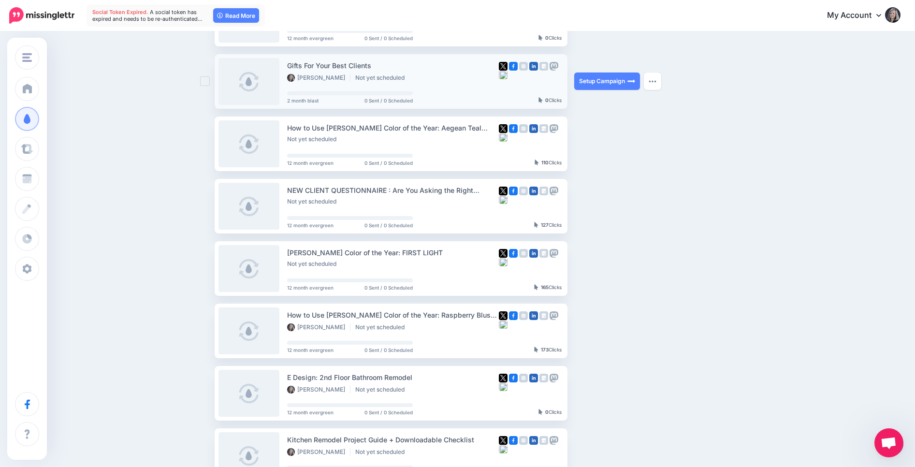
scroll to position [265, 0]
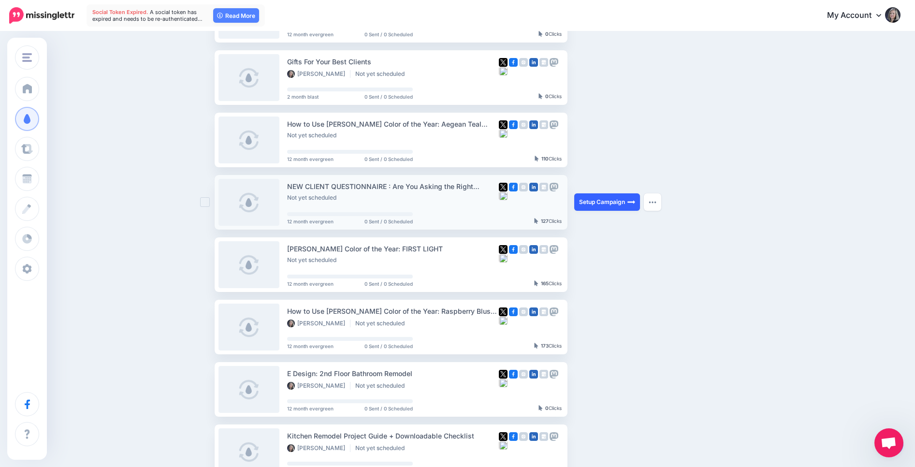
click at [592, 203] on link "Setup Campaign" at bounding box center [607, 201] width 66 height 17
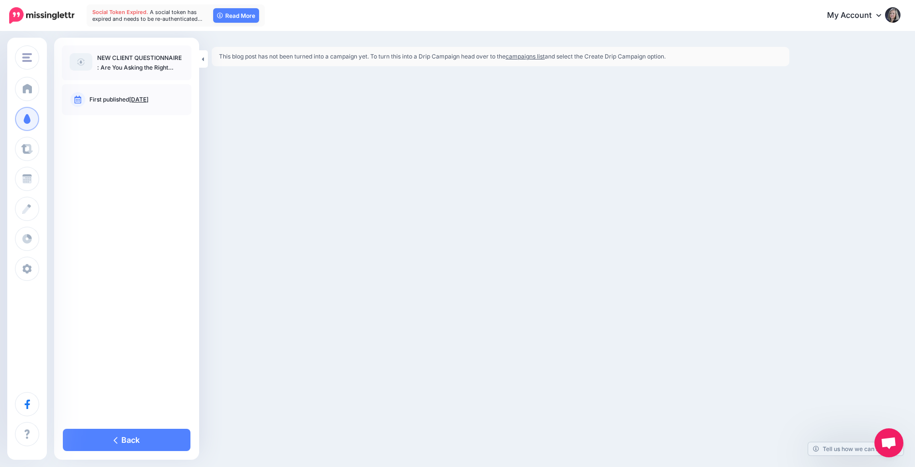
click at [540, 57] on link "campaigns list" at bounding box center [525, 56] width 39 height 7
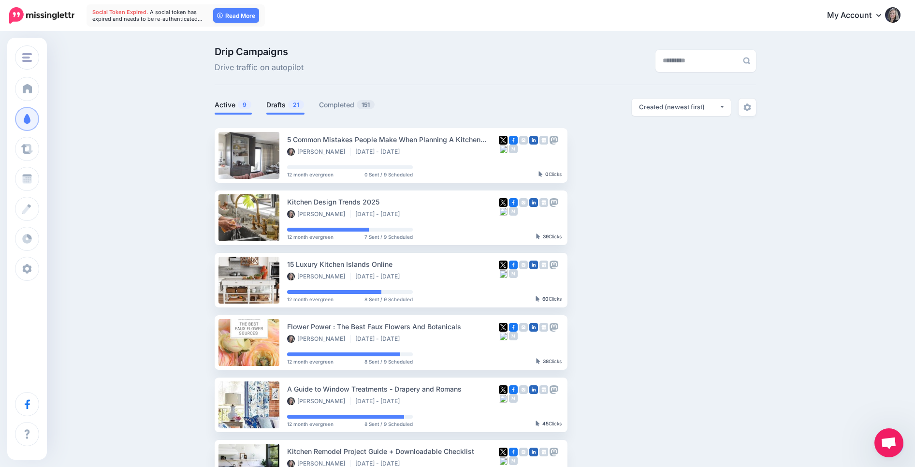
click at [290, 106] on span "21" at bounding box center [296, 104] width 16 height 9
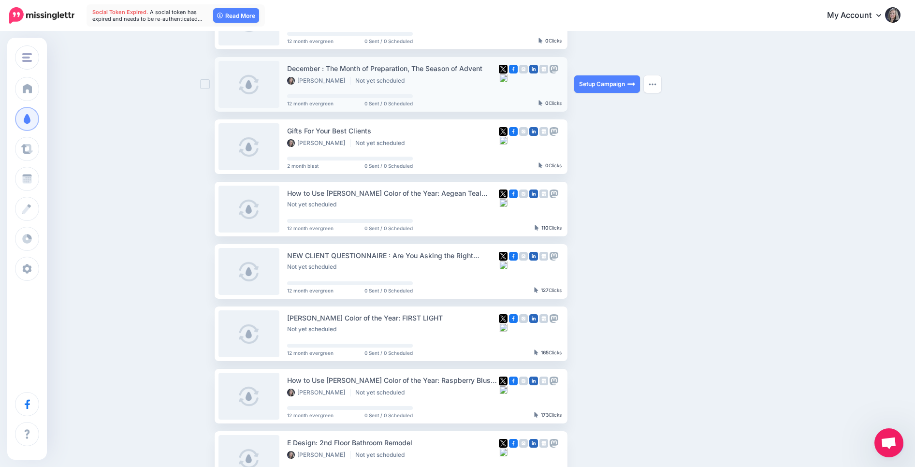
scroll to position [196, 0]
click at [650, 272] on img "button" at bounding box center [653, 270] width 8 height 3
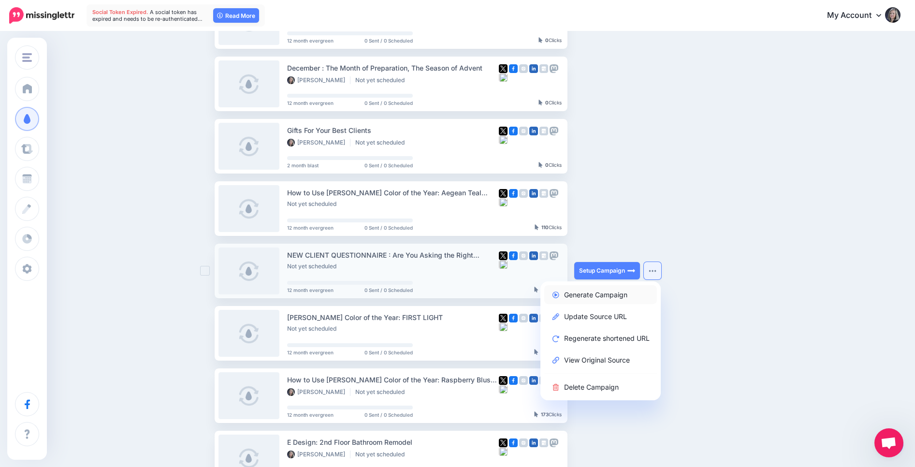
click at [601, 290] on link "Generate Campaign" at bounding box center [600, 294] width 113 height 19
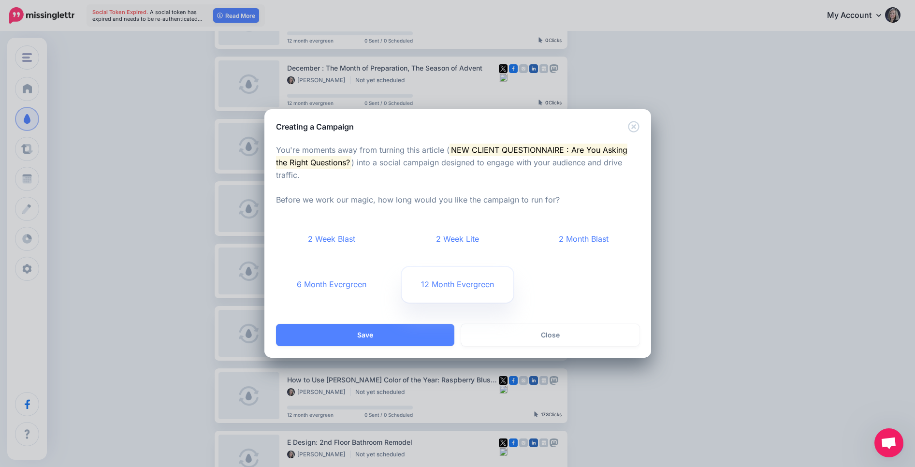
click at [447, 286] on link "12 Month Evergreen" at bounding box center [458, 285] width 112 height 36
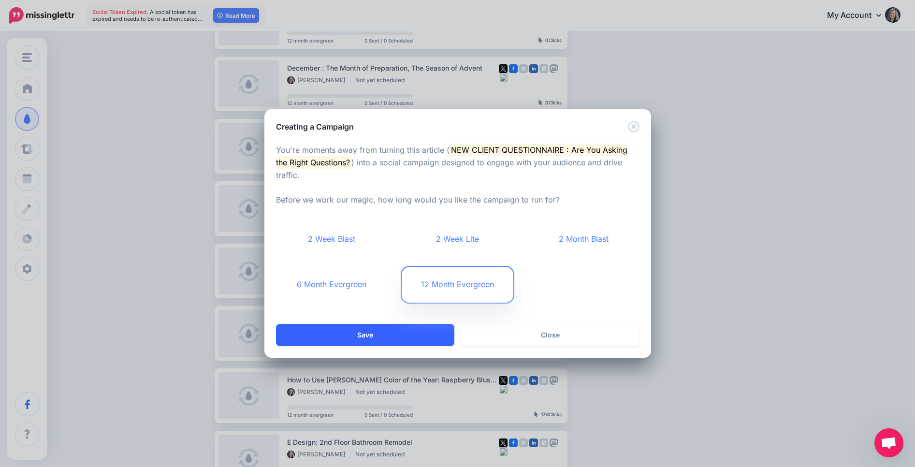
click at [421, 328] on button "Save" at bounding box center [365, 335] width 178 height 22
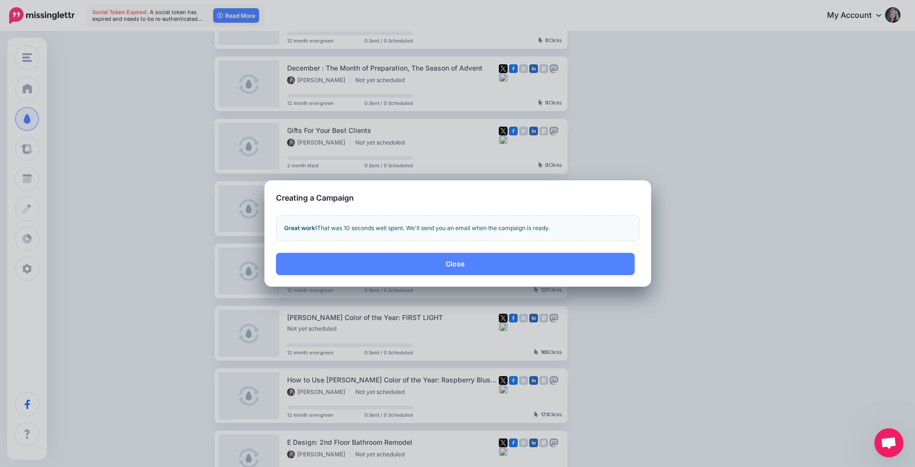
drag, startPoint x: 471, startPoint y: 261, endPoint x: 509, endPoint y: 279, distance: 42.2
click at [471, 261] on button "Close" at bounding box center [455, 264] width 359 height 22
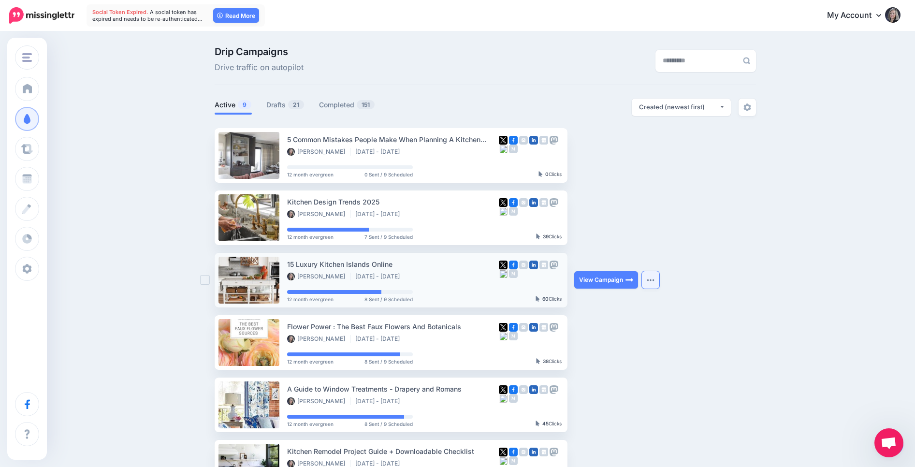
click at [647, 279] on img "button" at bounding box center [651, 279] width 8 height 3
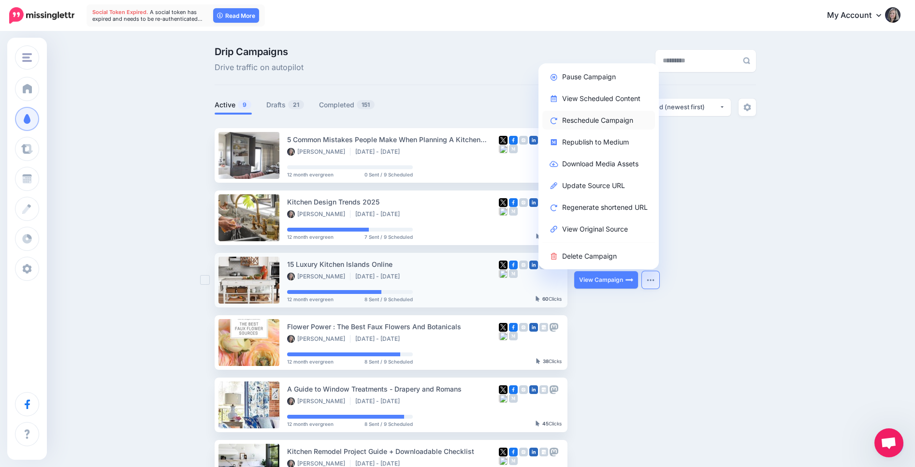
click at [607, 123] on link "Reschedule Campaign" at bounding box center [598, 120] width 113 height 19
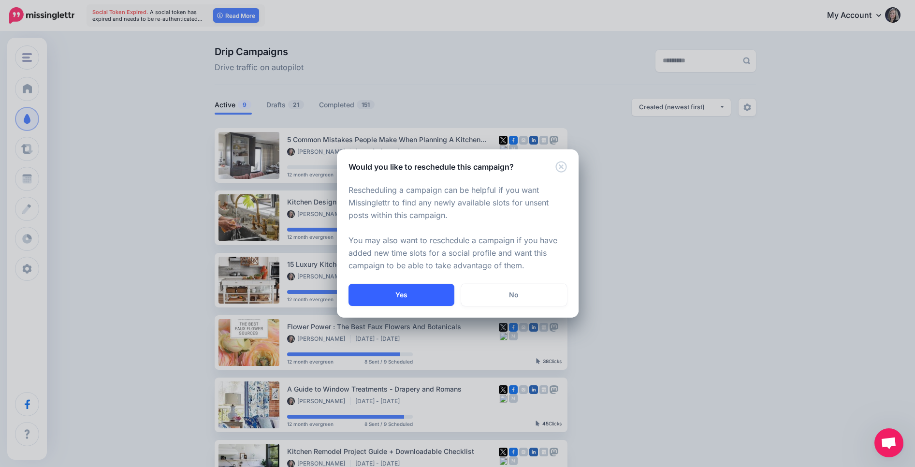
click at [413, 298] on button "Yes" at bounding box center [401, 295] width 106 height 22
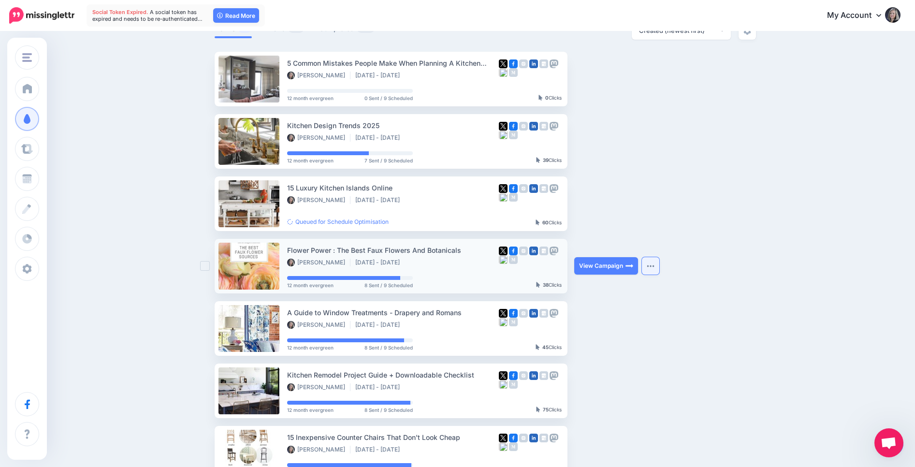
scroll to position [78, 0]
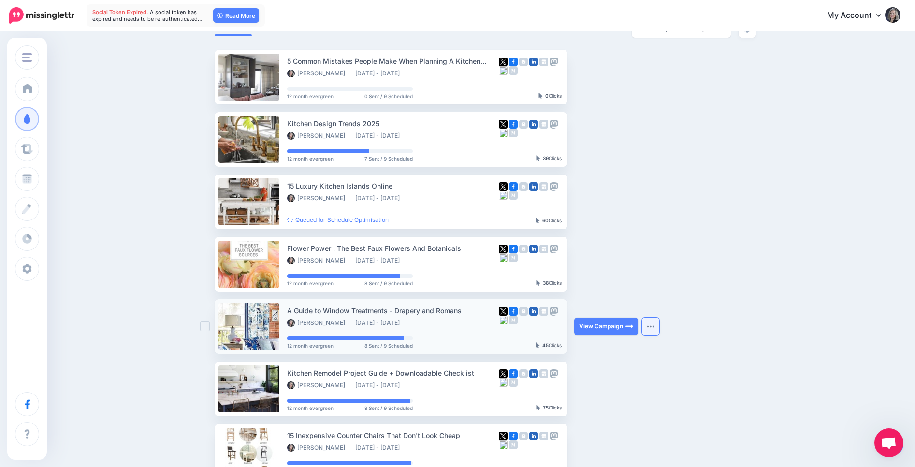
click at [647, 327] on img "button" at bounding box center [651, 326] width 8 height 3
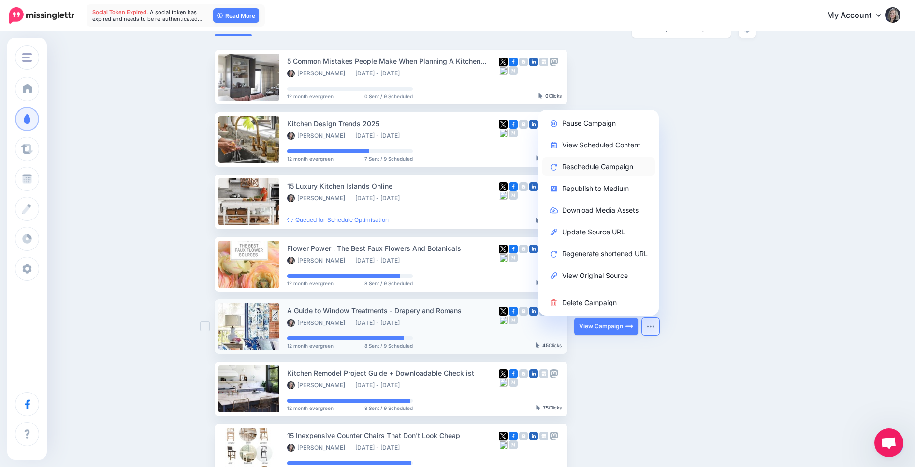
click at [605, 165] on link "Reschedule Campaign" at bounding box center [598, 166] width 113 height 19
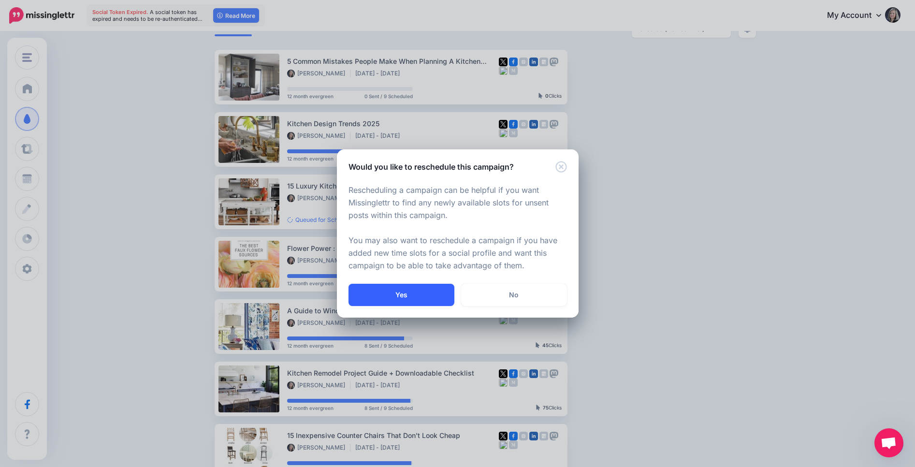
click at [433, 302] on button "Yes" at bounding box center [401, 295] width 106 height 22
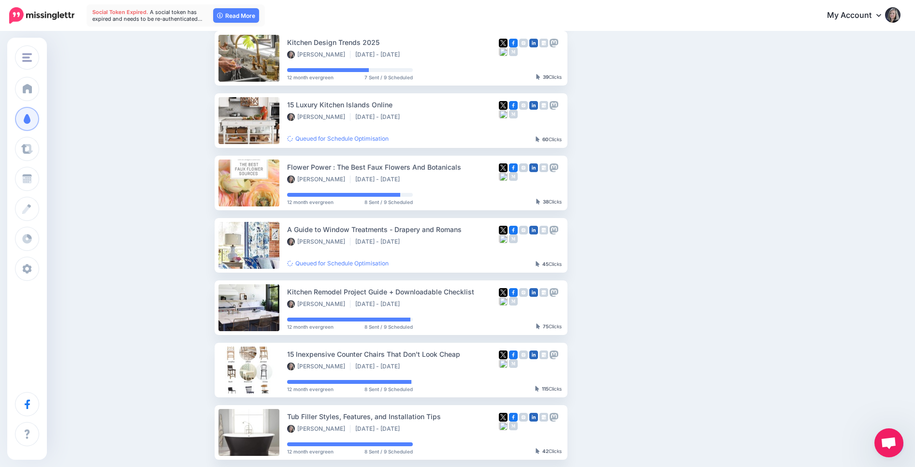
scroll to position [161, 0]
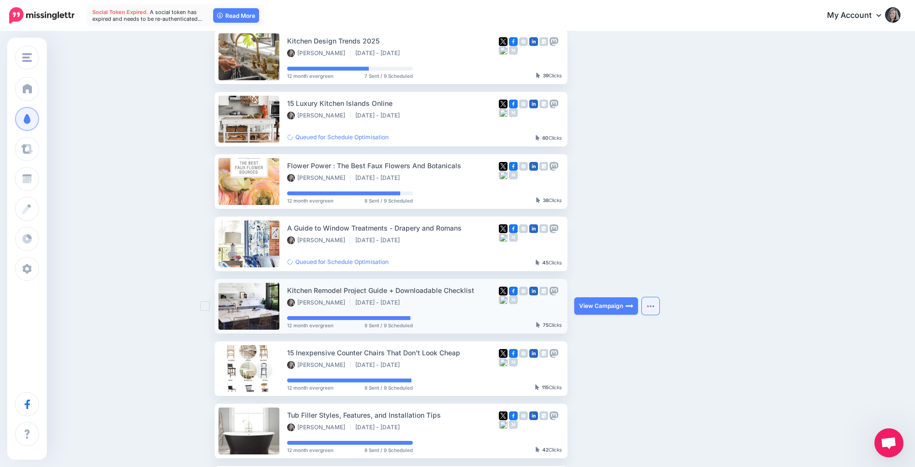
click at [653, 309] on button "button" at bounding box center [650, 305] width 17 height 17
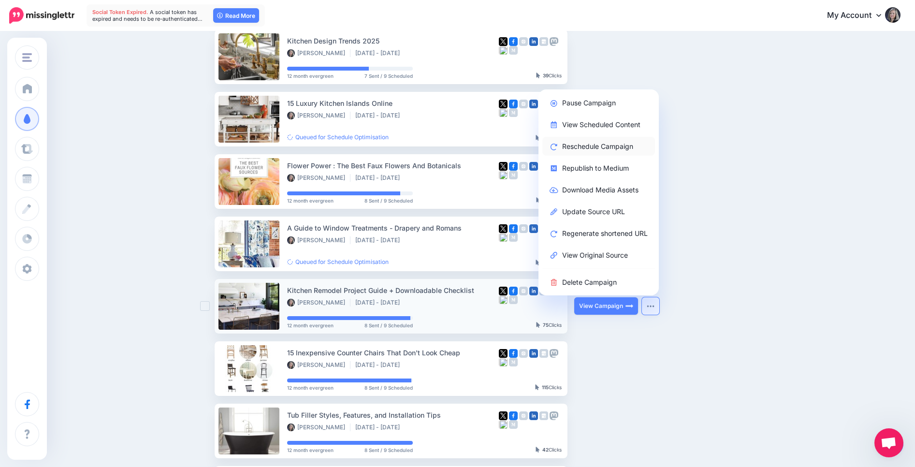
click at [591, 148] on link "Reschedule Campaign" at bounding box center [598, 146] width 113 height 19
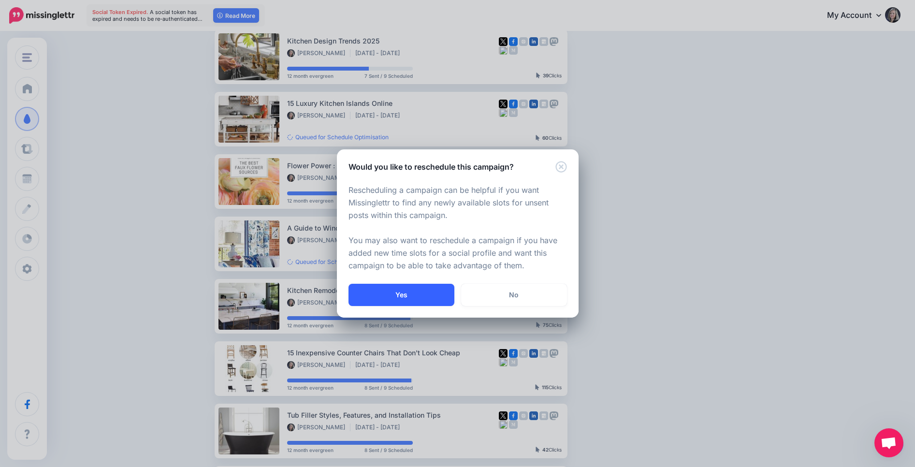
click at [420, 288] on button "Yes" at bounding box center [401, 295] width 106 height 22
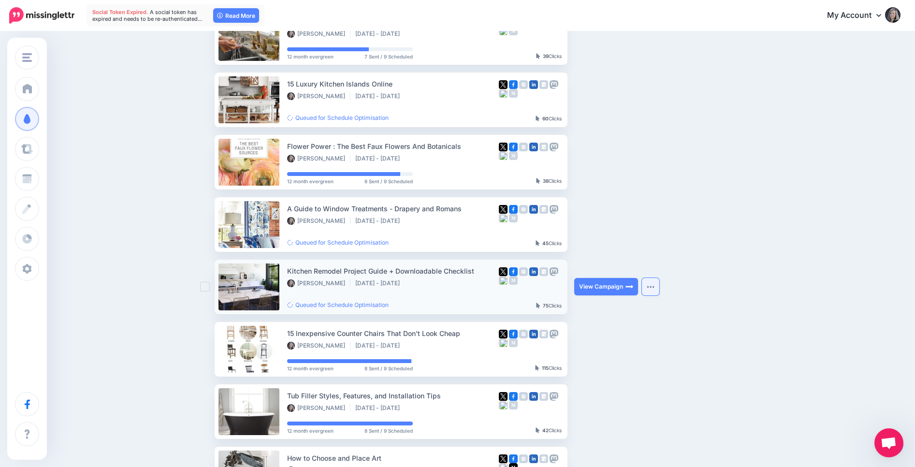
scroll to position [181, 0]
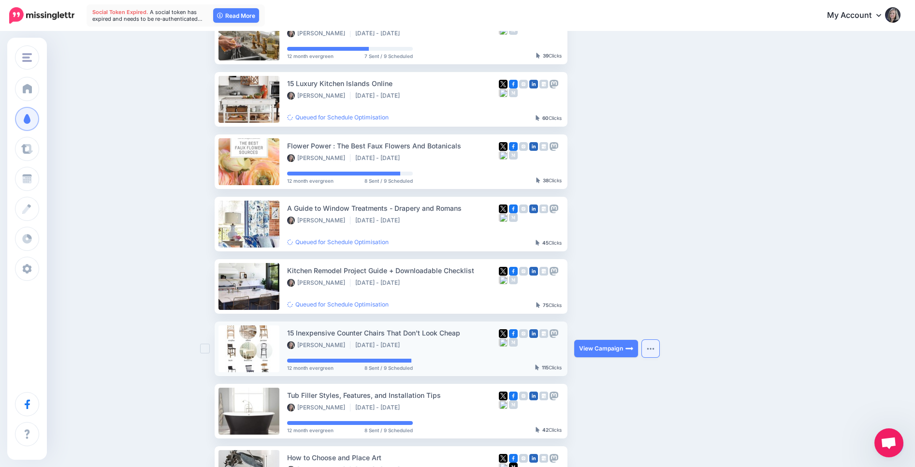
click at [649, 352] on button "button" at bounding box center [650, 348] width 17 height 17
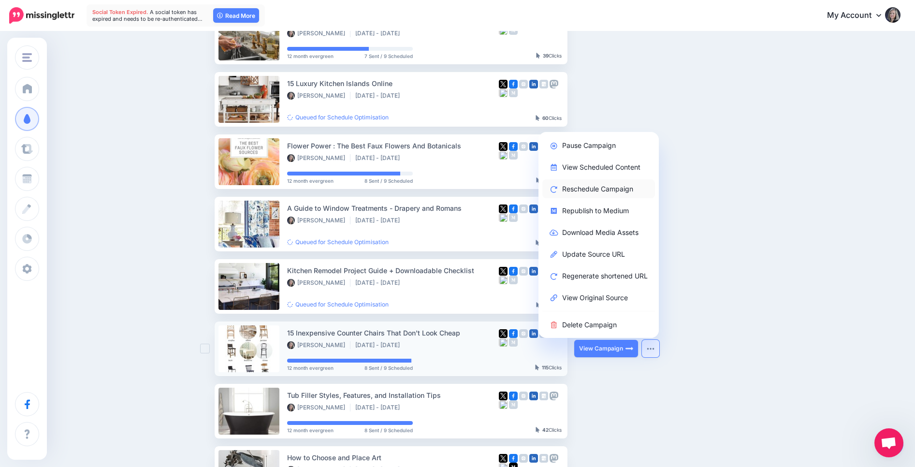
click at [597, 190] on link "Reschedule Campaign" at bounding box center [598, 188] width 113 height 19
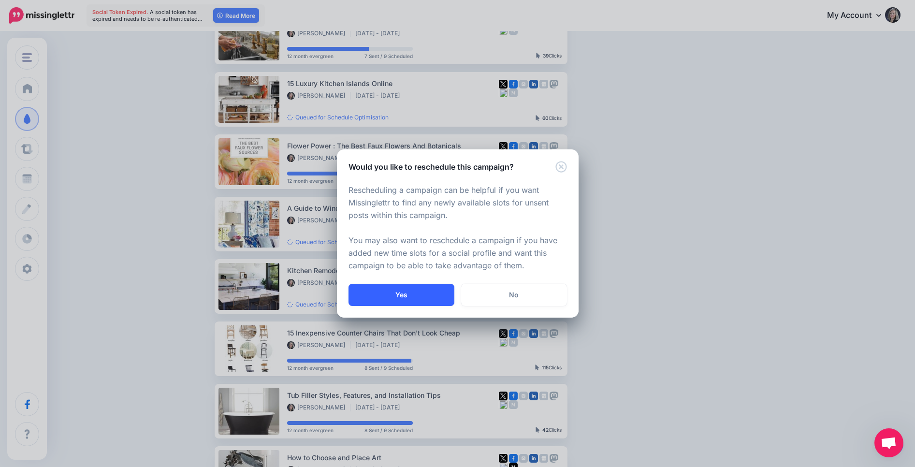
click at [411, 292] on button "Yes" at bounding box center [401, 295] width 106 height 22
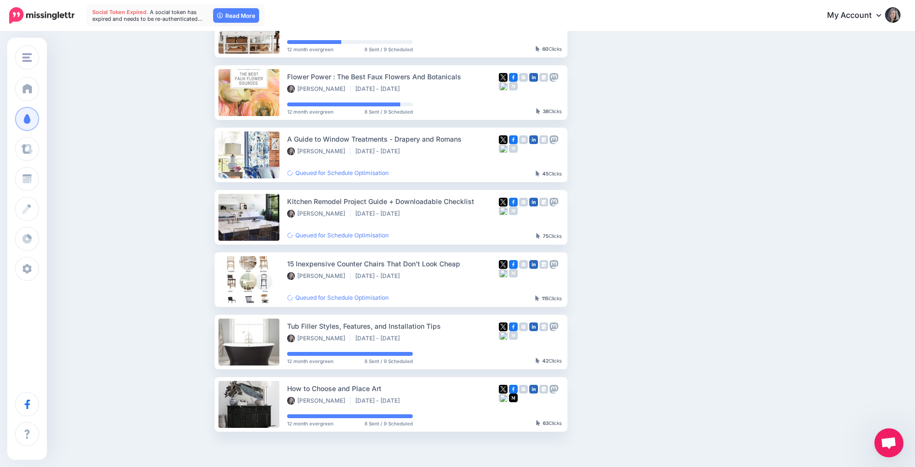
scroll to position [250, 0]
click at [646, 343] on button "button" at bounding box center [650, 341] width 17 height 17
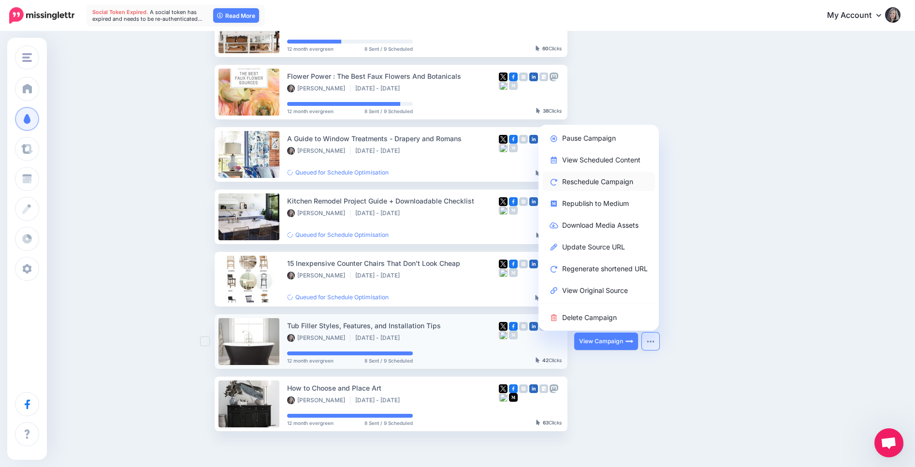
click at [571, 184] on link "Reschedule Campaign" at bounding box center [598, 181] width 113 height 19
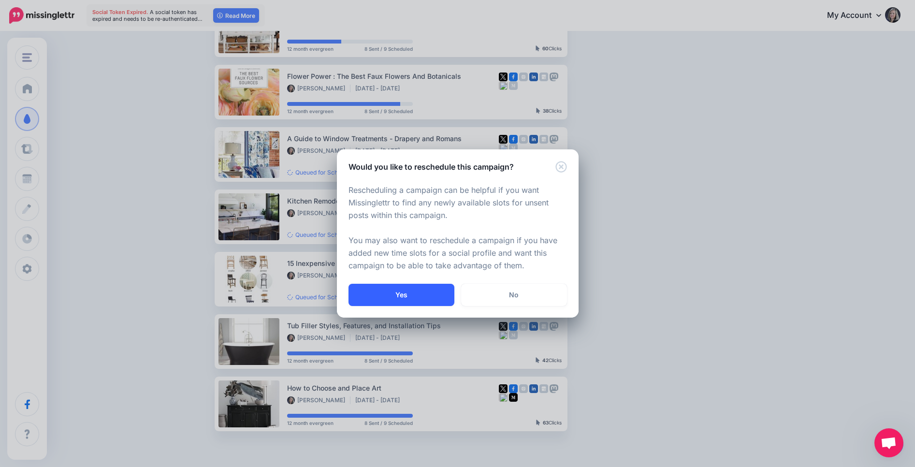
click at [404, 292] on button "Yes" at bounding box center [401, 295] width 106 height 22
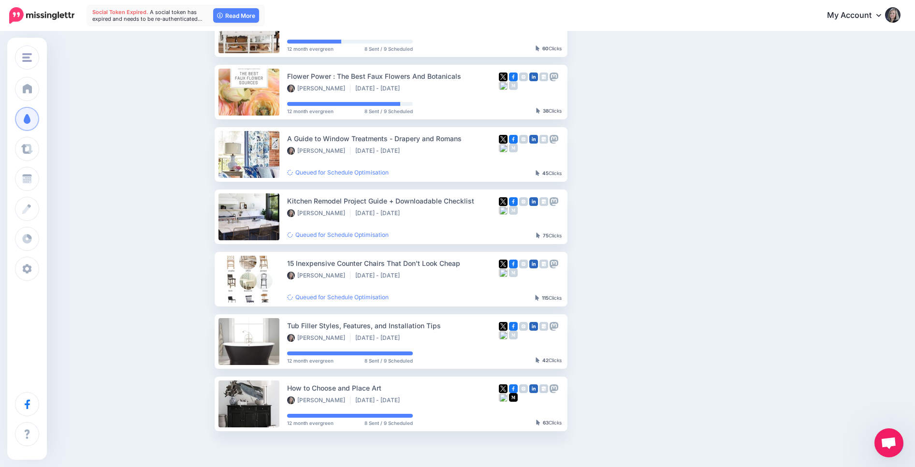
scroll to position [310, 0]
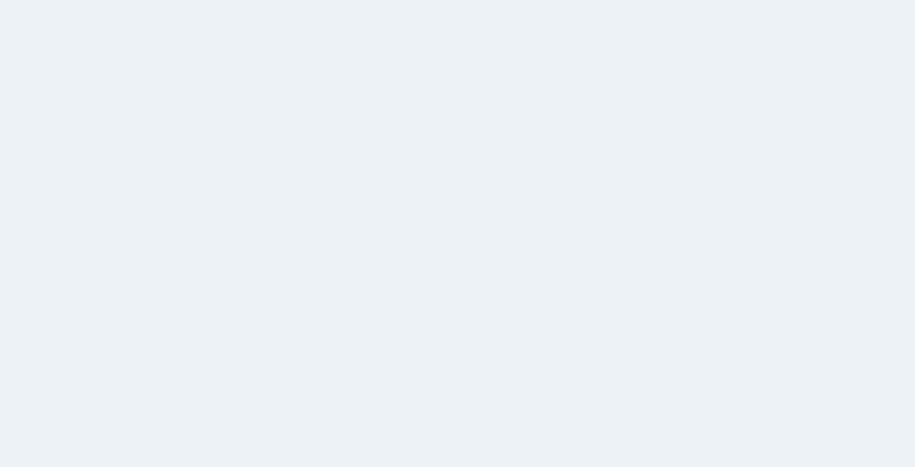
scroll to position [83, 0]
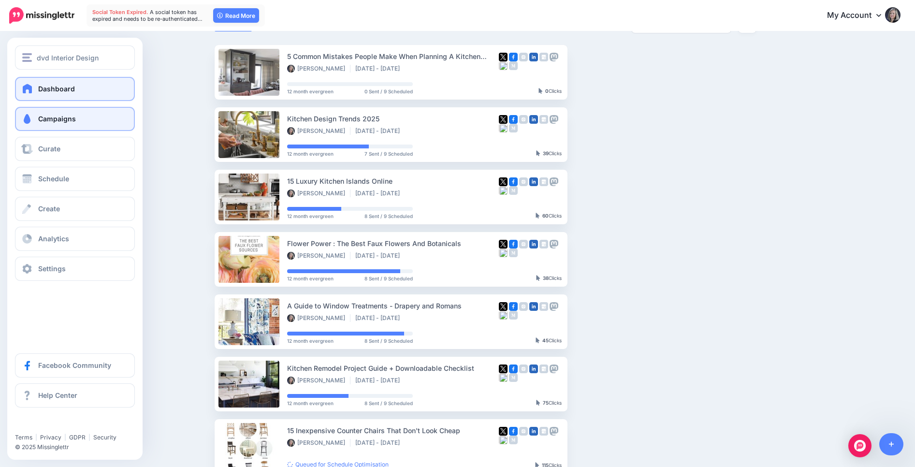
click at [42, 87] on span "Dashboard" at bounding box center [56, 89] width 37 height 8
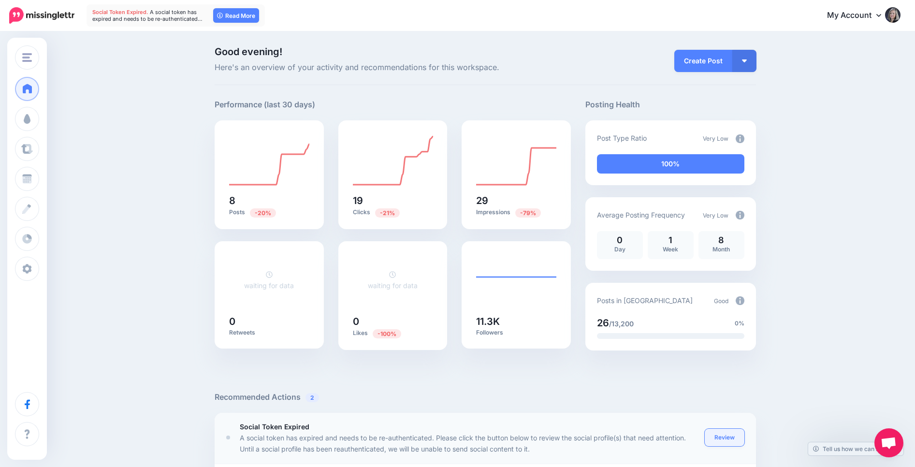
click at [728, 434] on link "Review" at bounding box center [725, 437] width 40 height 17
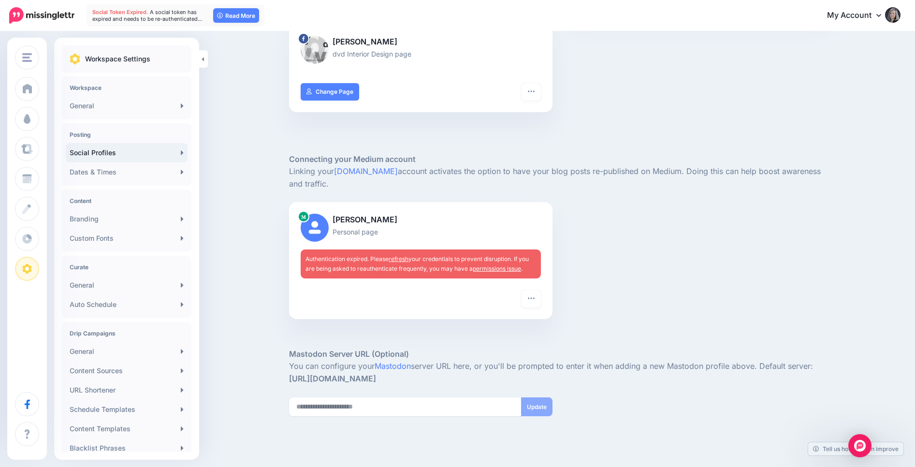
scroll to position [248, 0]
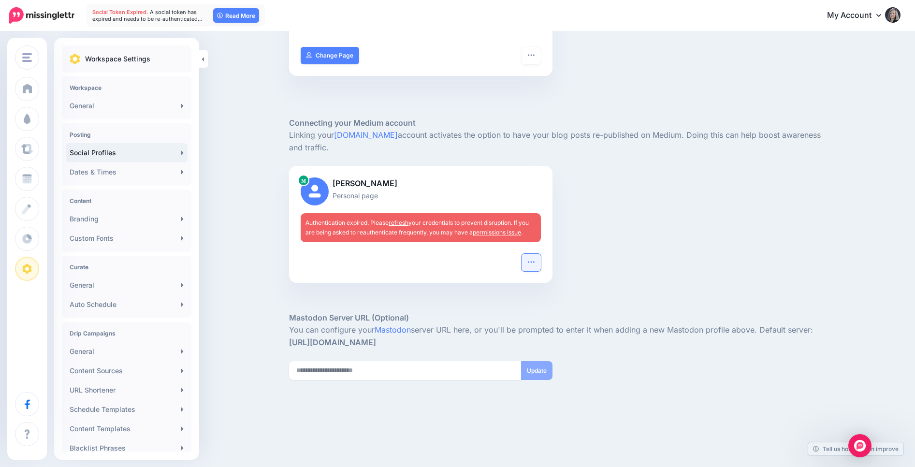
click at [531, 263] on icon "button" at bounding box center [531, 262] width 8 height 8
click at [482, 291] on link "Reconnect" at bounding box center [483, 286] width 71 height 19
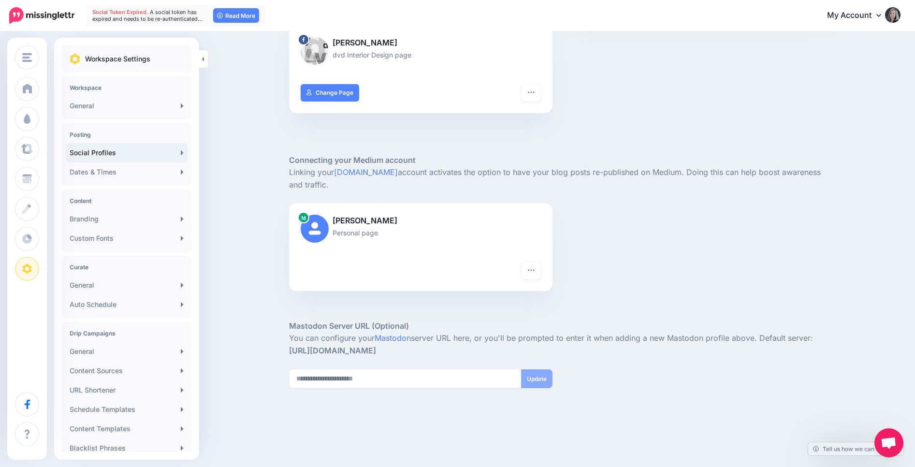
scroll to position [267, 0]
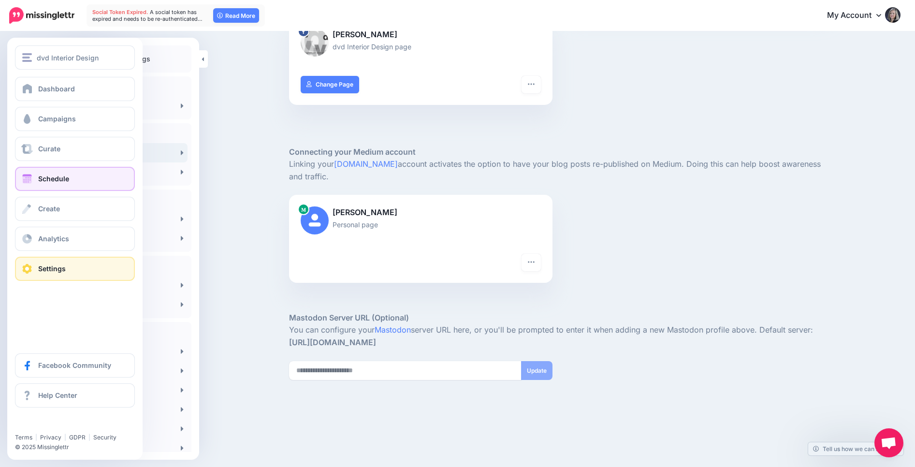
click at [41, 181] on span "Schedule" at bounding box center [53, 178] width 31 height 8
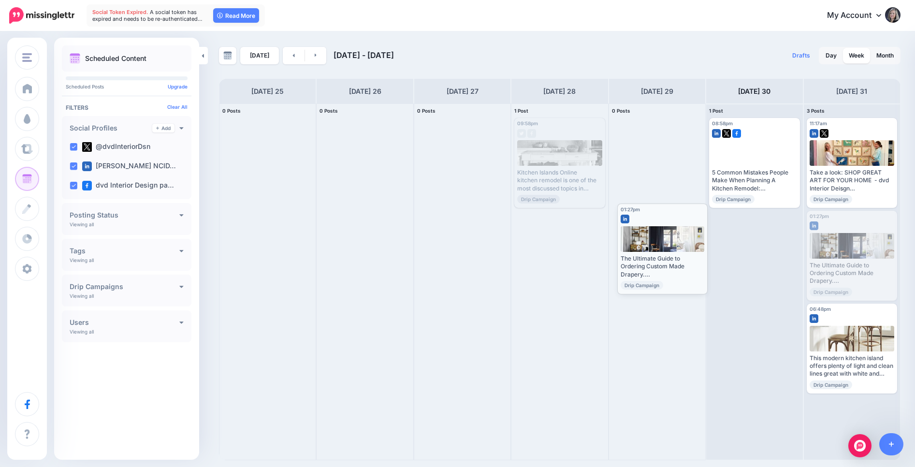
drag, startPoint x: 852, startPoint y: 248, endPoint x: 662, endPoint y: 241, distance: 189.6
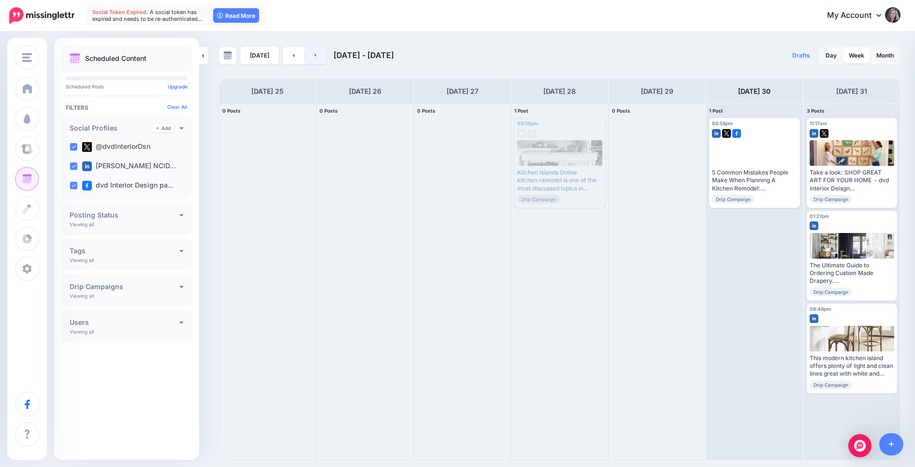
click at [311, 50] on link at bounding box center [316, 55] width 22 height 17
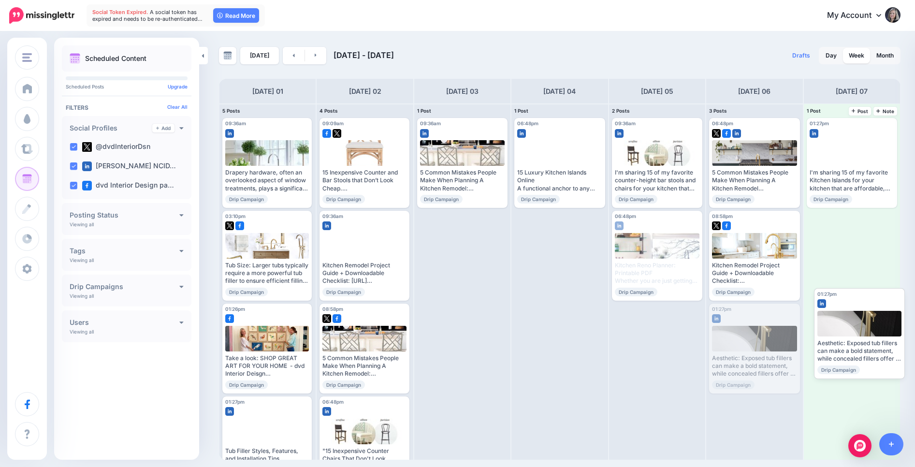
drag, startPoint x: 769, startPoint y: 354, endPoint x: 873, endPoint y: 338, distance: 105.1
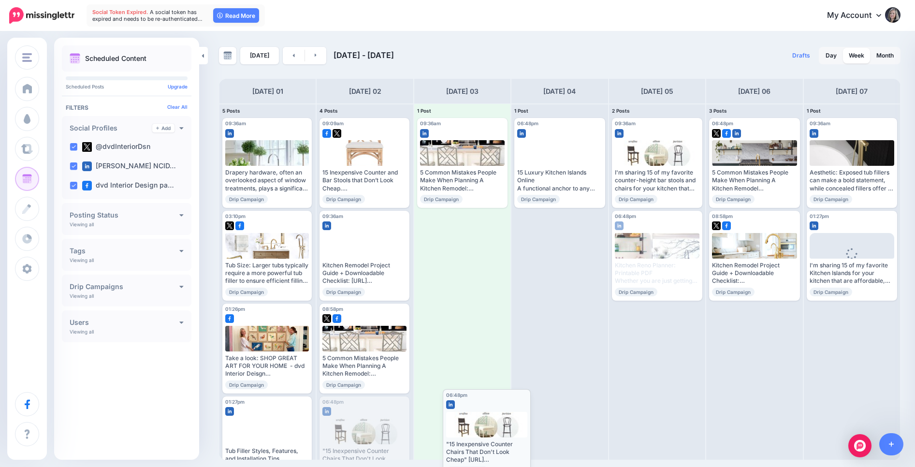
drag, startPoint x: 343, startPoint y: 437, endPoint x: 466, endPoint y: 430, distance: 123.5
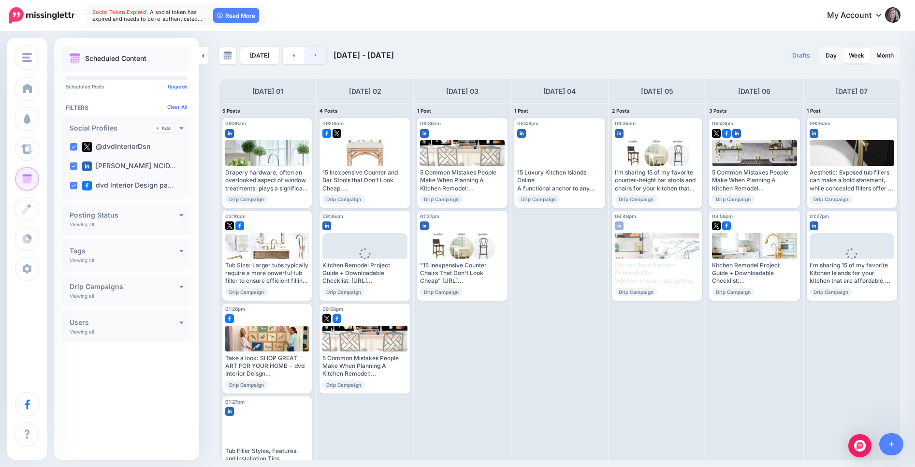
click at [315, 56] on icon at bounding box center [316, 55] width 2 height 3
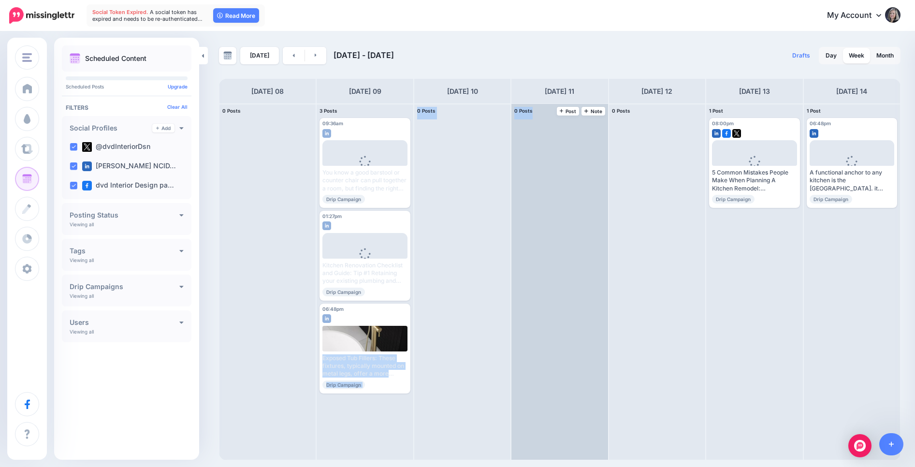
drag, startPoint x: 344, startPoint y: 323, endPoint x: 555, endPoint y: 263, distance: 219.4
click at [555, 263] on div "0 Posts 08 Note Post 3 Posts 09 Note Post" at bounding box center [560, 281] width 682 height 357
drag, startPoint x: 367, startPoint y: 315, endPoint x: 544, endPoint y: 266, distance: 184.1
click at [544, 266] on div "0 Posts 08 Note Post 3 Posts 09 Note Post" at bounding box center [560, 281] width 682 height 357
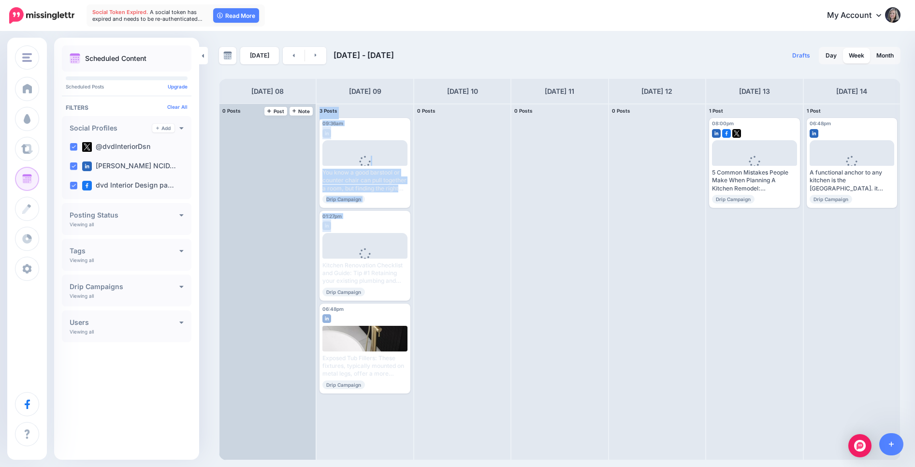
drag, startPoint x: 348, startPoint y: 225, endPoint x: 300, endPoint y: 225, distance: 47.9
click at [248, 220] on div "0 Posts 08 Note Post 3 Posts 09 Note Post" at bounding box center [560, 281] width 682 height 357
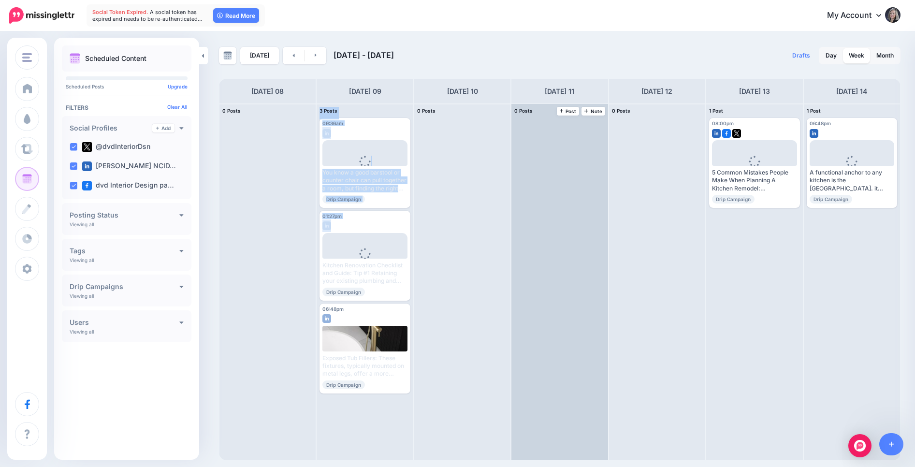
drag, startPoint x: 372, startPoint y: 222, endPoint x: 526, endPoint y: 270, distance: 161.6
click at [262, 232] on div "0 Posts 08 Note Post 3 Posts 09 Note Post" at bounding box center [560, 281] width 682 height 357
